Goal: Task Accomplishment & Management: Manage account settings

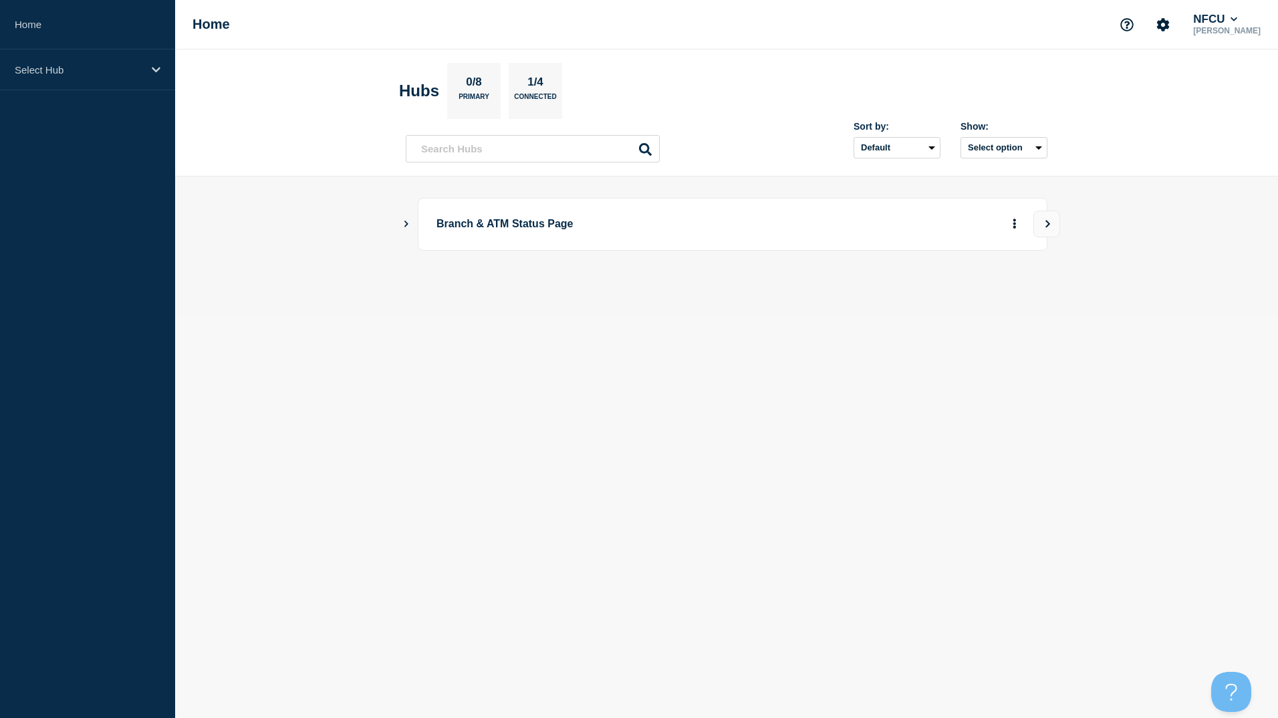
click at [405, 226] on icon "Show Connected Hubs" at bounding box center [406, 224] width 4 height 7
click at [975, 295] on button "See overview" at bounding box center [967, 291] width 71 height 27
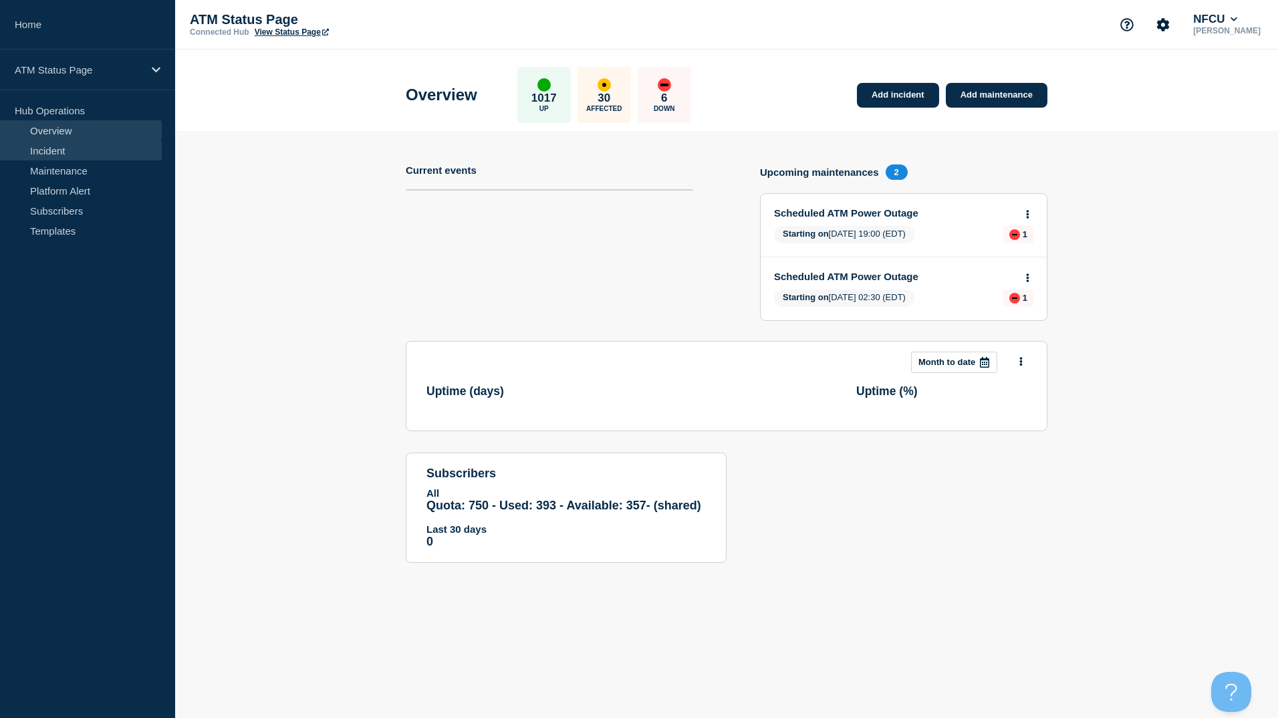
click at [82, 148] on link "Incident" at bounding box center [81, 150] width 162 height 20
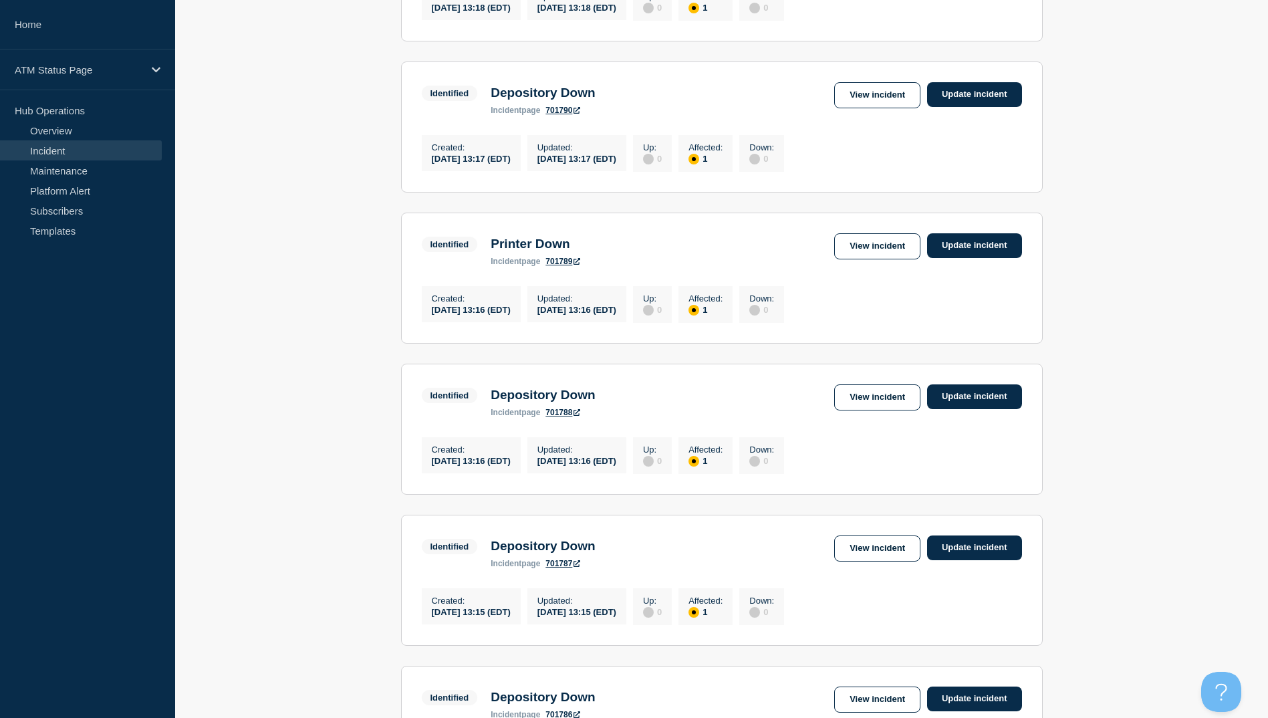
scroll to position [869, 0]
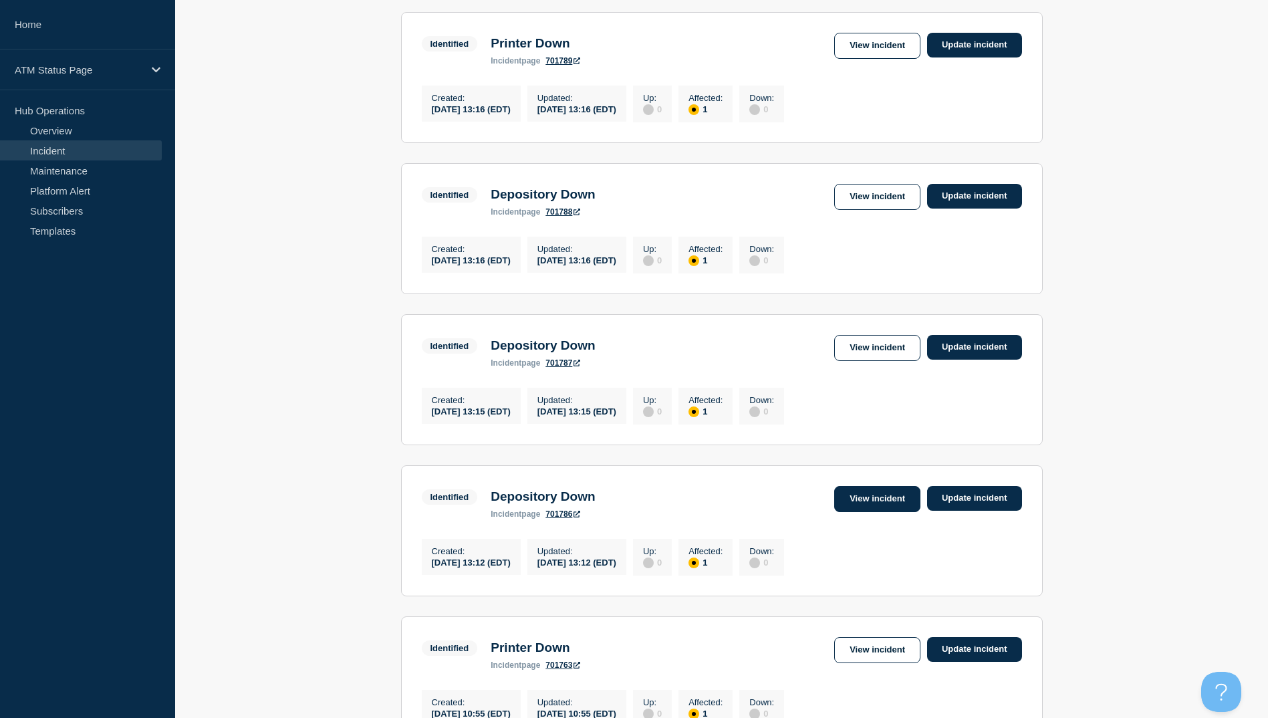
click at [854, 512] on link "View incident" at bounding box center [877, 499] width 86 height 26
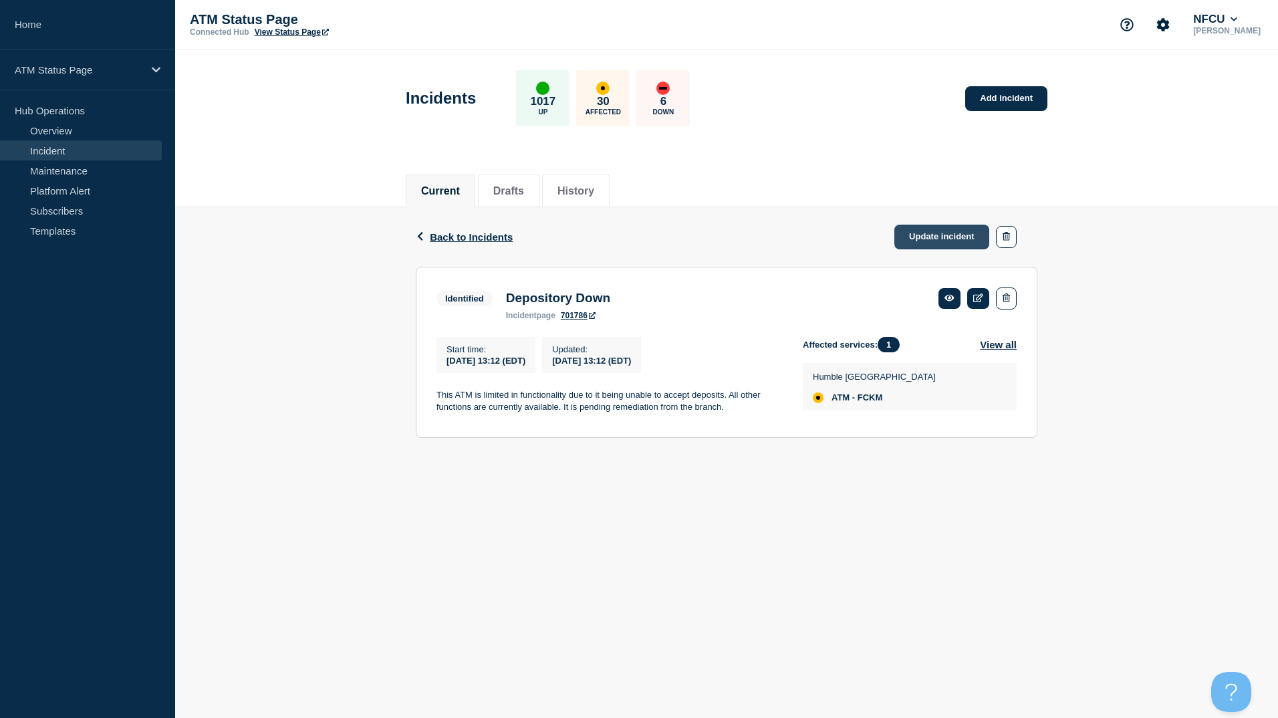
click at [948, 237] on link "Update incident" at bounding box center [941, 237] width 95 height 25
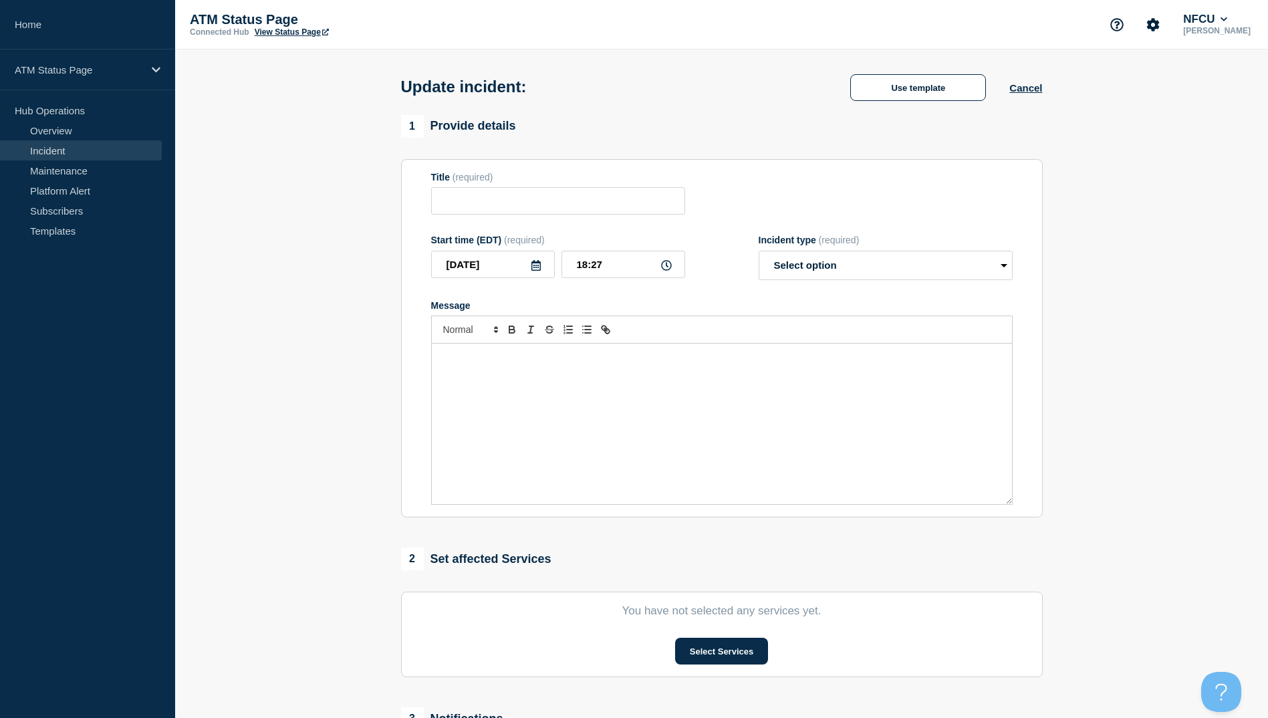
type input "Depository Down"
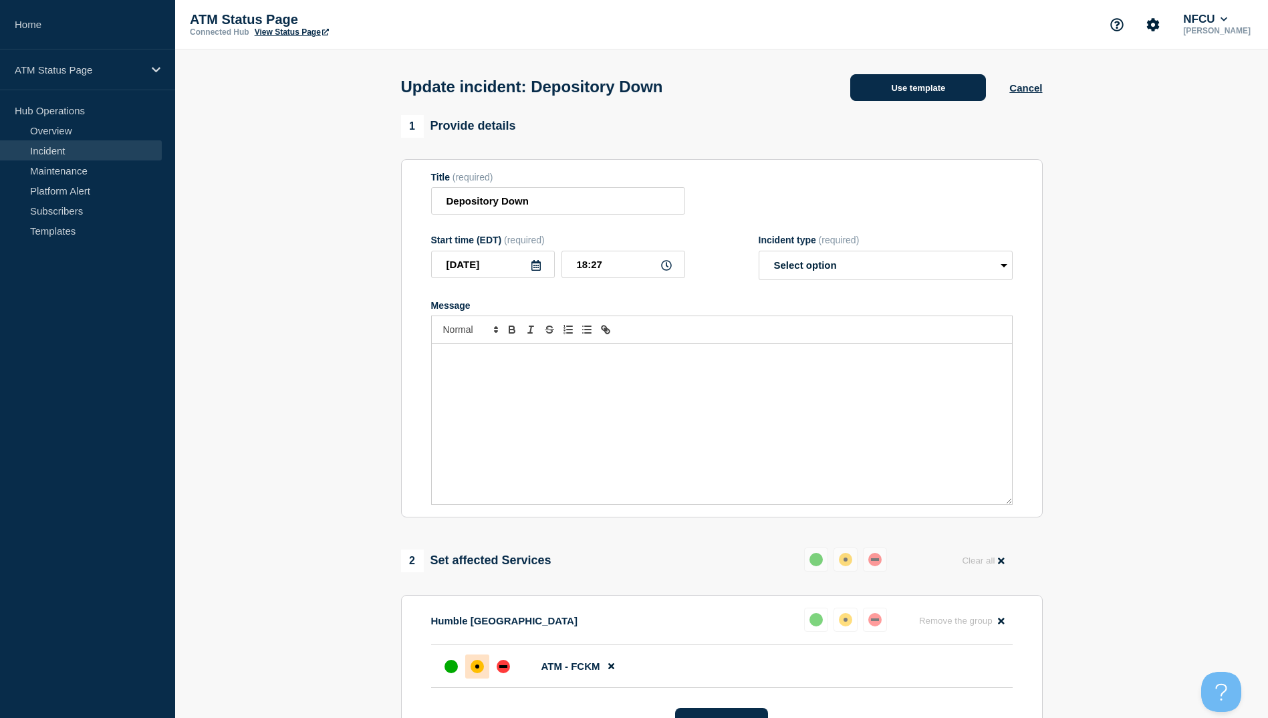
click at [905, 85] on button "Use template" at bounding box center [918, 87] width 136 height 27
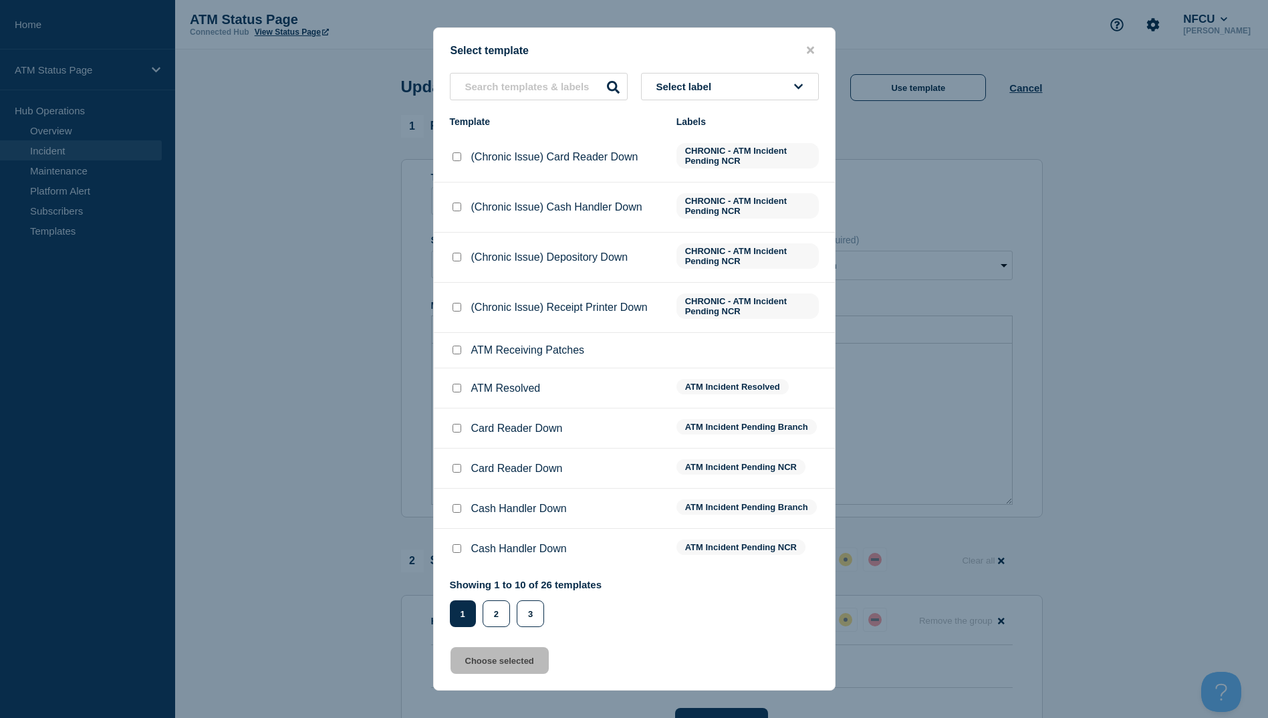
click at [457, 390] on input "ATM Resolved checkbox" at bounding box center [457, 388] width 9 height 9
checkbox input "true"
click at [503, 656] on button "Choose selected" at bounding box center [500, 660] width 98 height 27
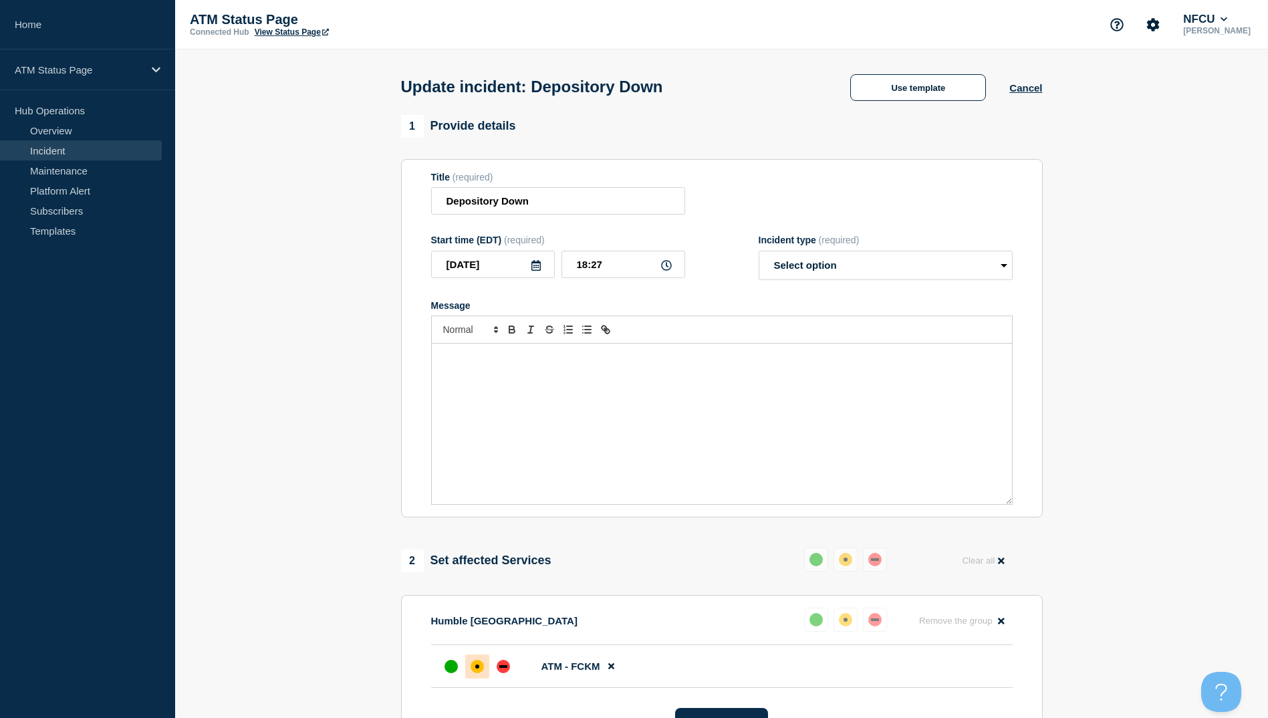
select select "resolved"
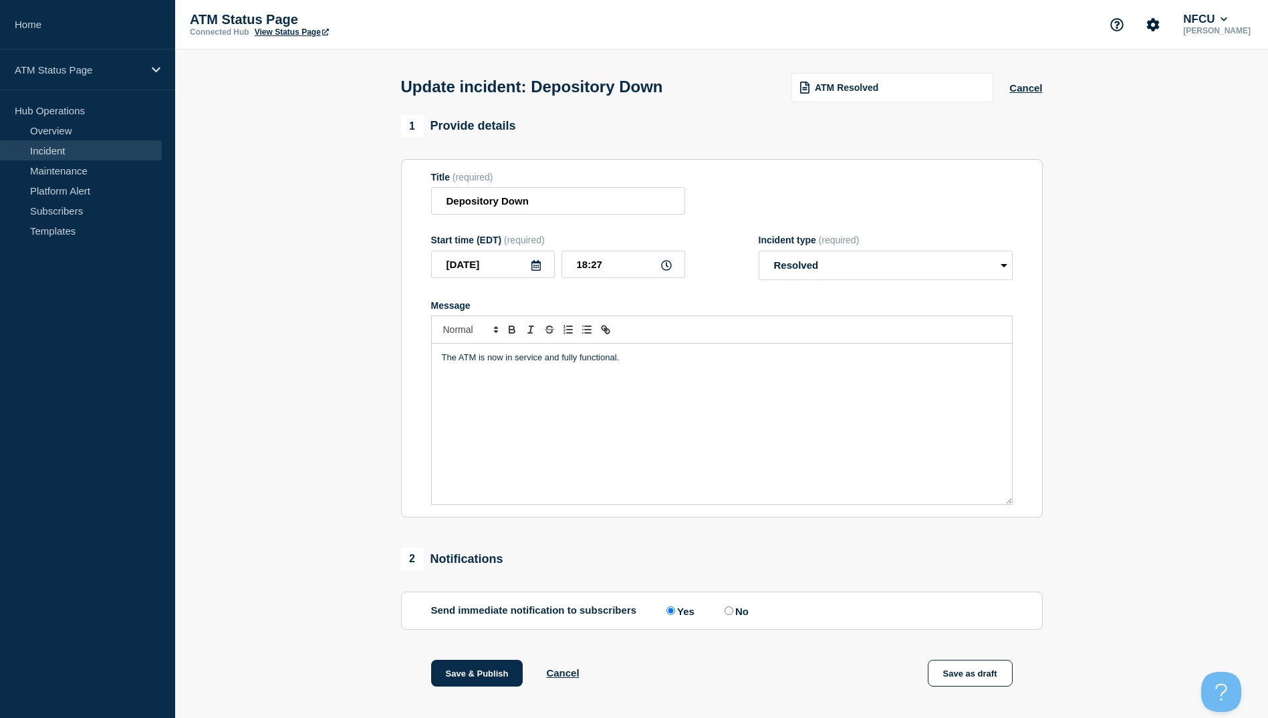
scroll to position [138, 0]
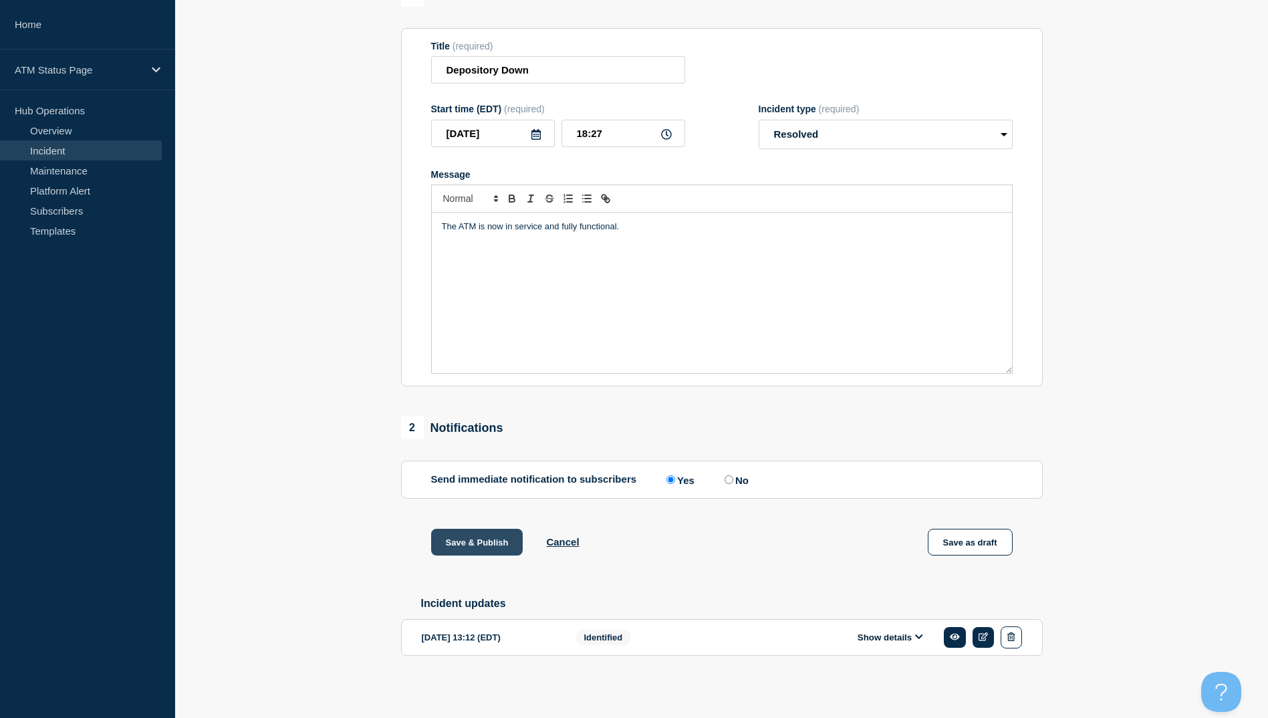
click at [477, 535] on button "Save & Publish" at bounding box center [477, 542] width 92 height 27
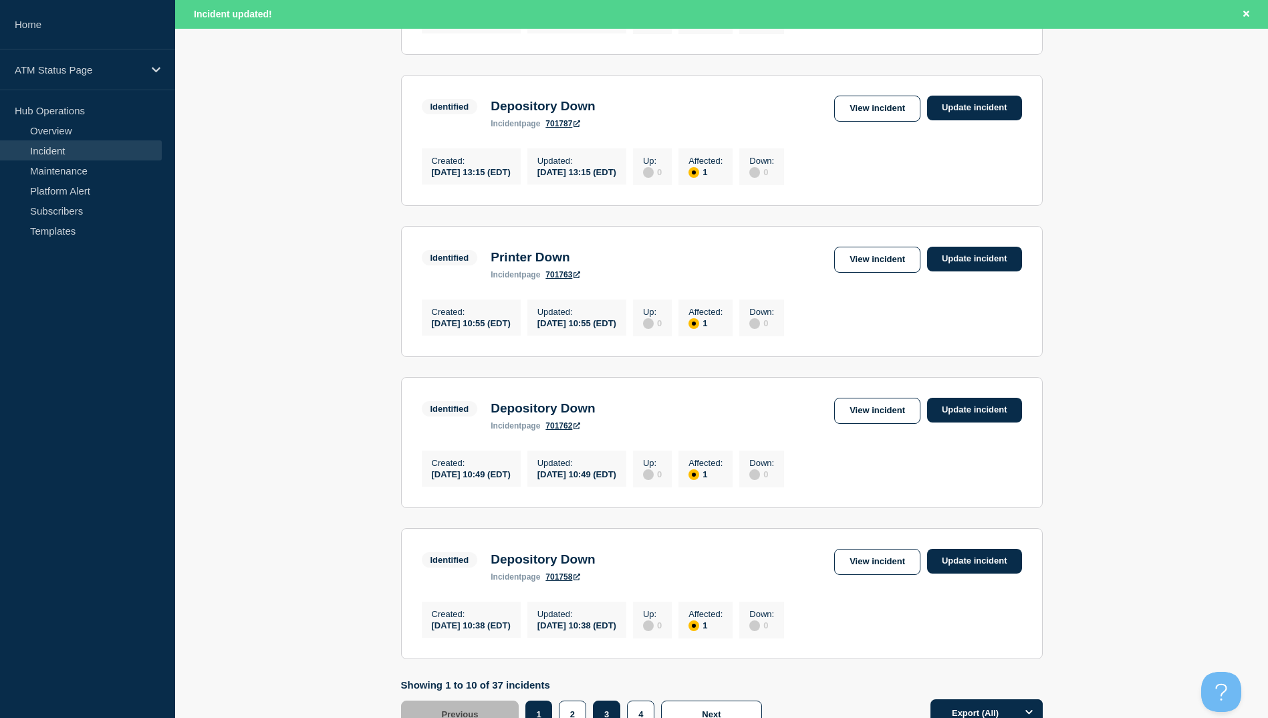
scroll to position [1313, 0]
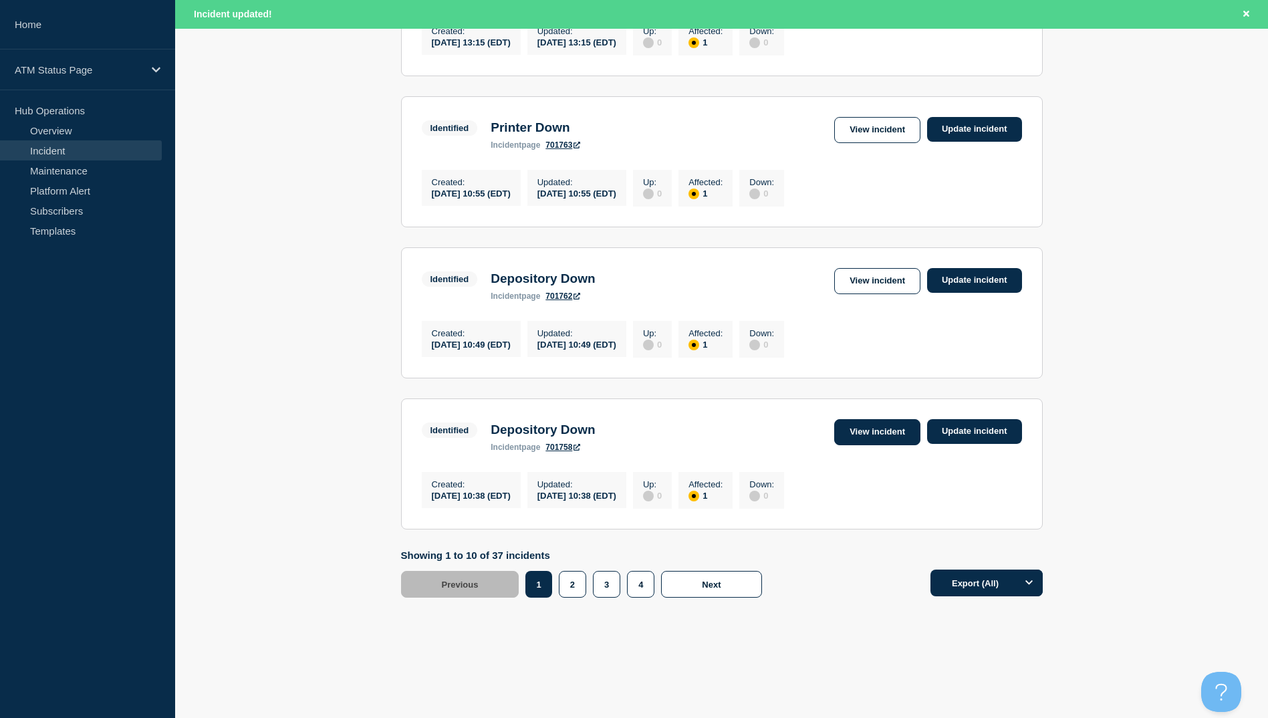
click at [871, 425] on link "View incident" at bounding box center [877, 432] width 86 height 26
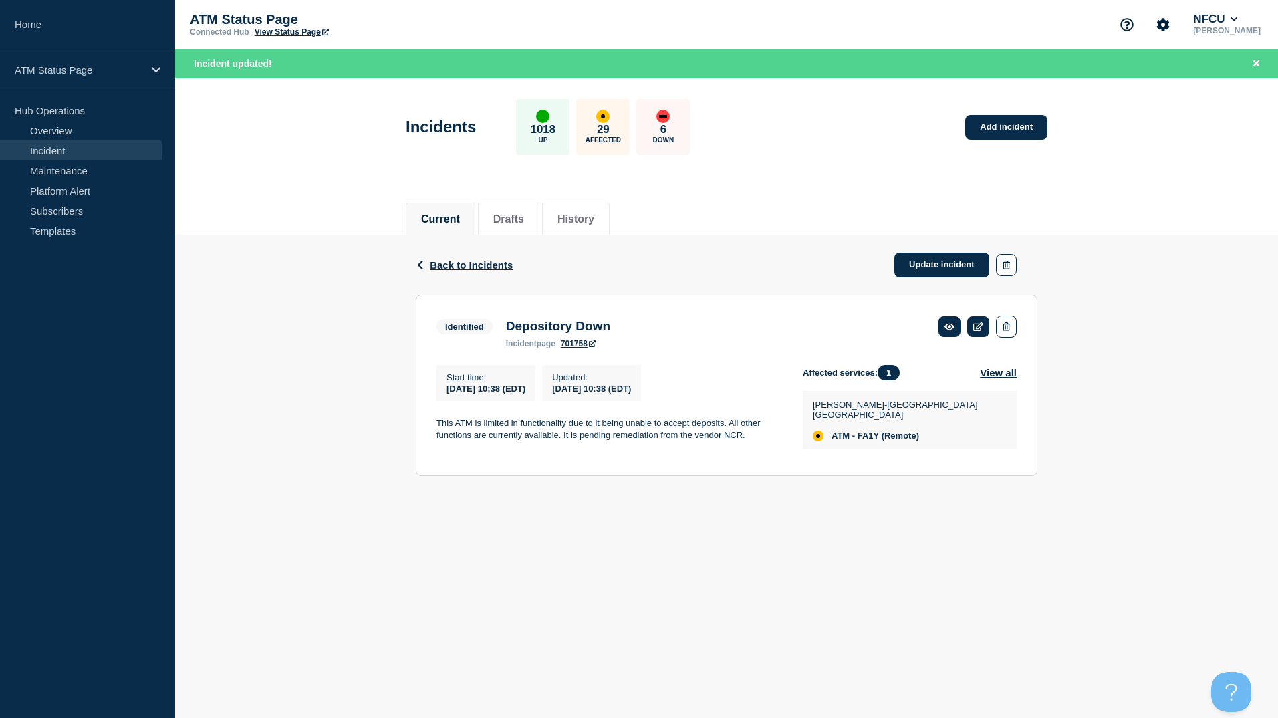
click at [473, 269] on span "Back to Incidents" at bounding box center [471, 264] width 83 height 11
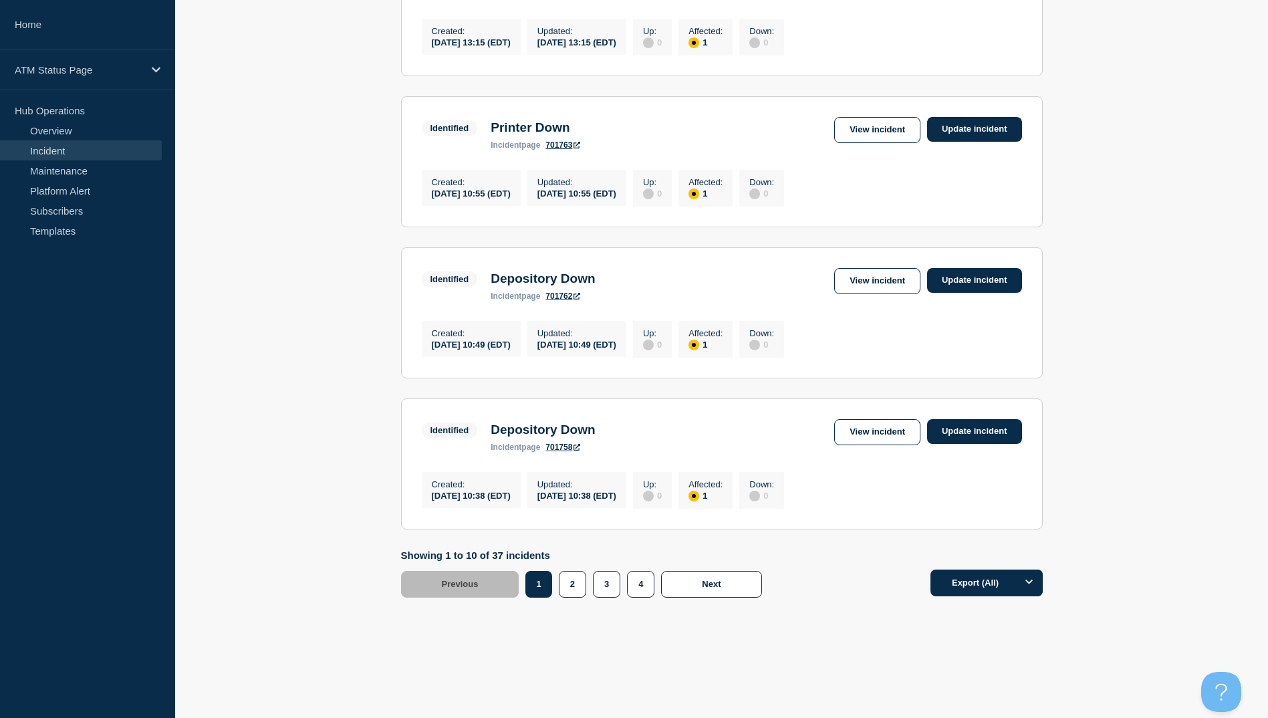
scroll to position [1285, 0]
click at [576, 580] on button "2" at bounding box center [572, 584] width 27 height 27
click at [866, 435] on link "View incident" at bounding box center [877, 432] width 86 height 26
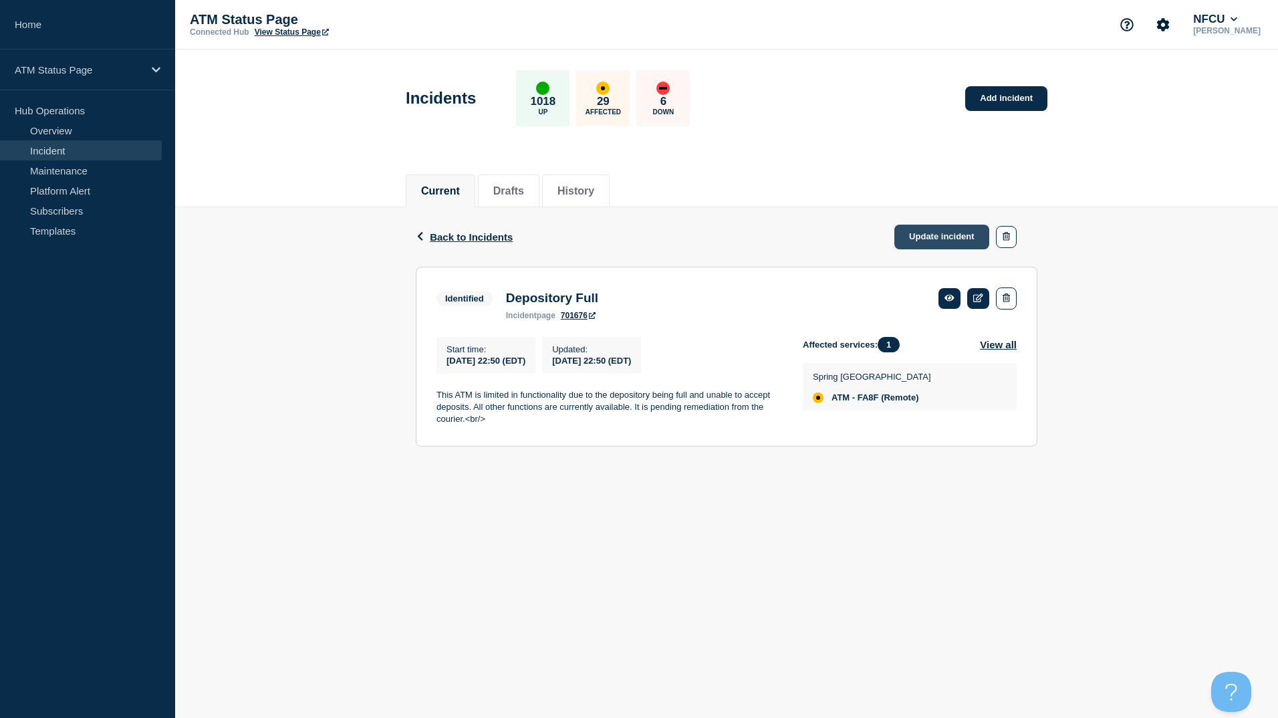
click at [935, 244] on link "Update incident" at bounding box center [941, 237] width 95 height 25
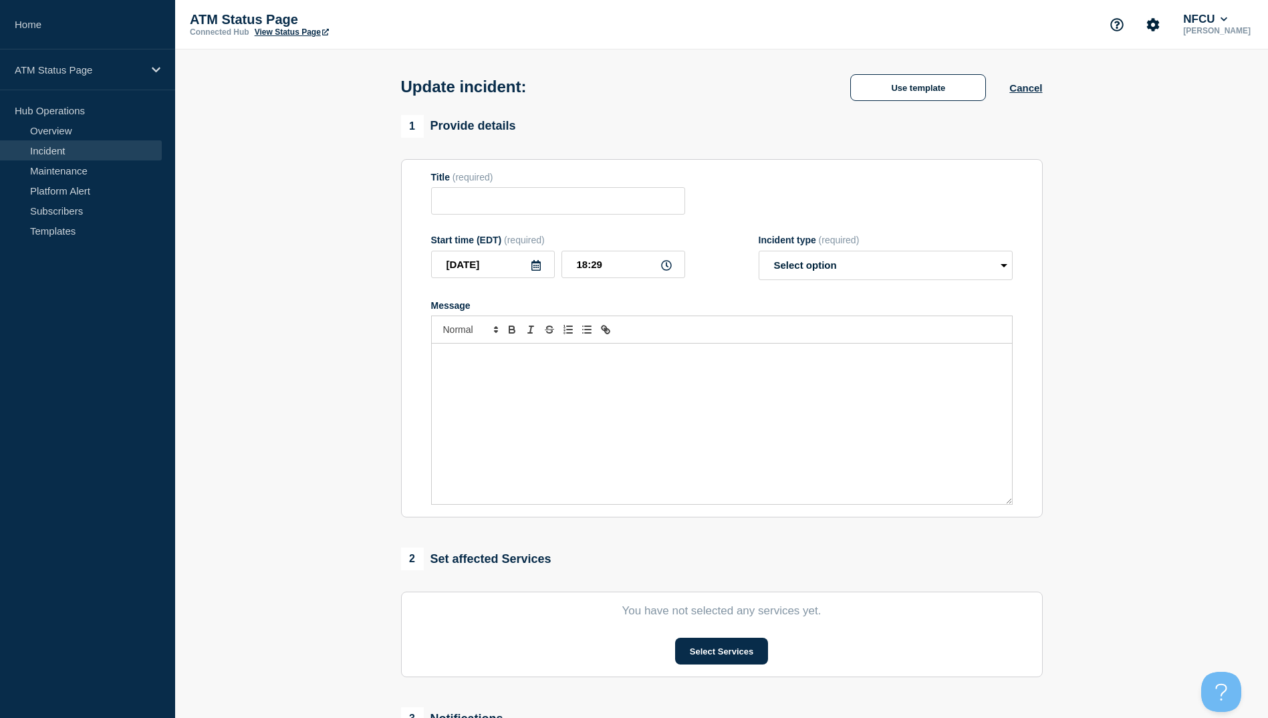
type input "Depository Full"
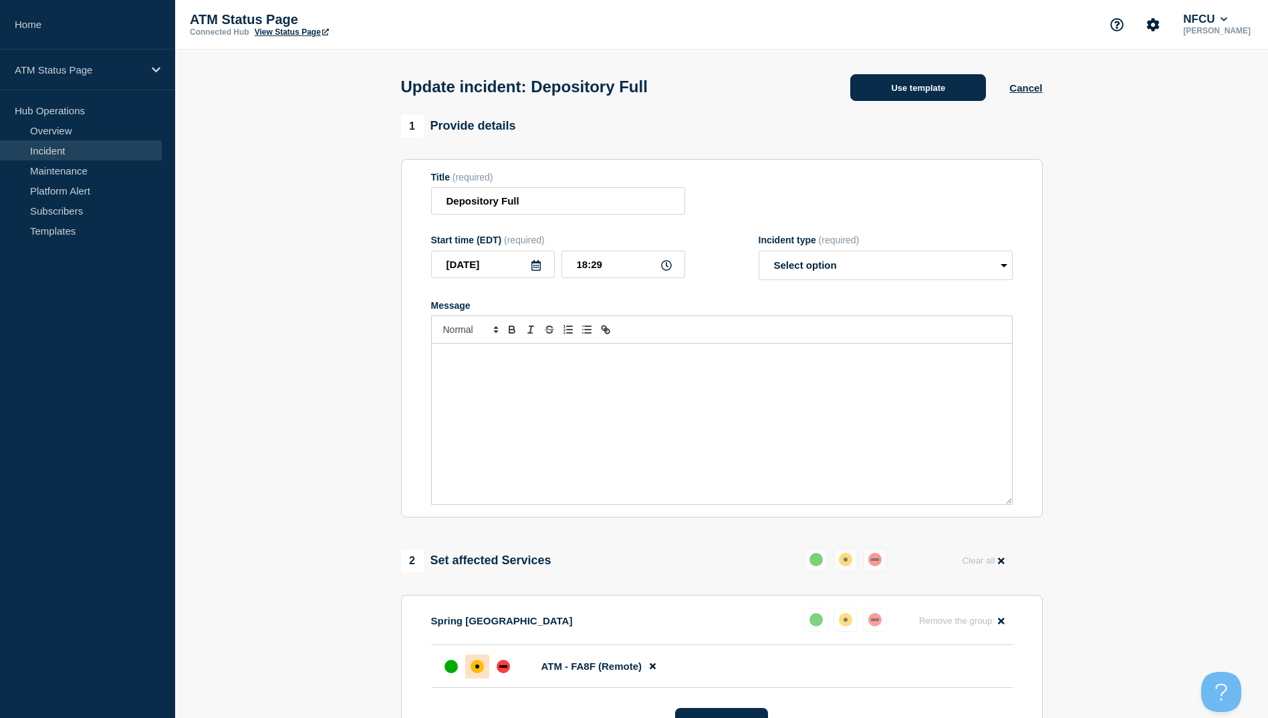
click at [927, 88] on button "Use template" at bounding box center [918, 87] width 136 height 27
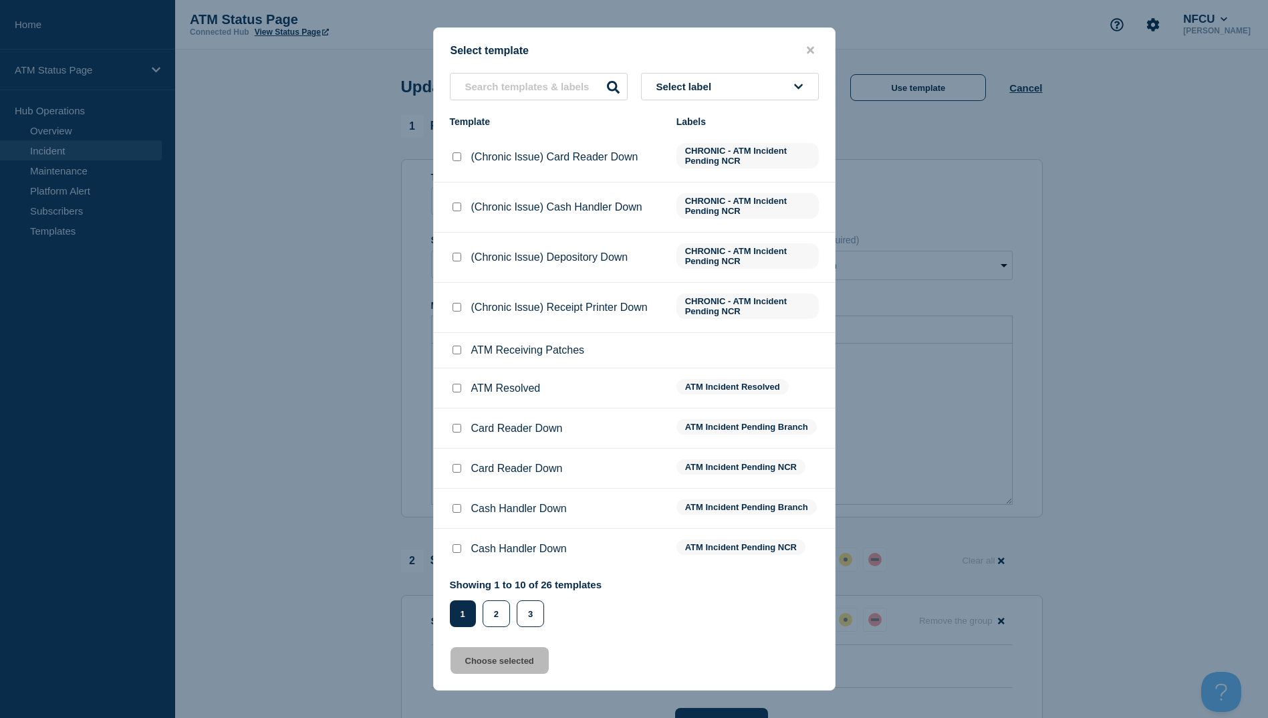
click at [457, 390] on input "ATM Resolved checkbox" at bounding box center [457, 388] width 9 height 9
checkbox input "true"
click at [501, 662] on button "Choose selected" at bounding box center [500, 660] width 98 height 27
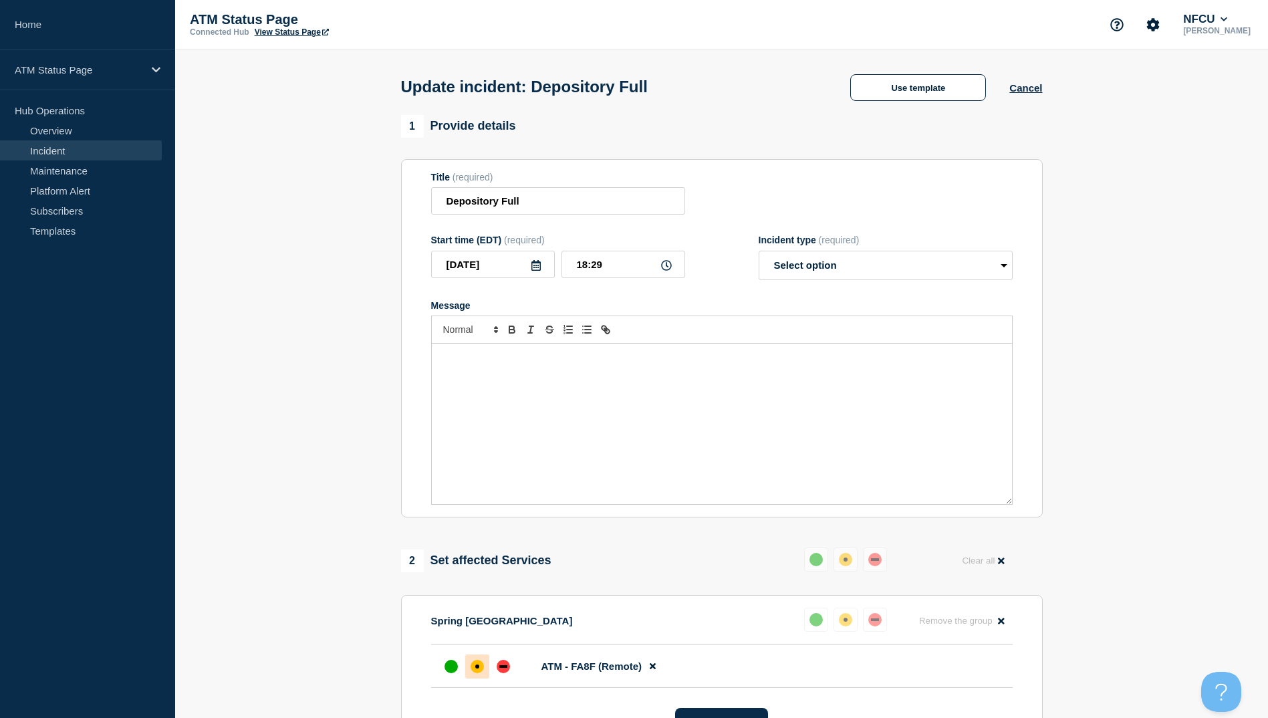
select select "resolved"
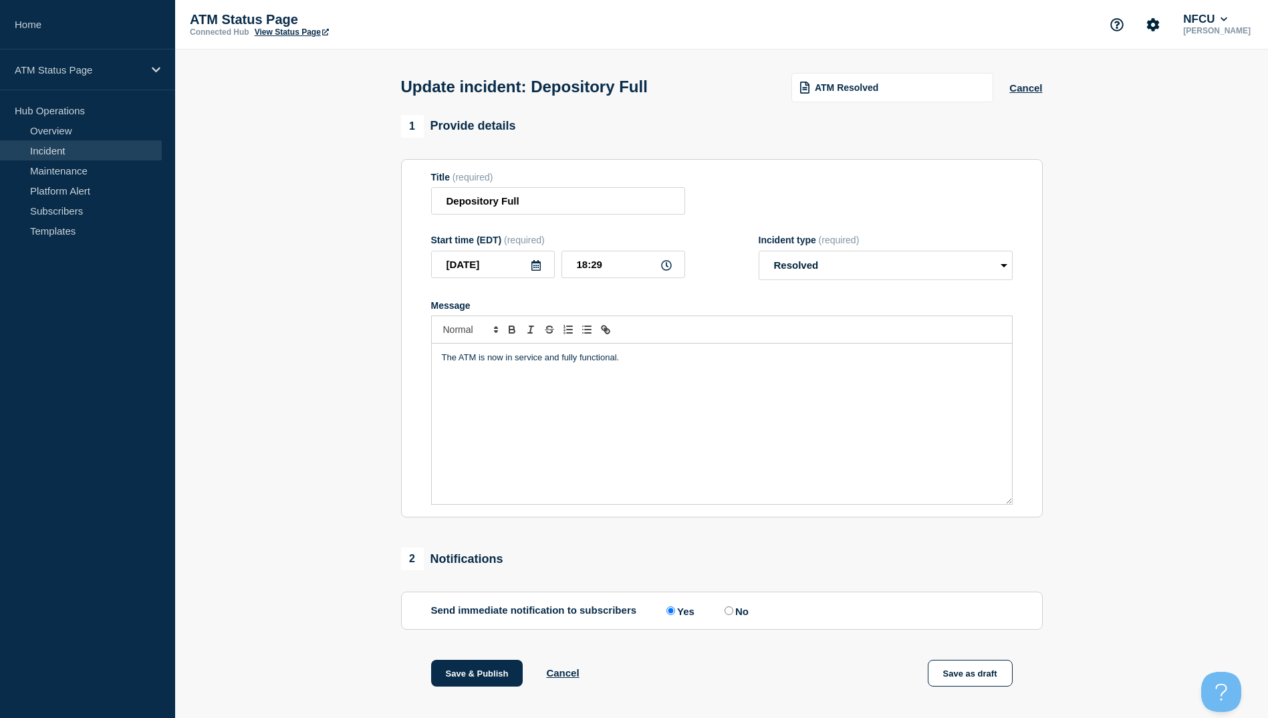
scroll to position [138, 0]
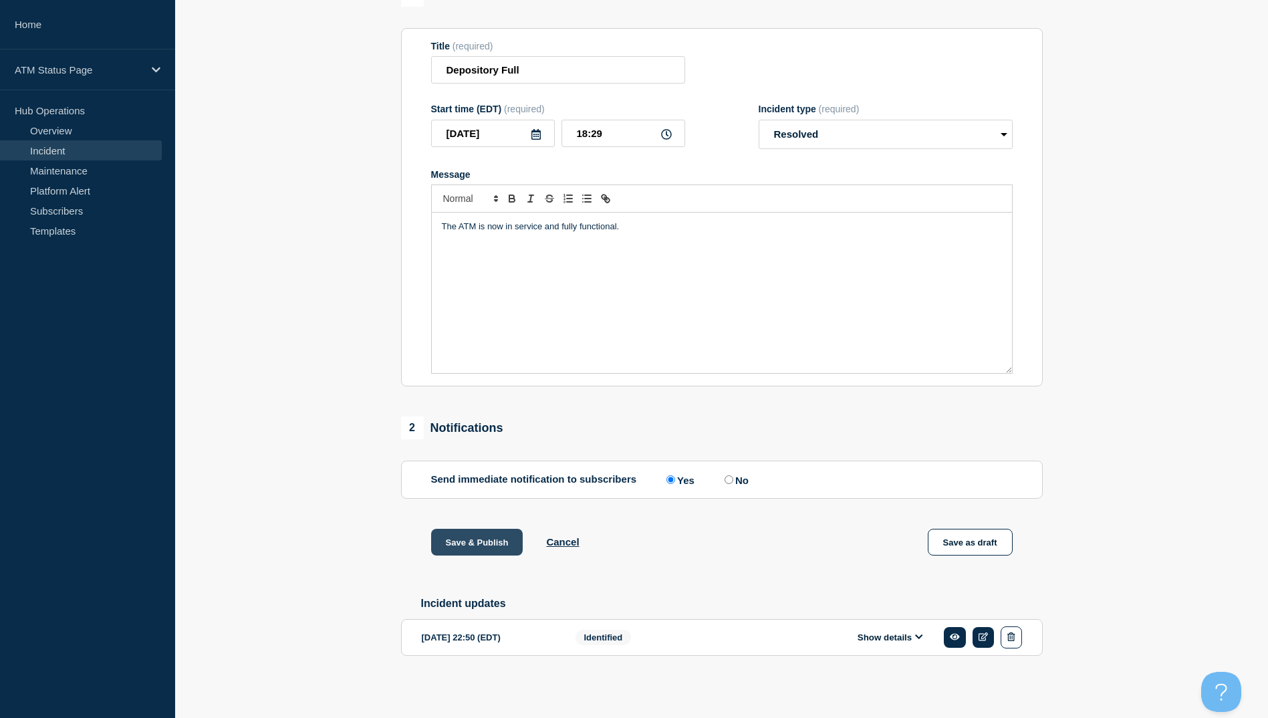
click at [472, 542] on button "Save & Publish" at bounding box center [477, 542] width 92 height 27
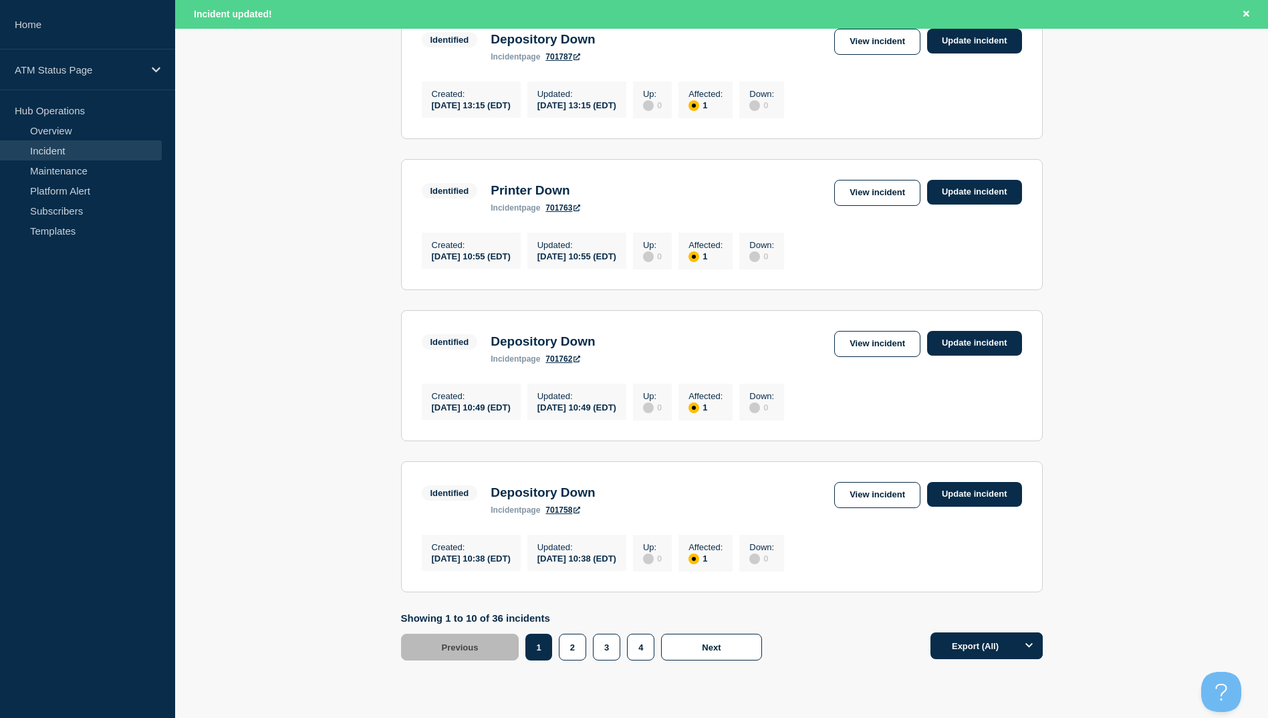
scroll to position [1313, 0]
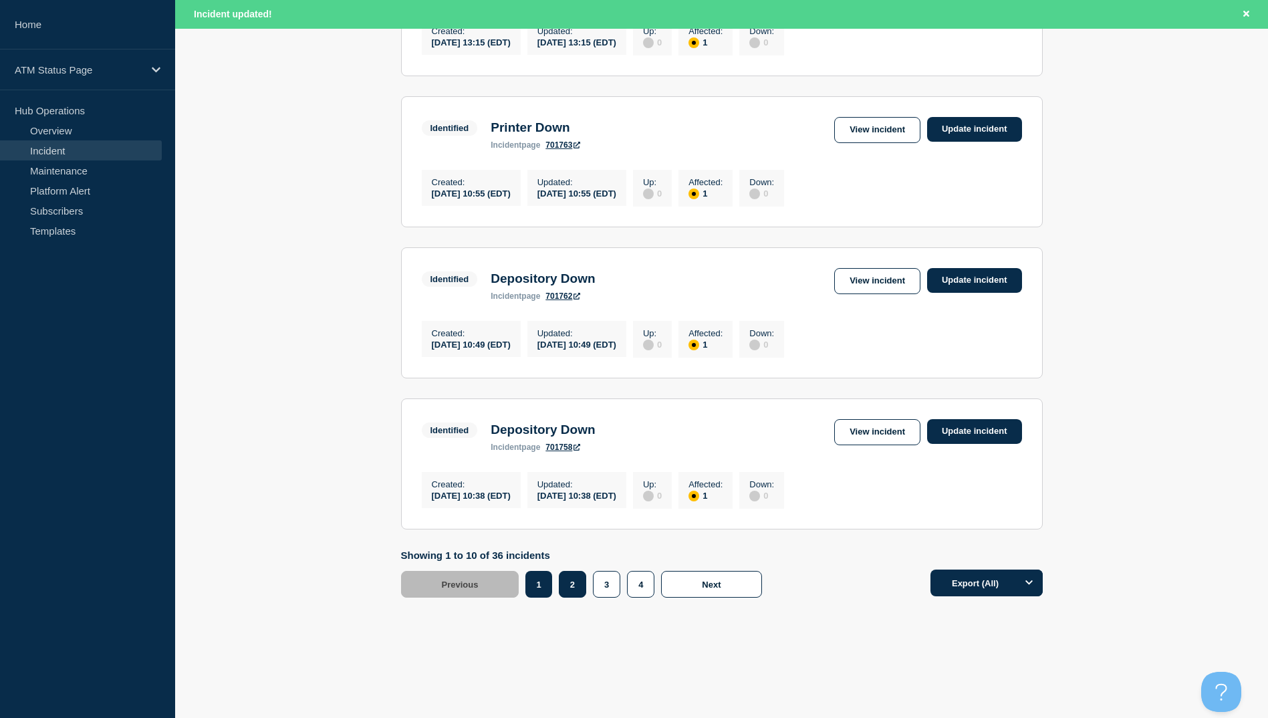
click at [578, 590] on button "2" at bounding box center [572, 584] width 27 height 27
click at [866, 420] on link "View incident" at bounding box center [877, 432] width 86 height 26
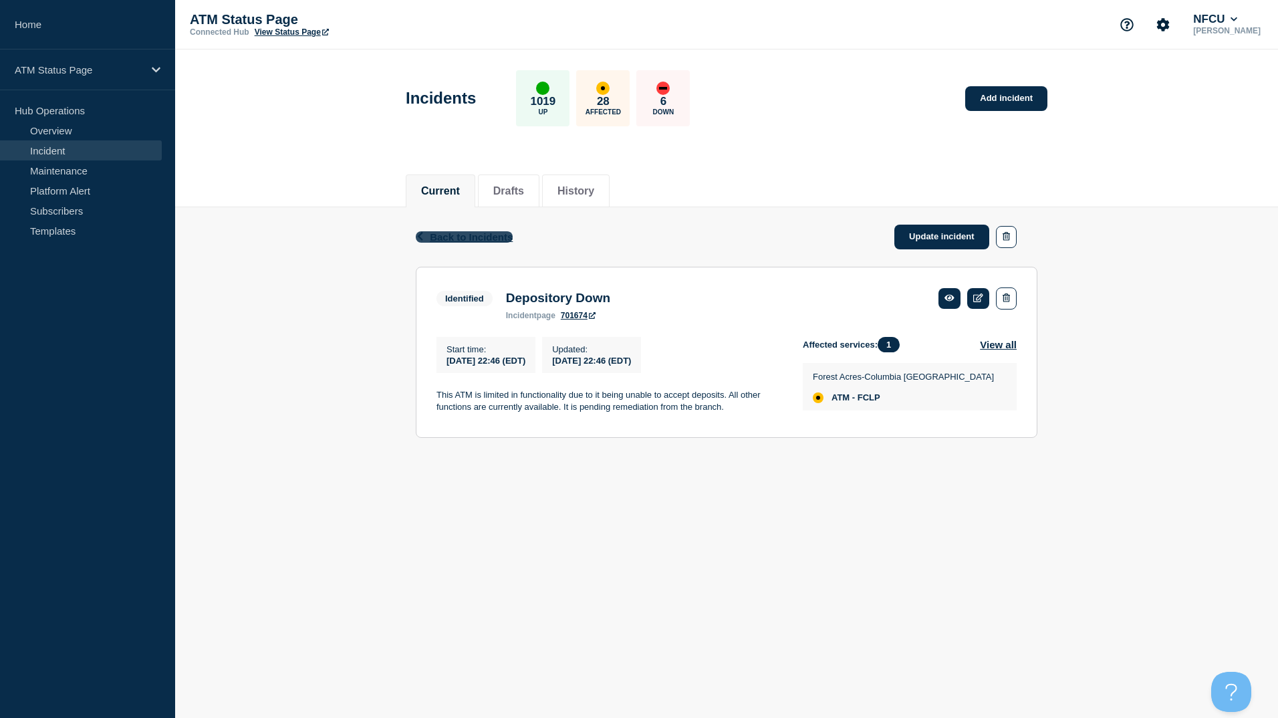
click at [491, 239] on span "Back to Incidents" at bounding box center [471, 236] width 83 height 11
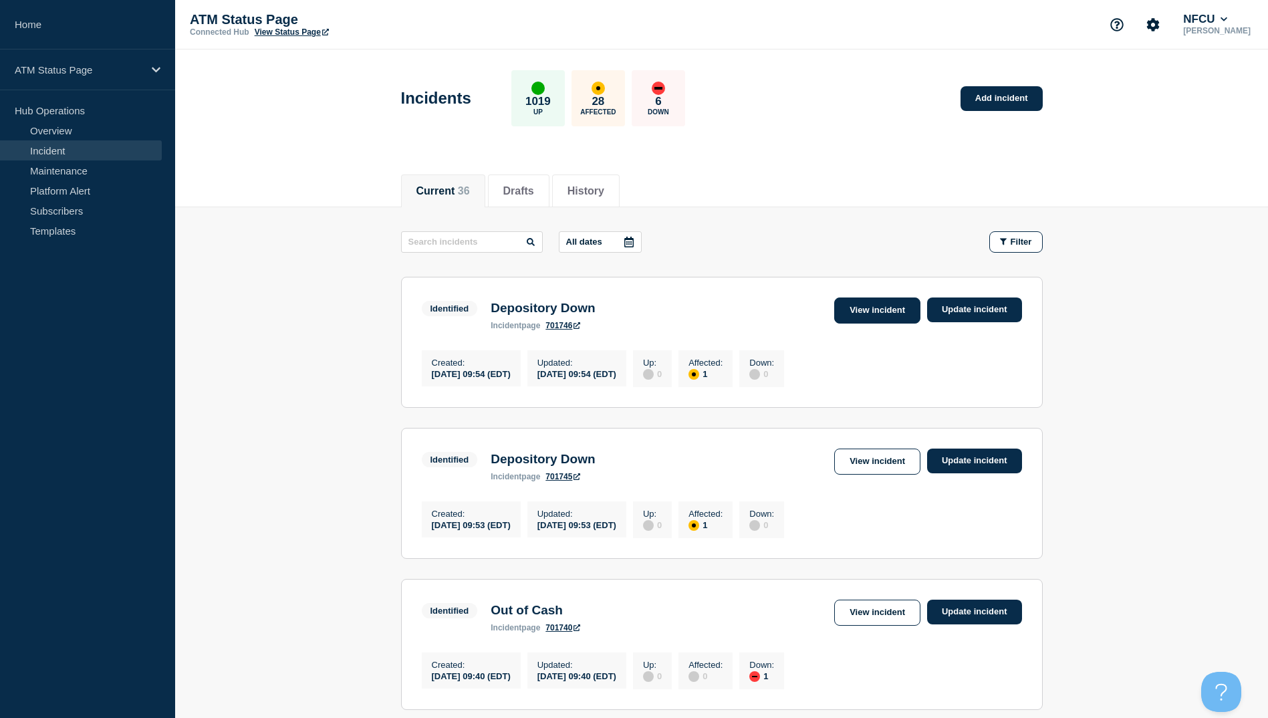
click at [889, 303] on link "View incident" at bounding box center [877, 310] width 86 height 26
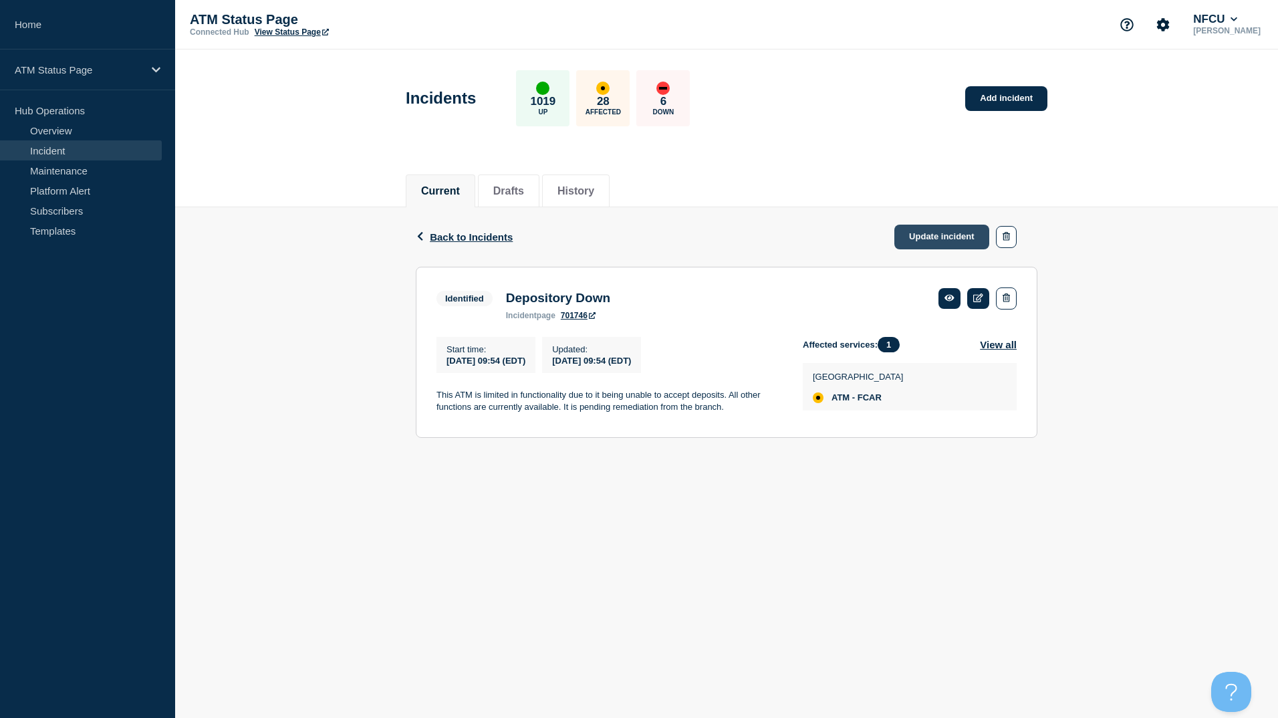
click at [919, 231] on link "Update incident" at bounding box center [941, 237] width 95 height 25
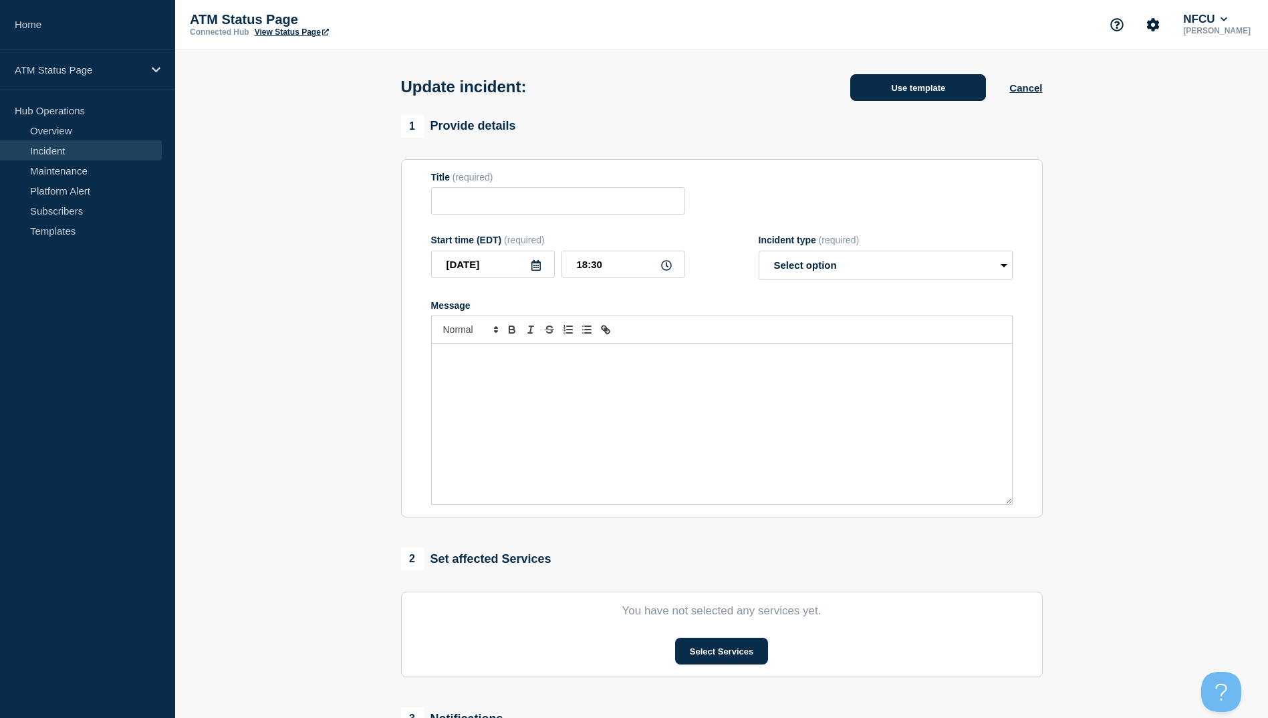
click at [902, 98] on button "Use template" at bounding box center [918, 87] width 136 height 27
type input "Depository Down"
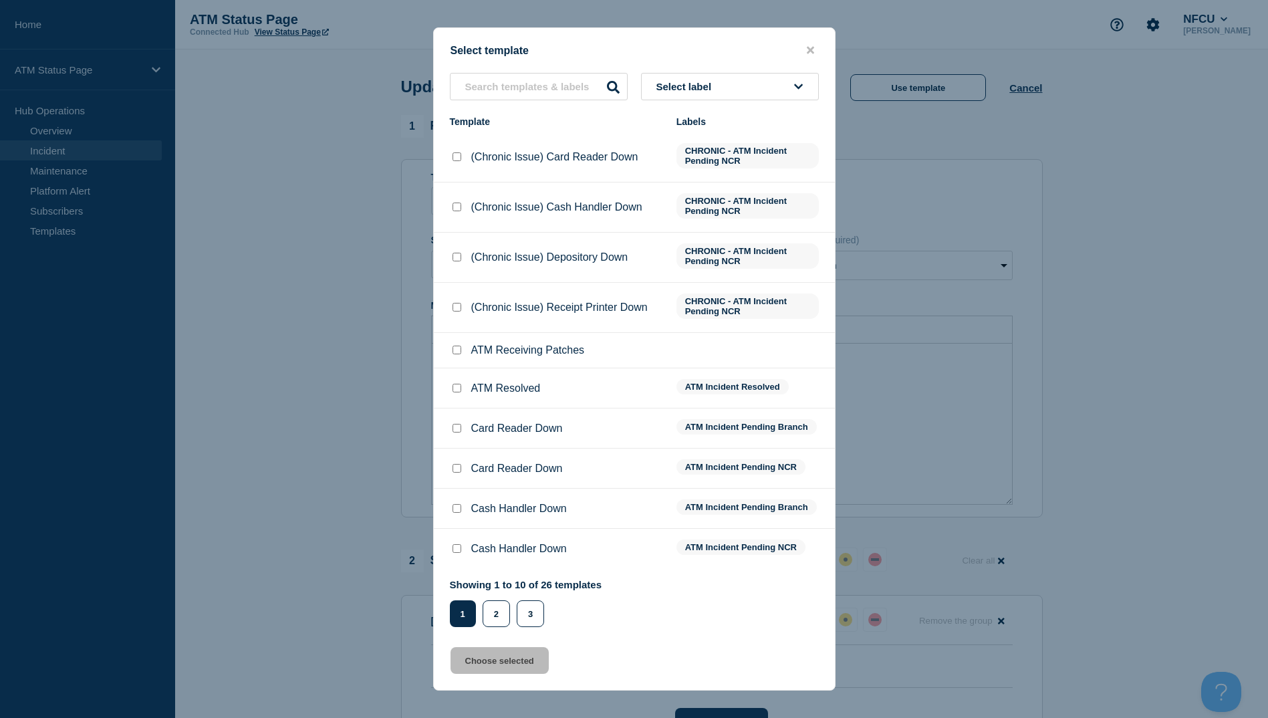
click at [459, 389] on input "ATM Resolved checkbox" at bounding box center [457, 388] width 9 height 9
checkbox input "true"
click at [509, 664] on button "Choose selected" at bounding box center [500, 660] width 98 height 27
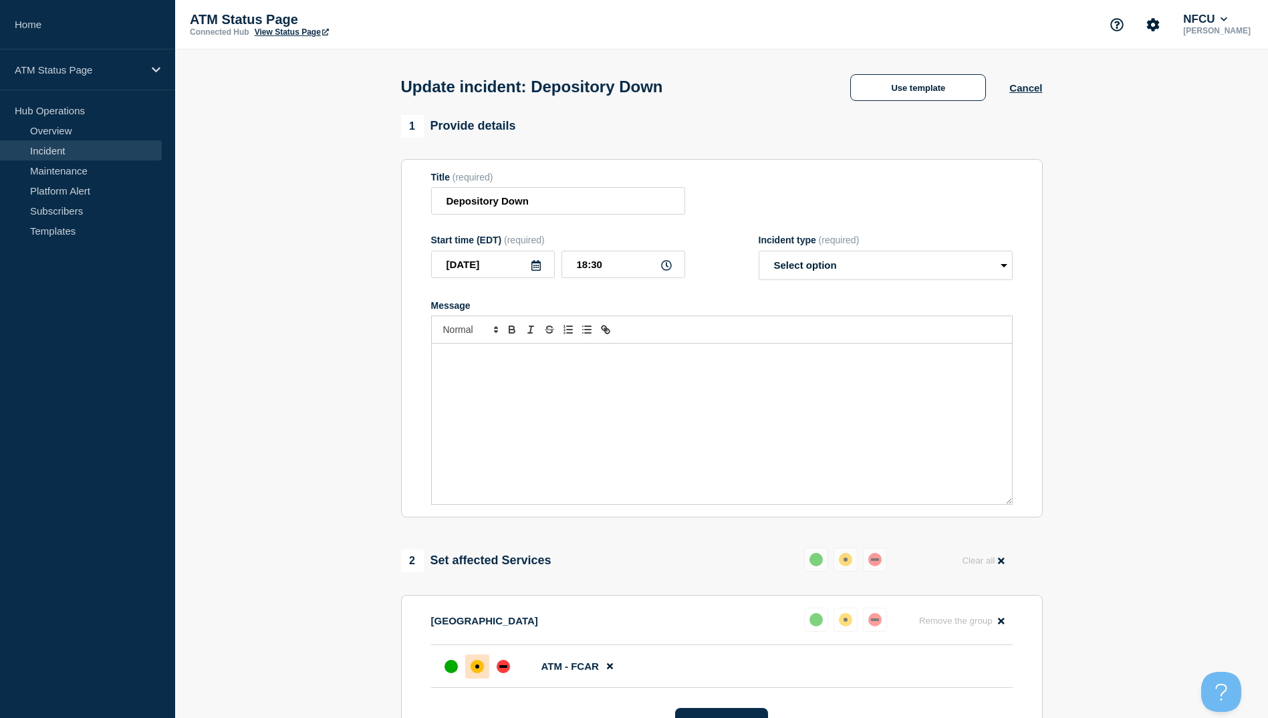
select select "resolved"
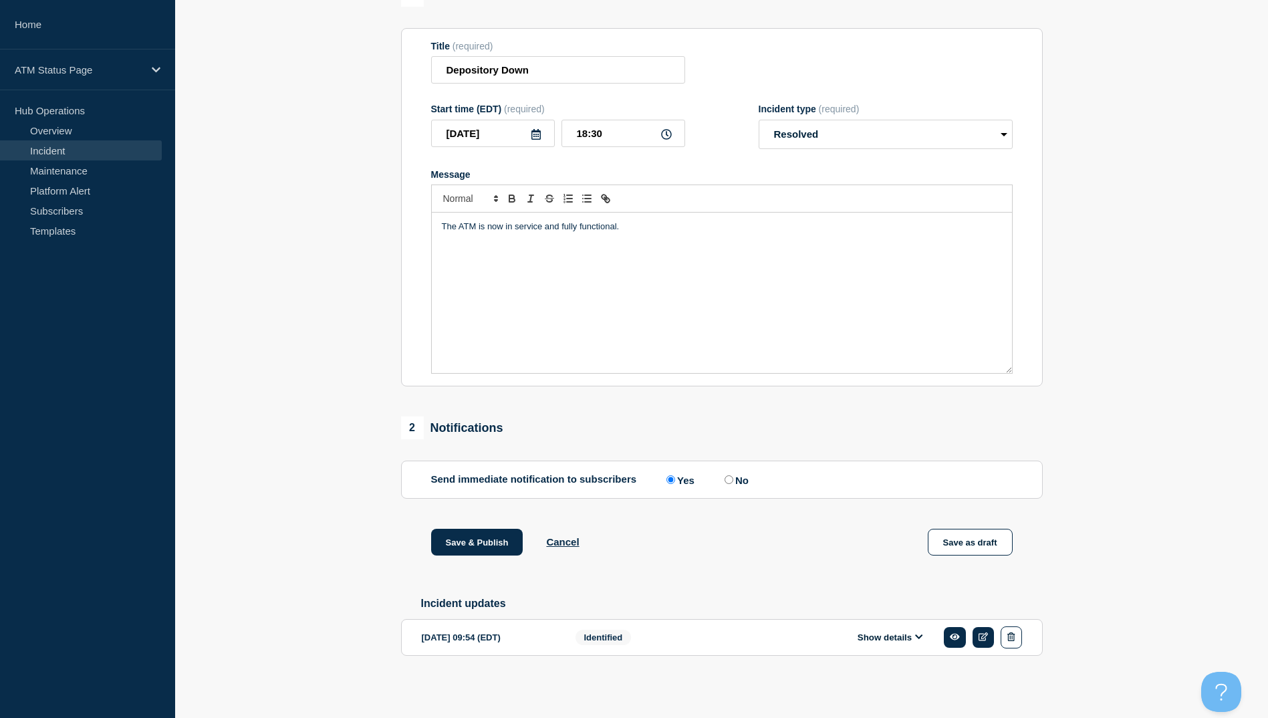
scroll to position [138, 0]
click at [483, 539] on button "Save & Publish" at bounding box center [477, 542] width 92 height 27
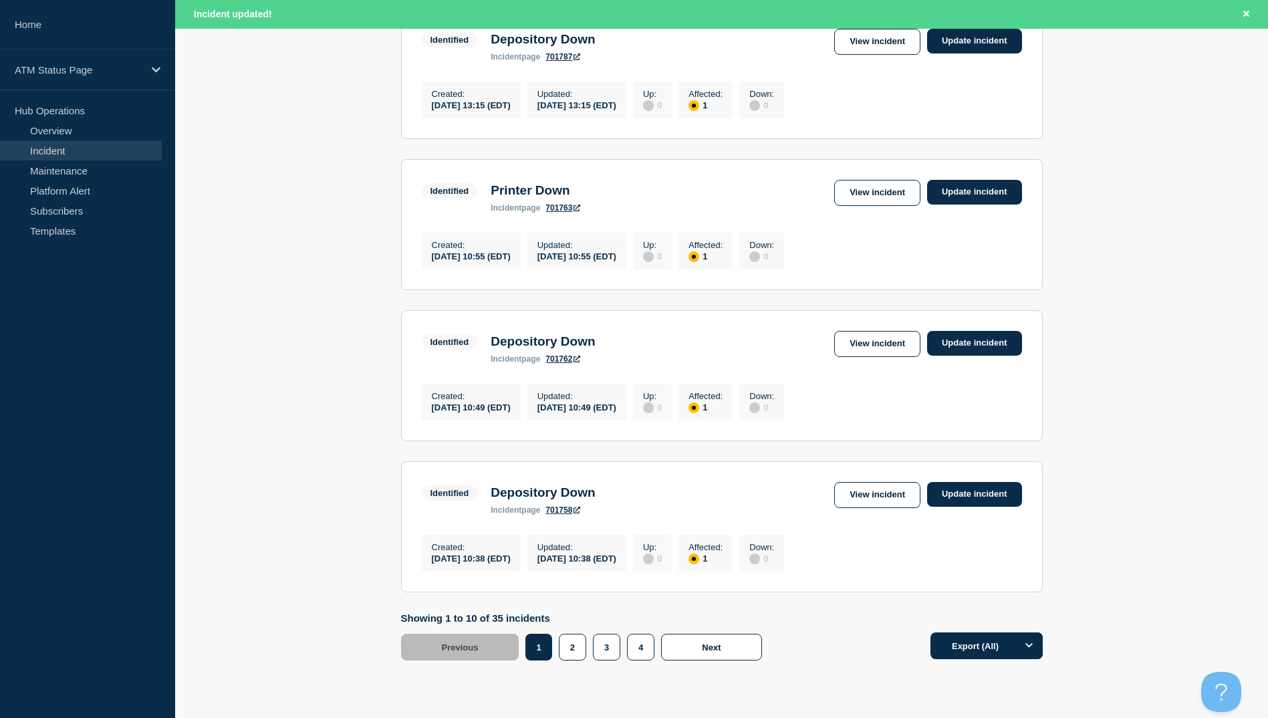
scroll to position [1313, 0]
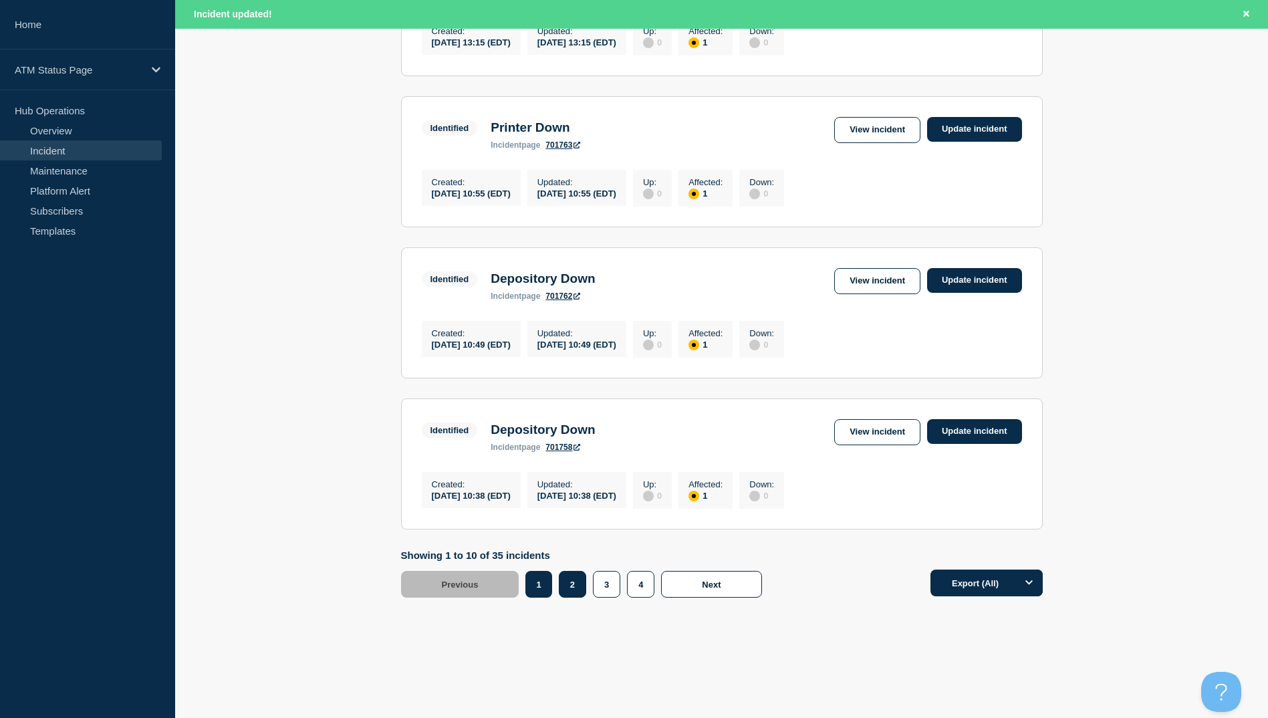
click at [568, 580] on button "2" at bounding box center [572, 584] width 27 height 27
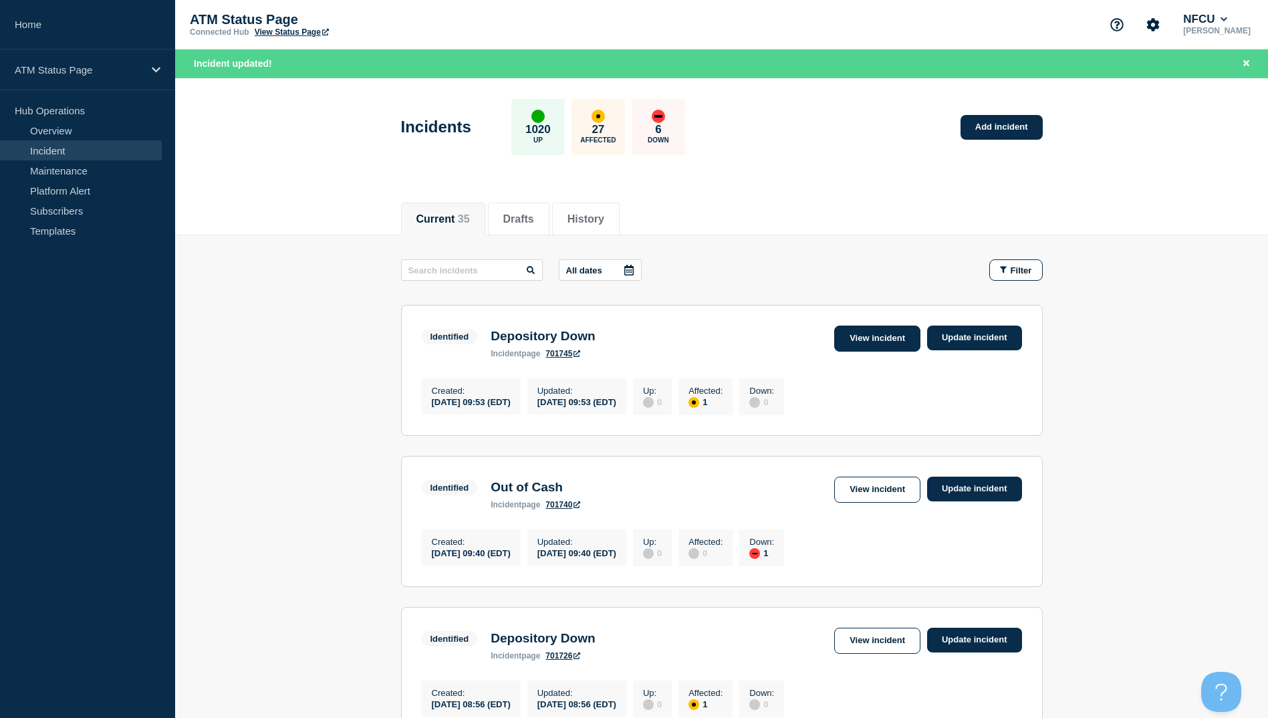
click at [889, 334] on link "View incident" at bounding box center [877, 339] width 86 height 26
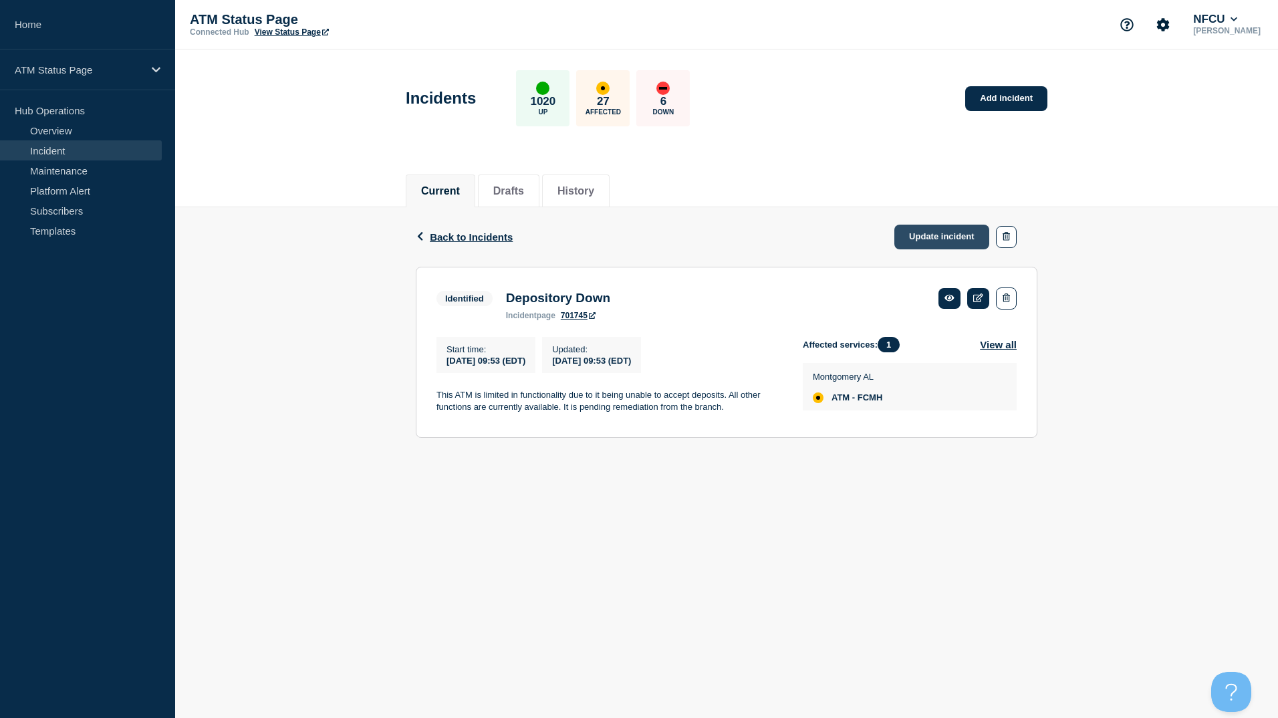
click at [918, 238] on link "Update incident" at bounding box center [941, 237] width 95 height 25
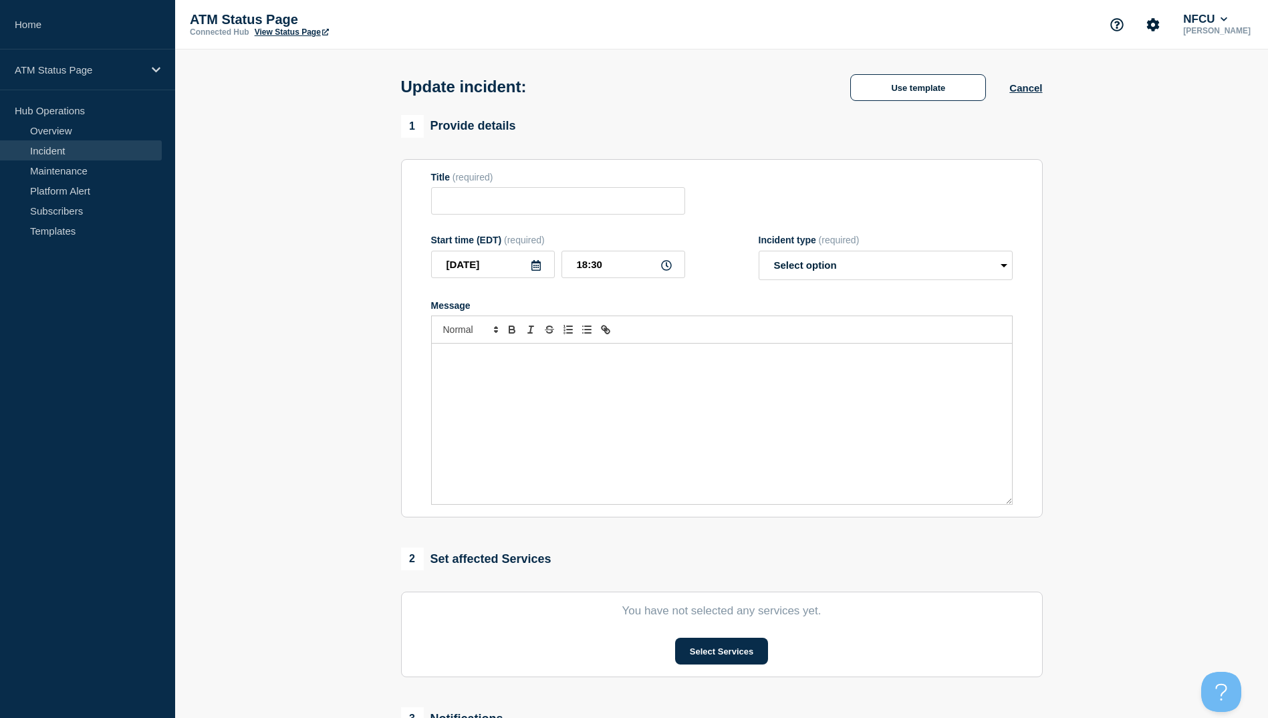
type input "Depository Down"
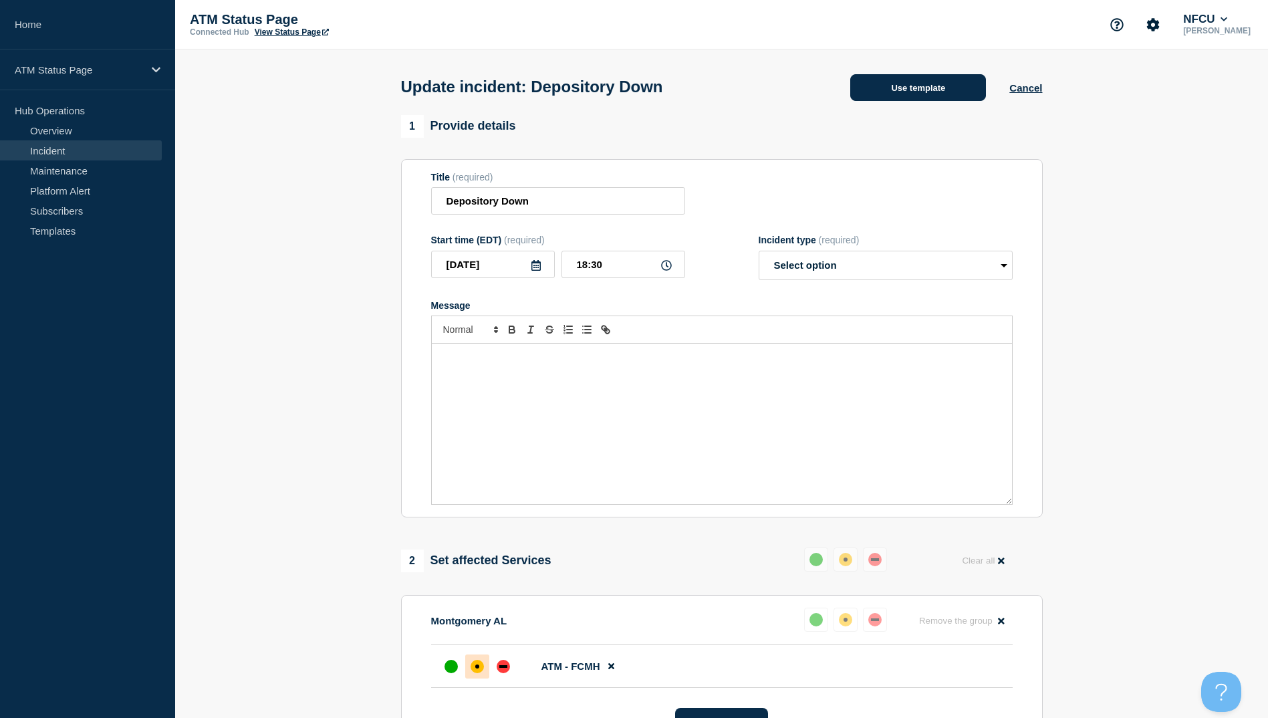
click at [924, 90] on button "Use template" at bounding box center [918, 87] width 136 height 27
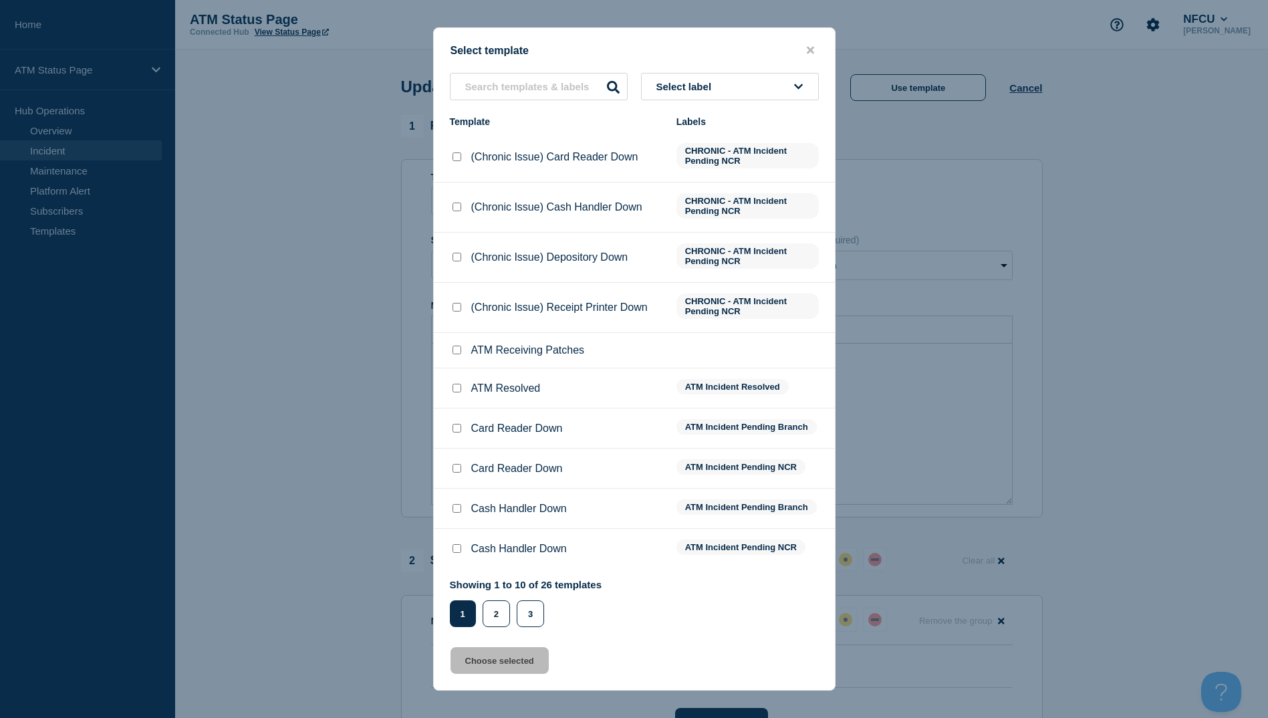
click at [455, 391] on input "ATM Resolved checkbox" at bounding box center [457, 388] width 9 height 9
checkbox input "true"
click at [502, 656] on button "Choose selected" at bounding box center [500, 660] width 98 height 27
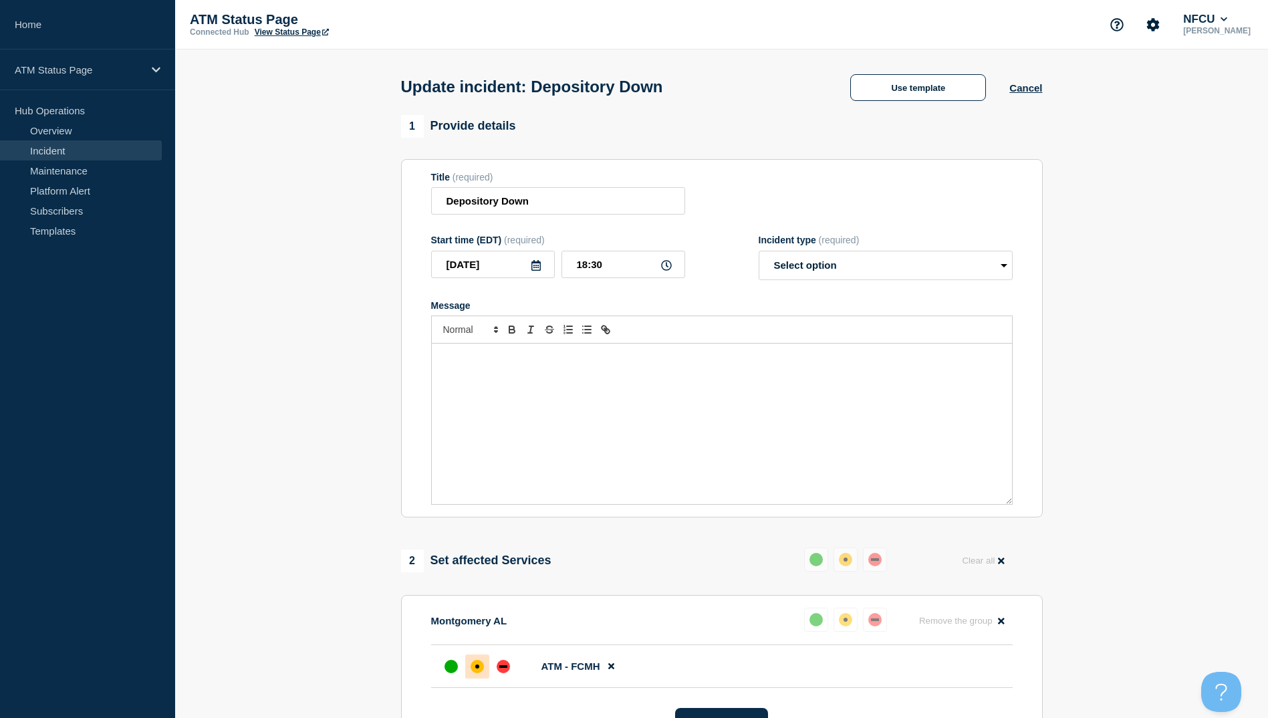
select select "resolved"
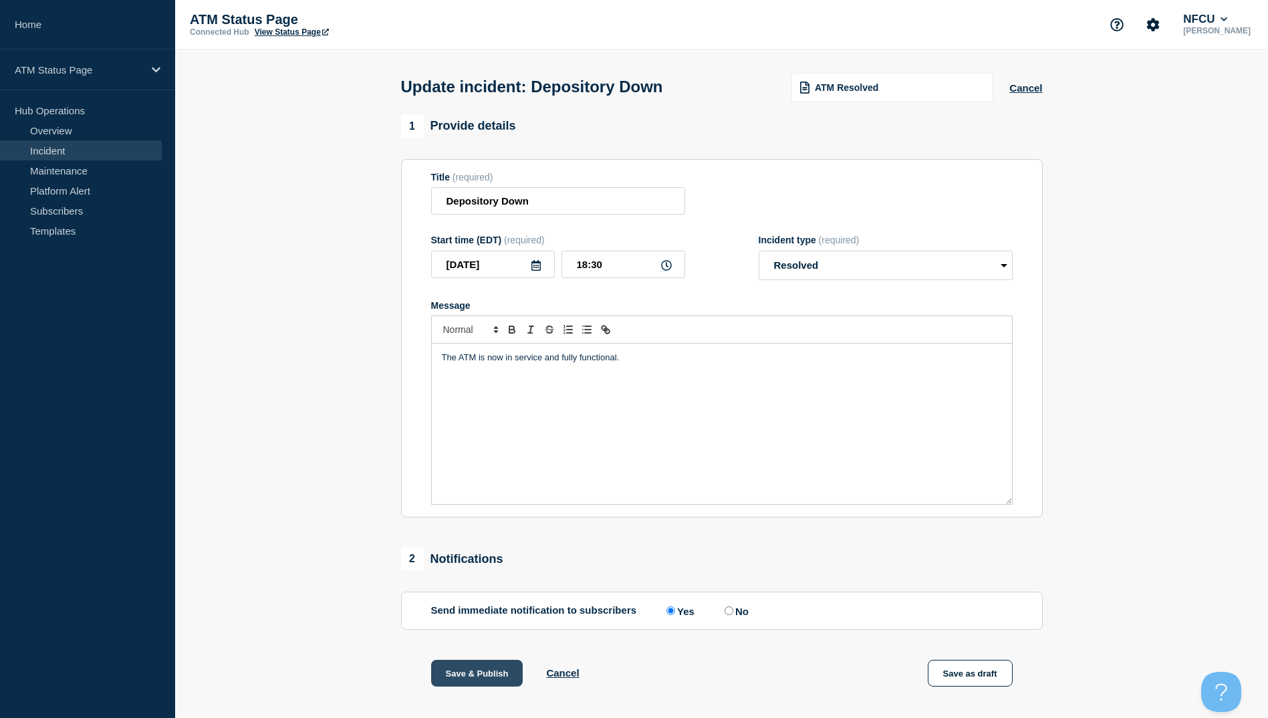
click at [488, 671] on button "Save & Publish" at bounding box center [477, 673] width 92 height 27
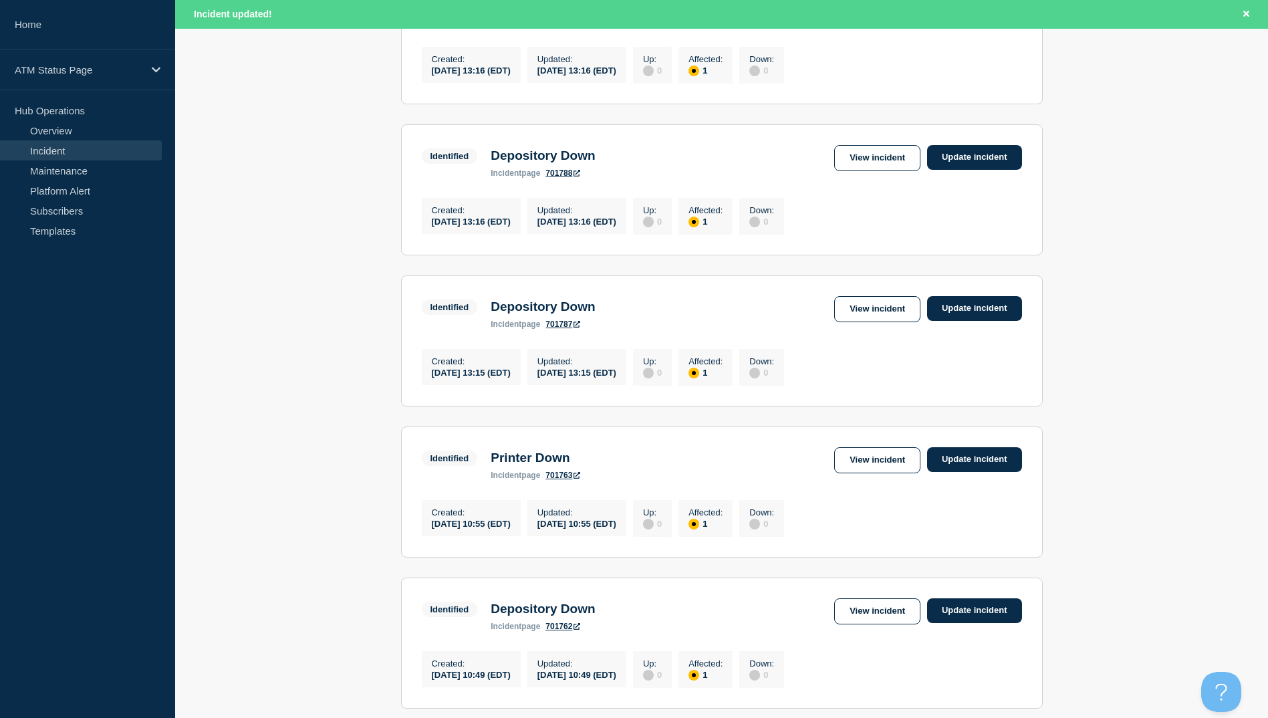
scroll to position [1203, 0]
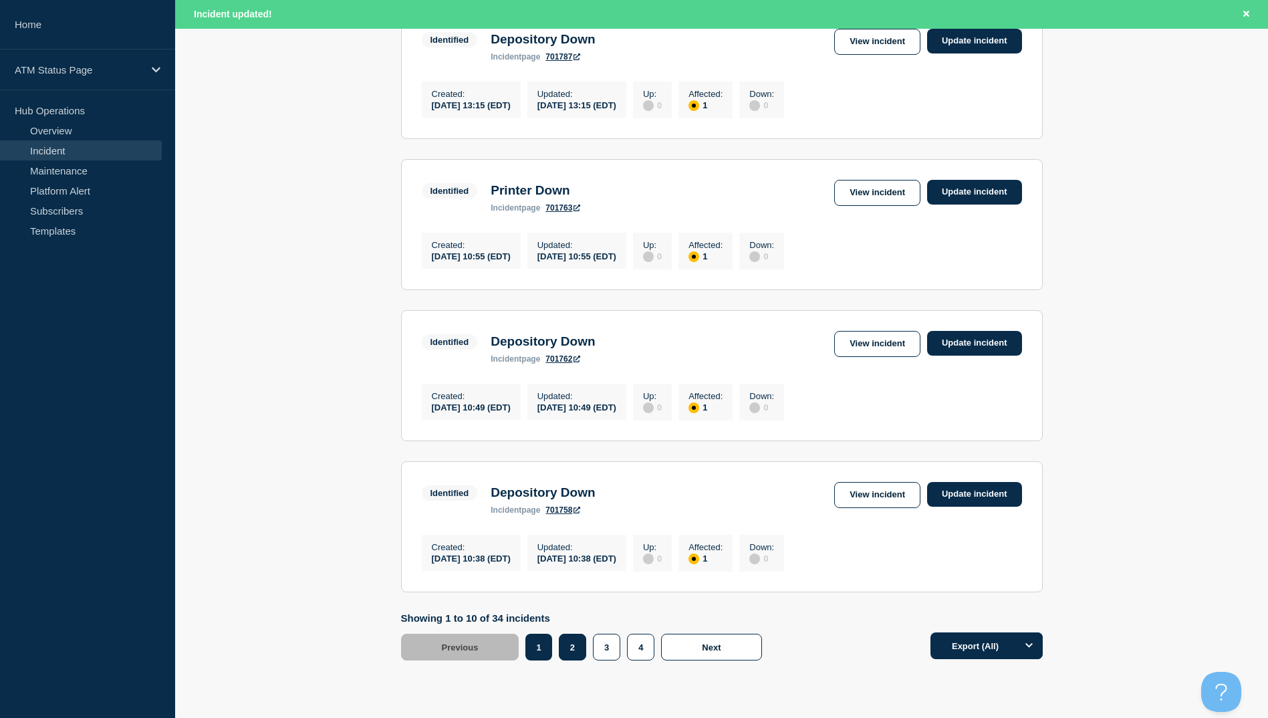
click at [572, 660] on button "2" at bounding box center [572, 647] width 27 height 27
click at [569, 660] on button "2" at bounding box center [572, 647] width 27 height 27
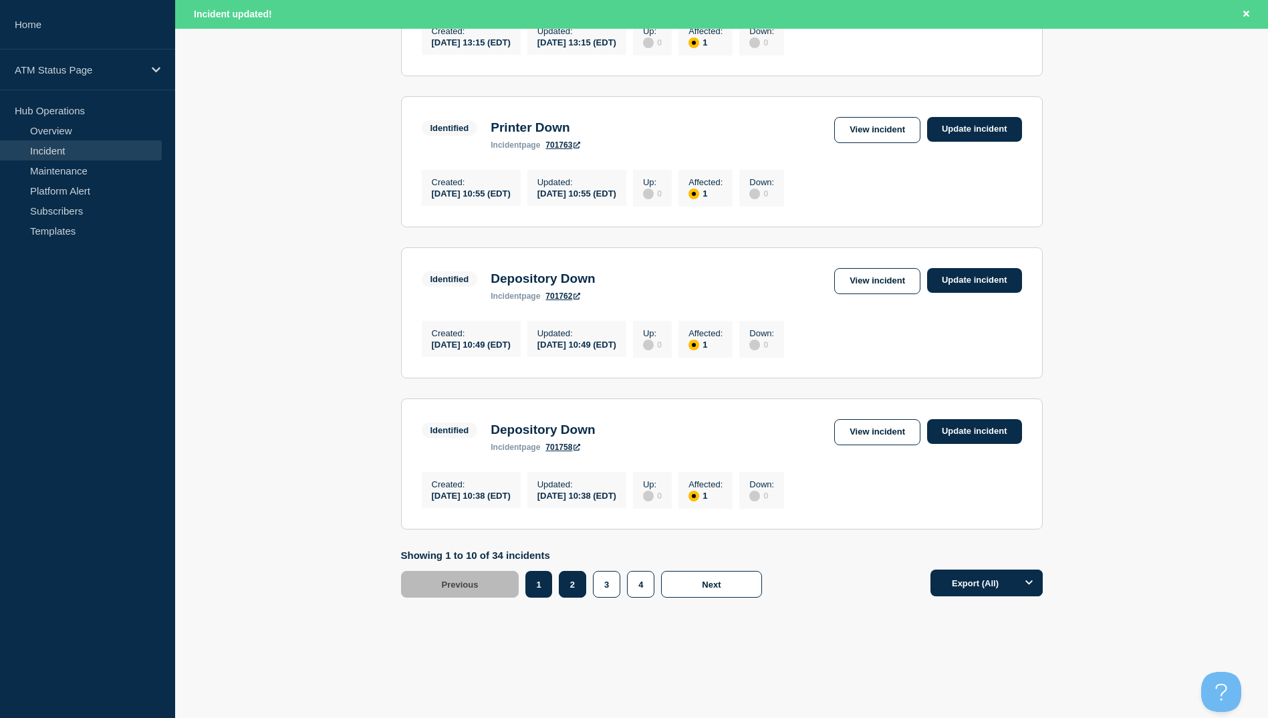
click at [577, 588] on button "2" at bounding box center [572, 584] width 27 height 27
click at [582, 585] on button "2" at bounding box center [572, 584] width 27 height 27
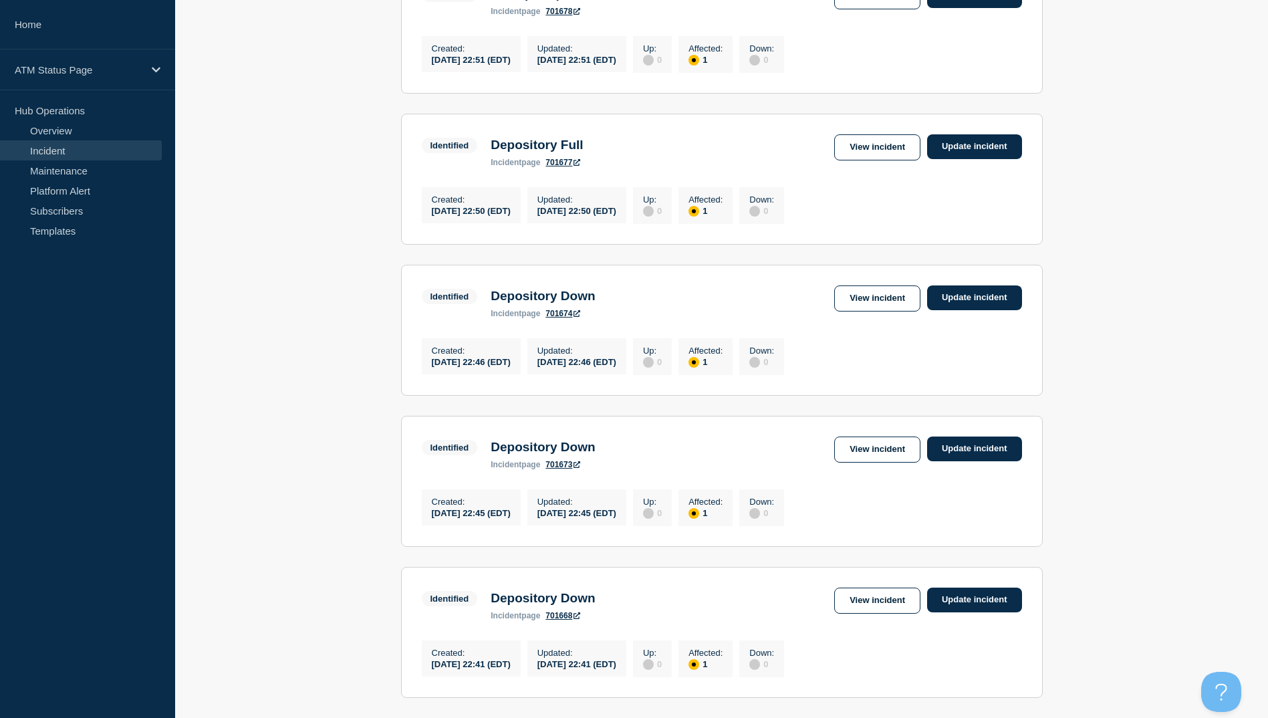
scroll to position [1285, 0]
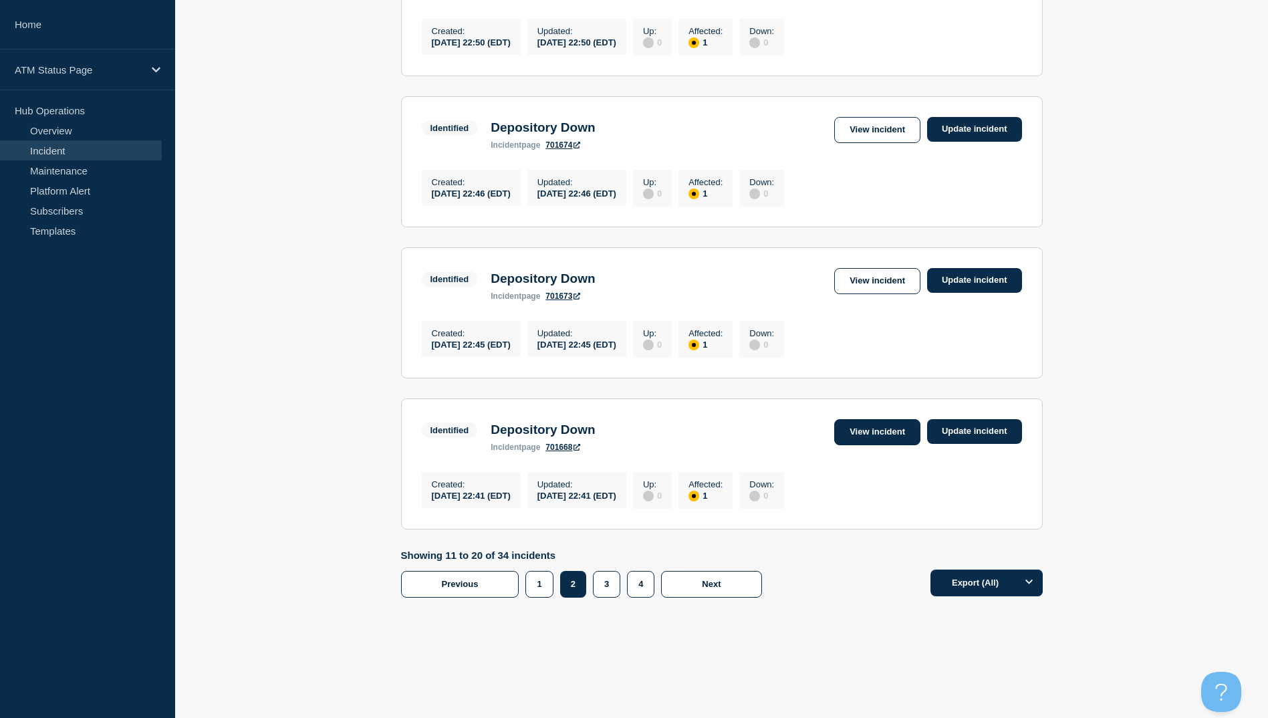
click at [864, 432] on link "View incident" at bounding box center [877, 432] width 86 height 26
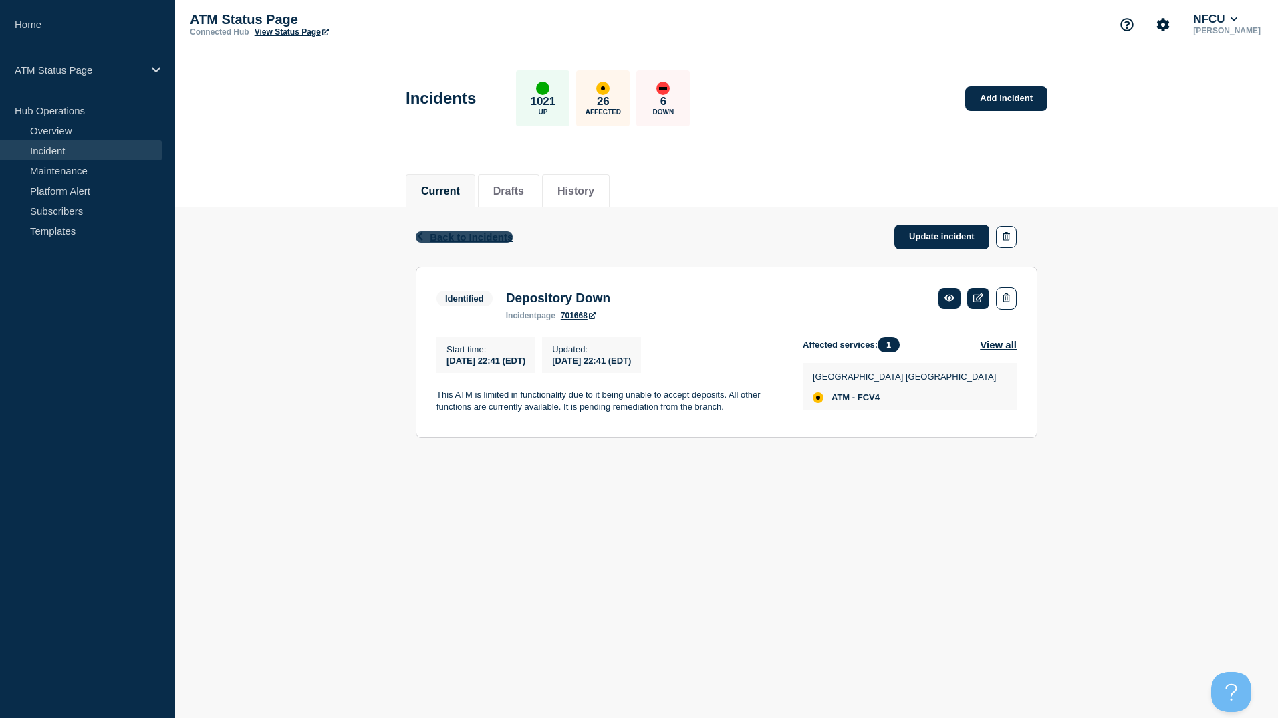
click at [502, 233] on span "Back to Incidents" at bounding box center [471, 236] width 83 height 11
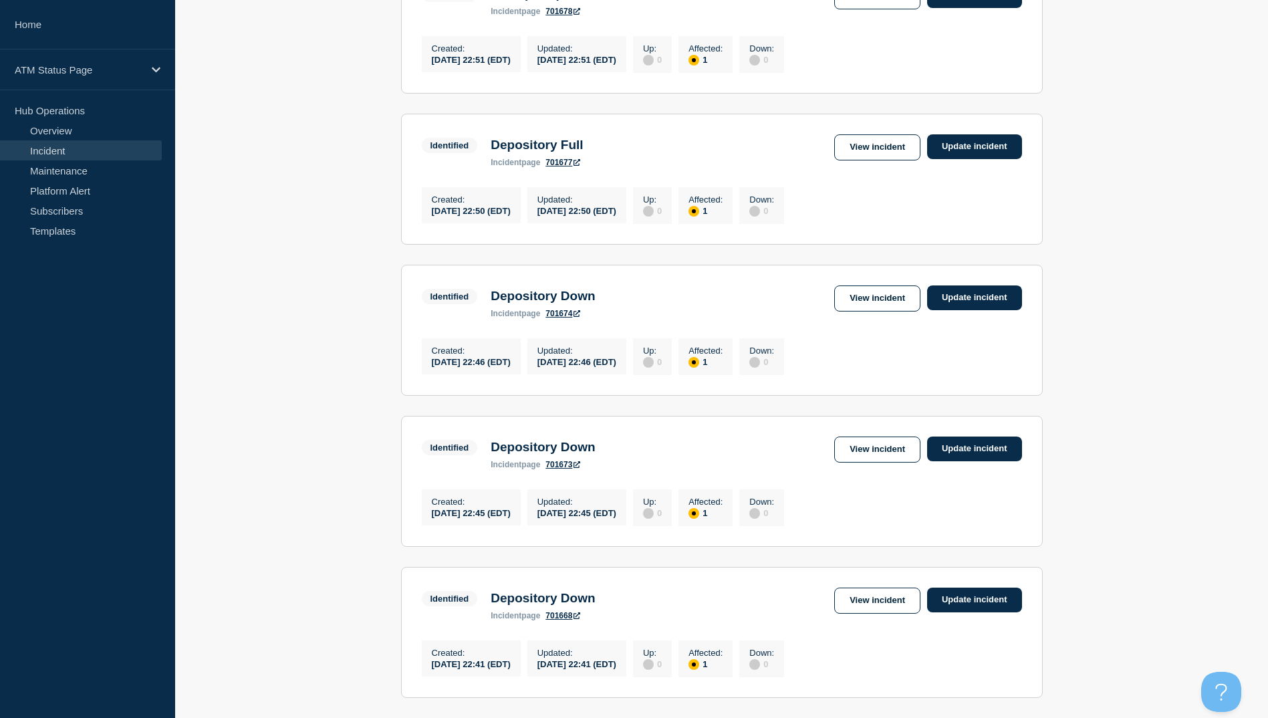
scroll to position [1285, 0]
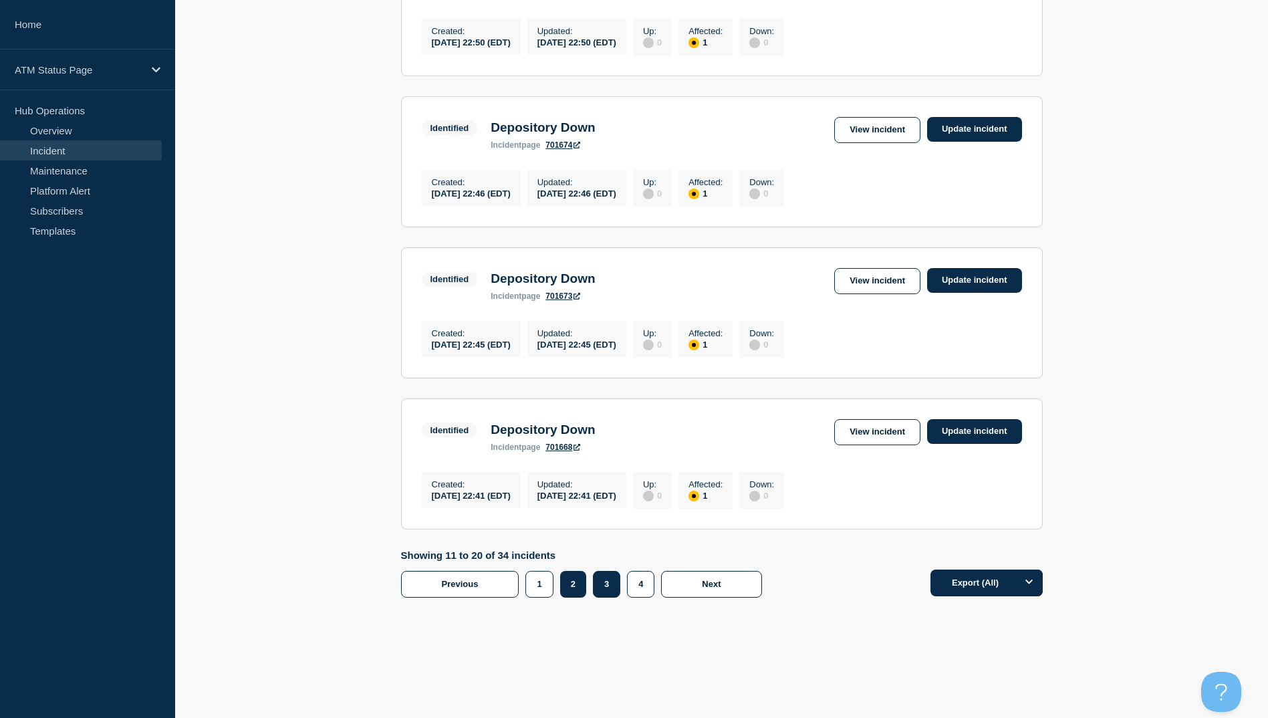
click at [606, 585] on button "3" at bounding box center [606, 584] width 27 height 27
click at [876, 426] on link "View incident" at bounding box center [877, 432] width 86 height 26
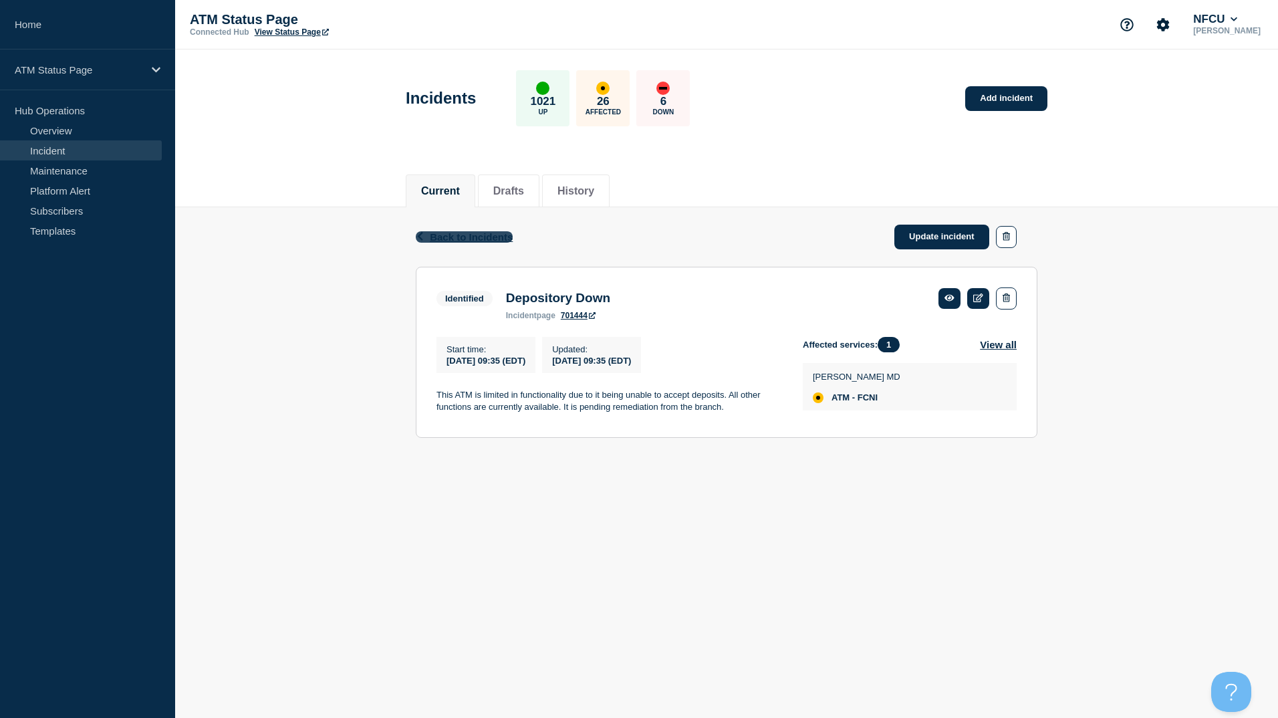
click at [472, 237] on span "Back to Incidents" at bounding box center [471, 236] width 83 height 11
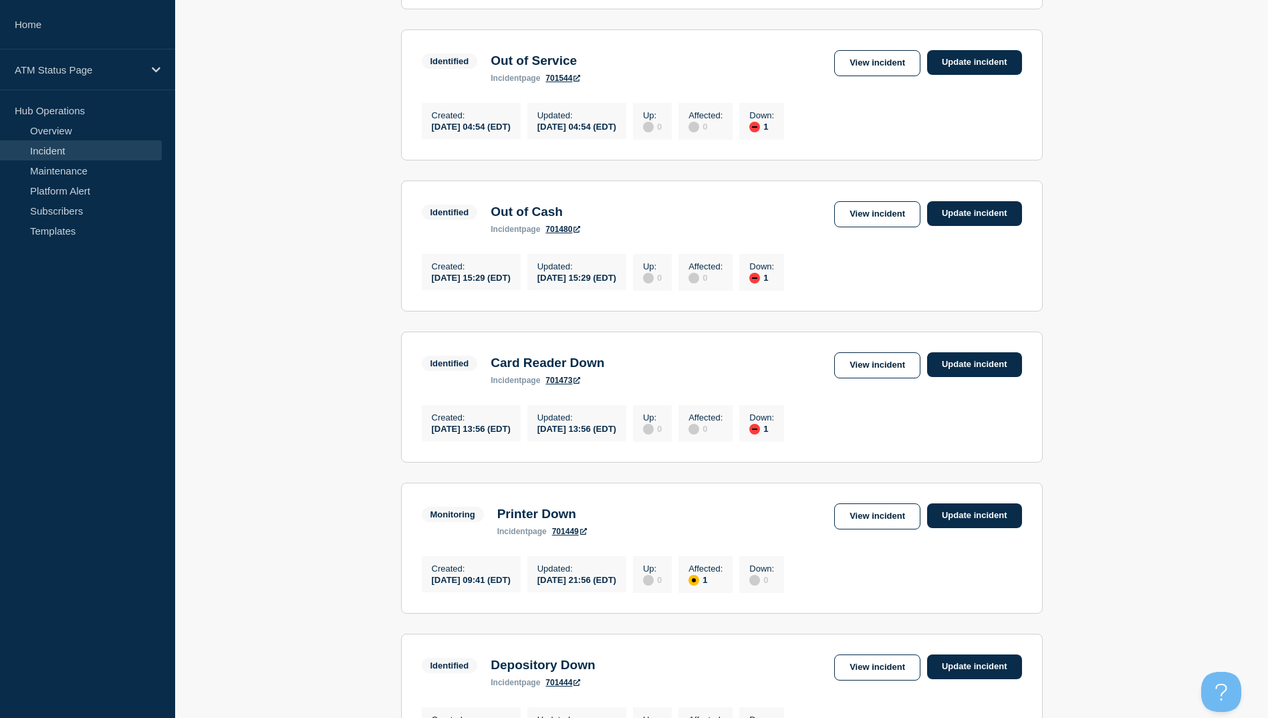
scroll to position [1285, 0]
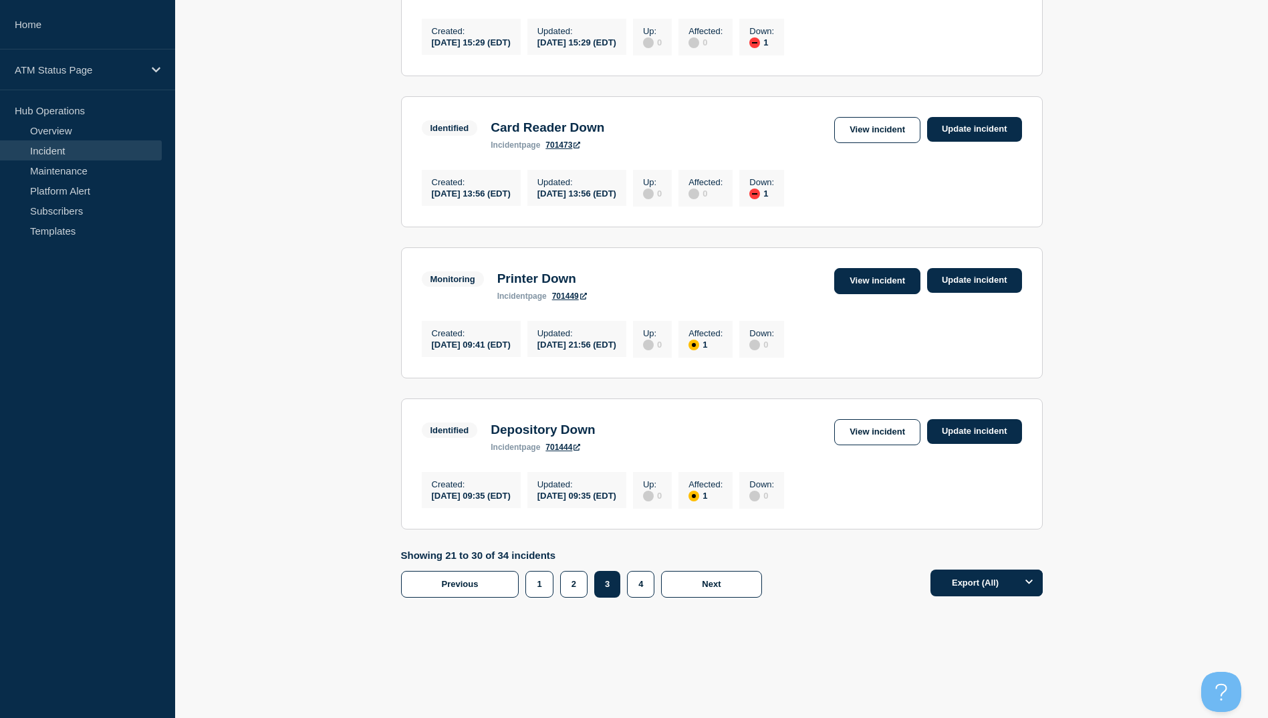
click at [852, 269] on link "View incident" at bounding box center [877, 281] width 86 height 26
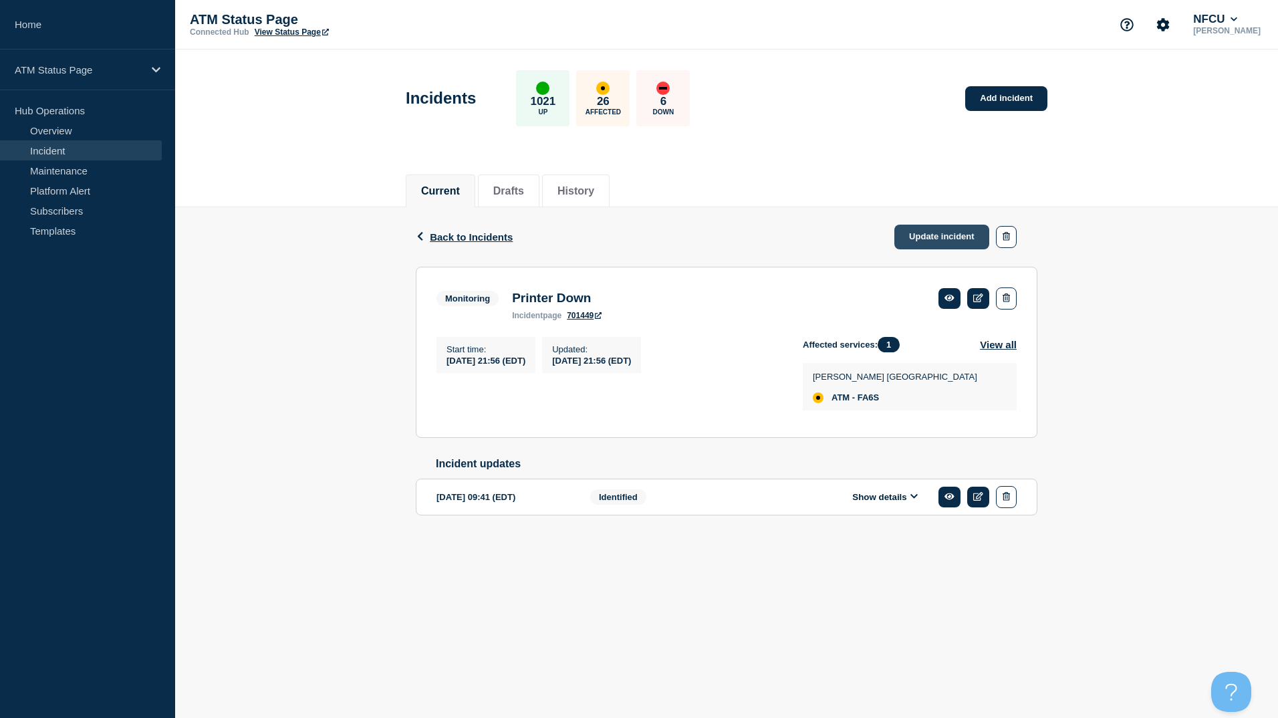
click at [957, 236] on link "Update incident" at bounding box center [941, 237] width 95 height 25
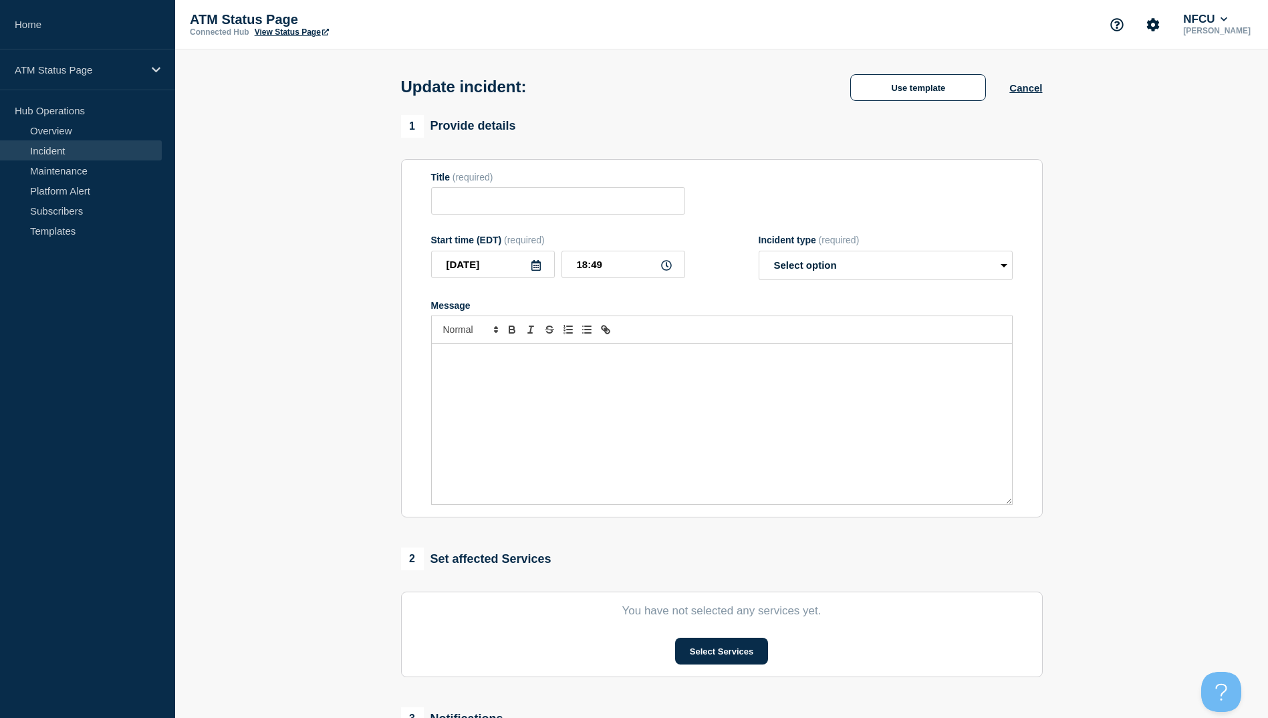
type input "Printer Down"
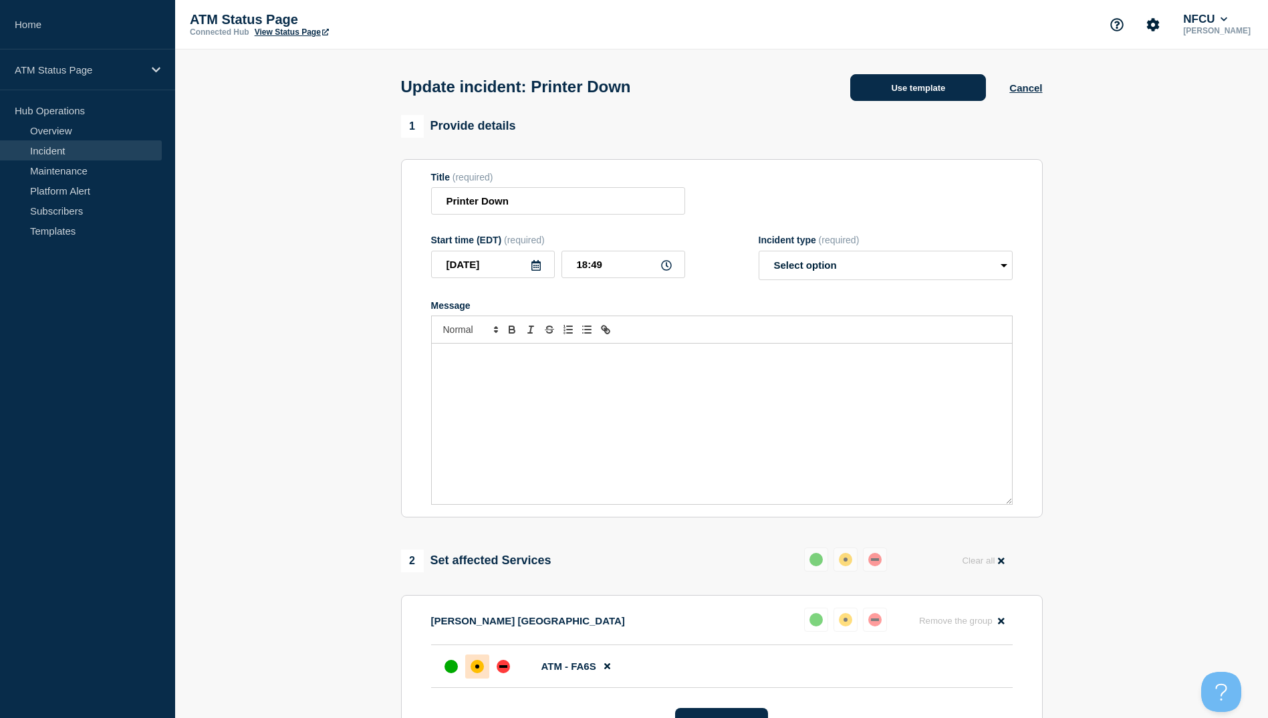
click at [908, 84] on button "Use template" at bounding box center [918, 87] width 136 height 27
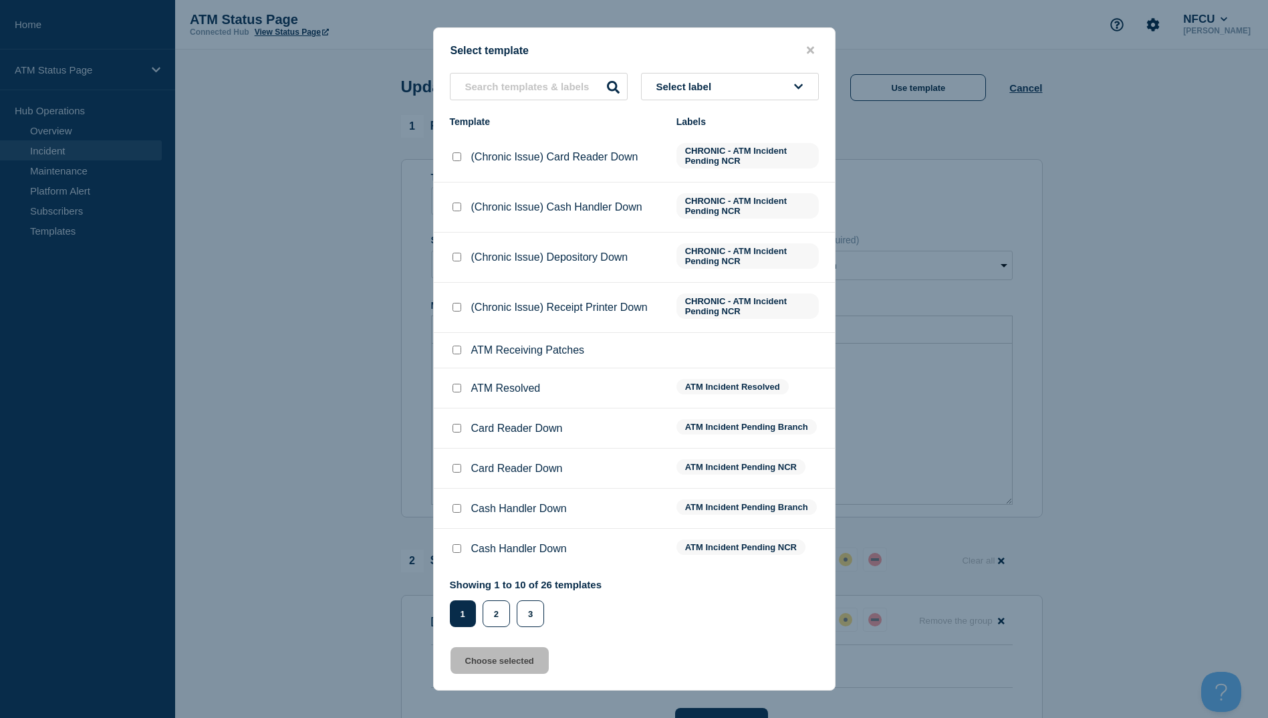
click at [458, 392] on input "ATM Resolved checkbox" at bounding box center [457, 388] width 9 height 9
checkbox input "true"
click at [517, 658] on button "Choose selected" at bounding box center [500, 660] width 98 height 27
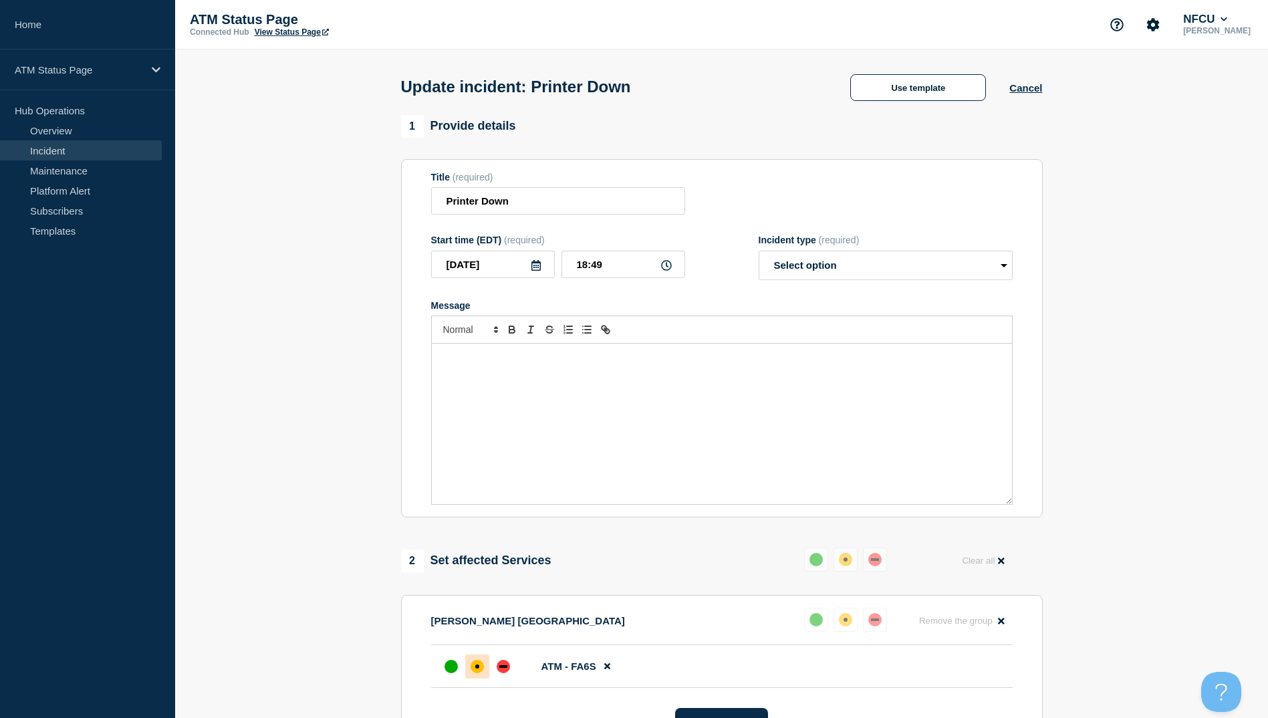
select select "resolved"
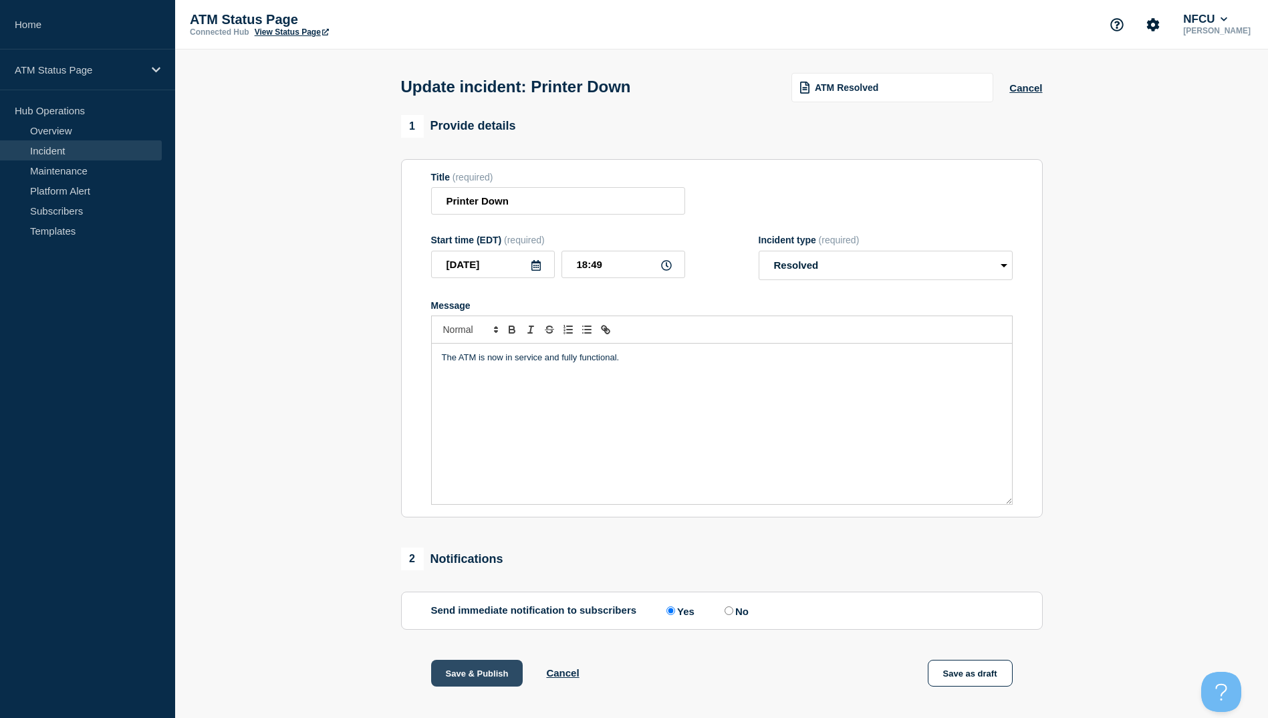
click at [470, 669] on button "Save & Publish" at bounding box center [477, 673] width 92 height 27
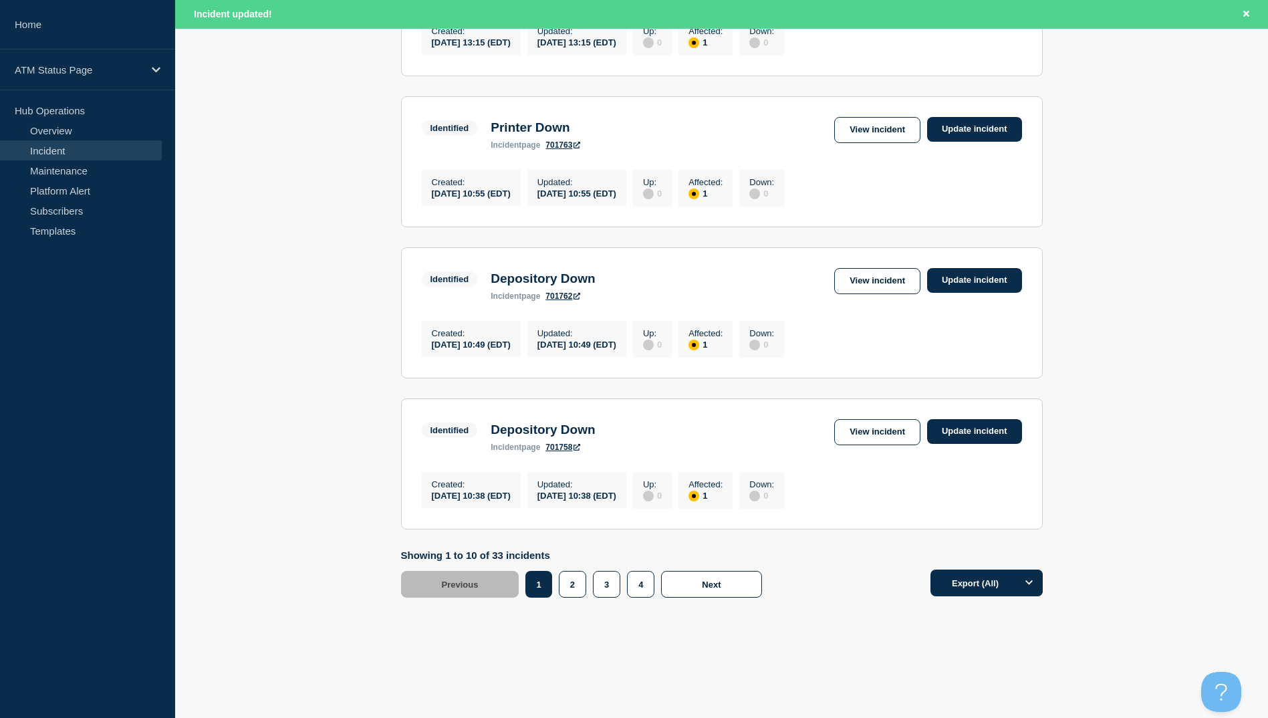
scroll to position [1313, 0]
click at [607, 587] on button "3" at bounding box center [606, 584] width 27 height 27
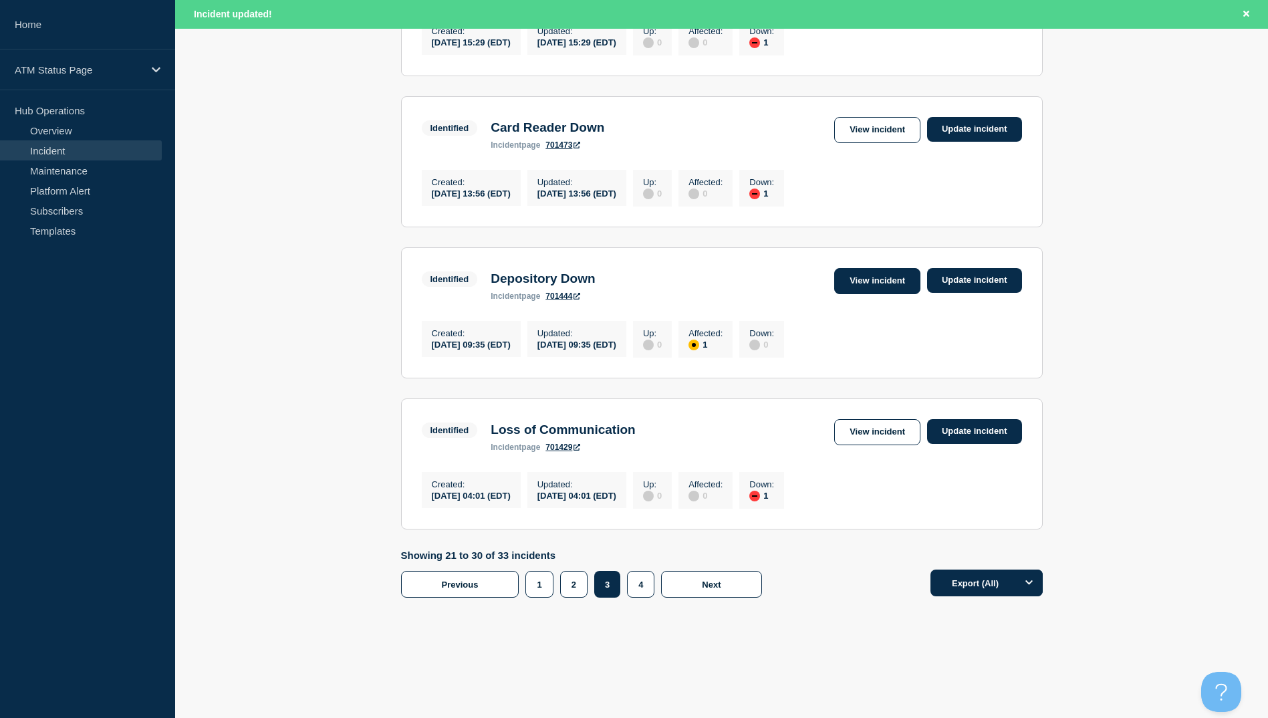
click at [863, 271] on link "View incident" at bounding box center [877, 281] width 86 height 26
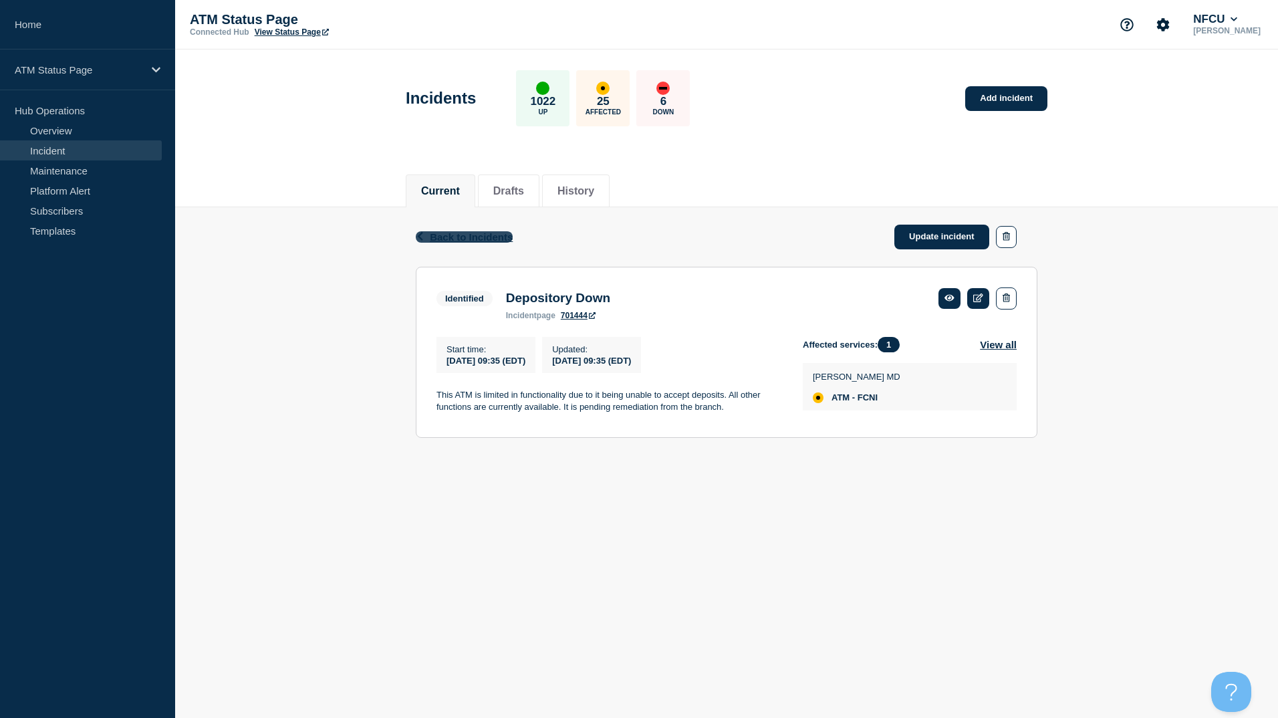
click at [495, 241] on span "Back to Incidents" at bounding box center [471, 236] width 83 height 11
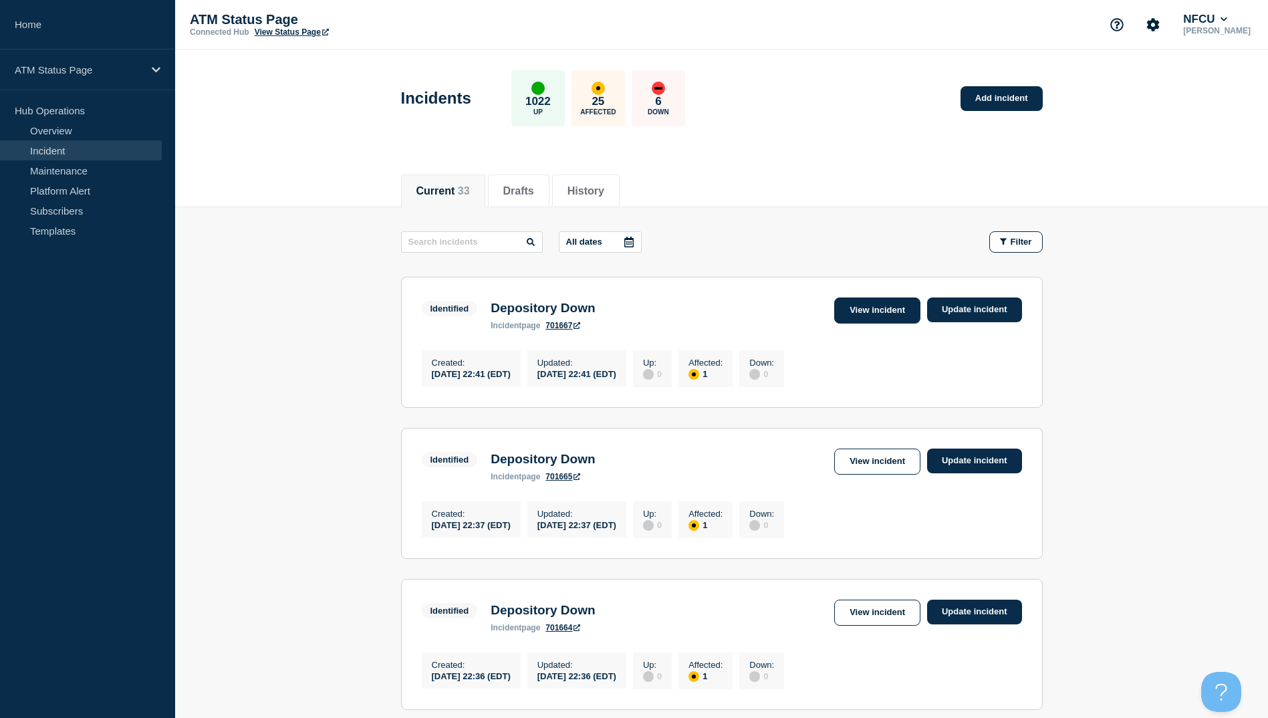
click at [842, 309] on link "View incident" at bounding box center [877, 310] width 86 height 26
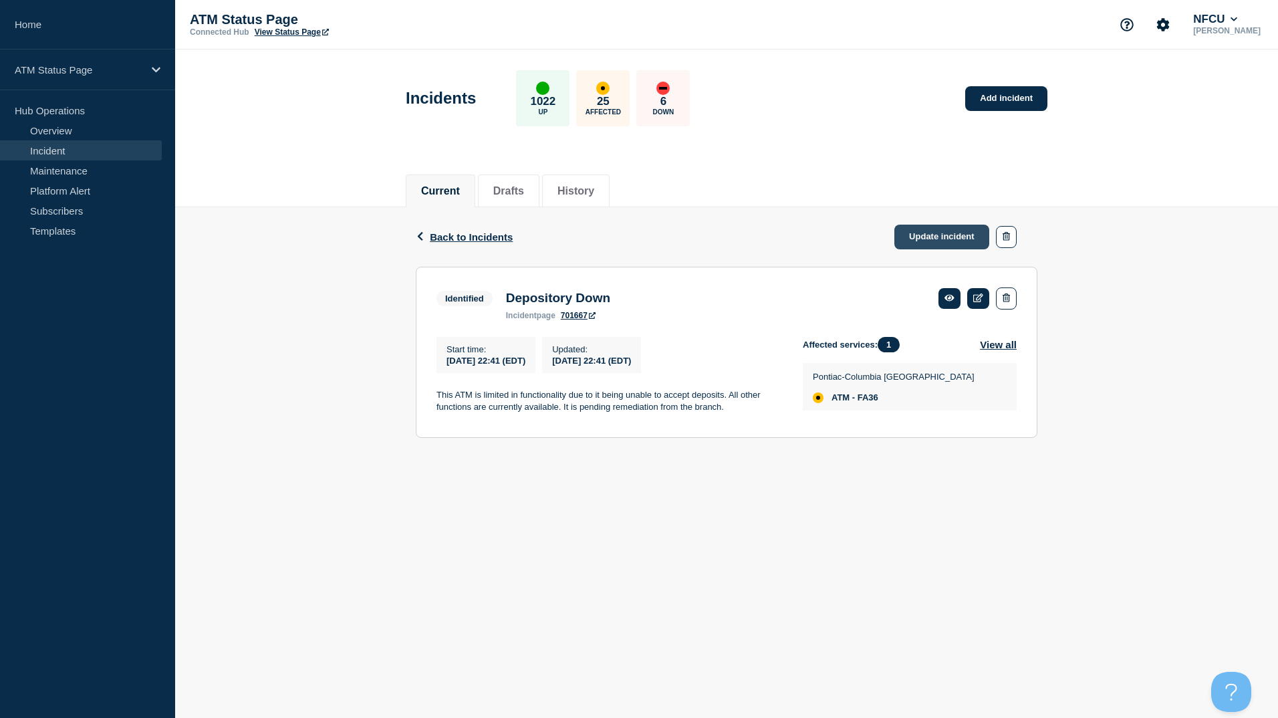
click at [932, 240] on link "Update incident" at bounding box center [941, 237] width 95 height 25
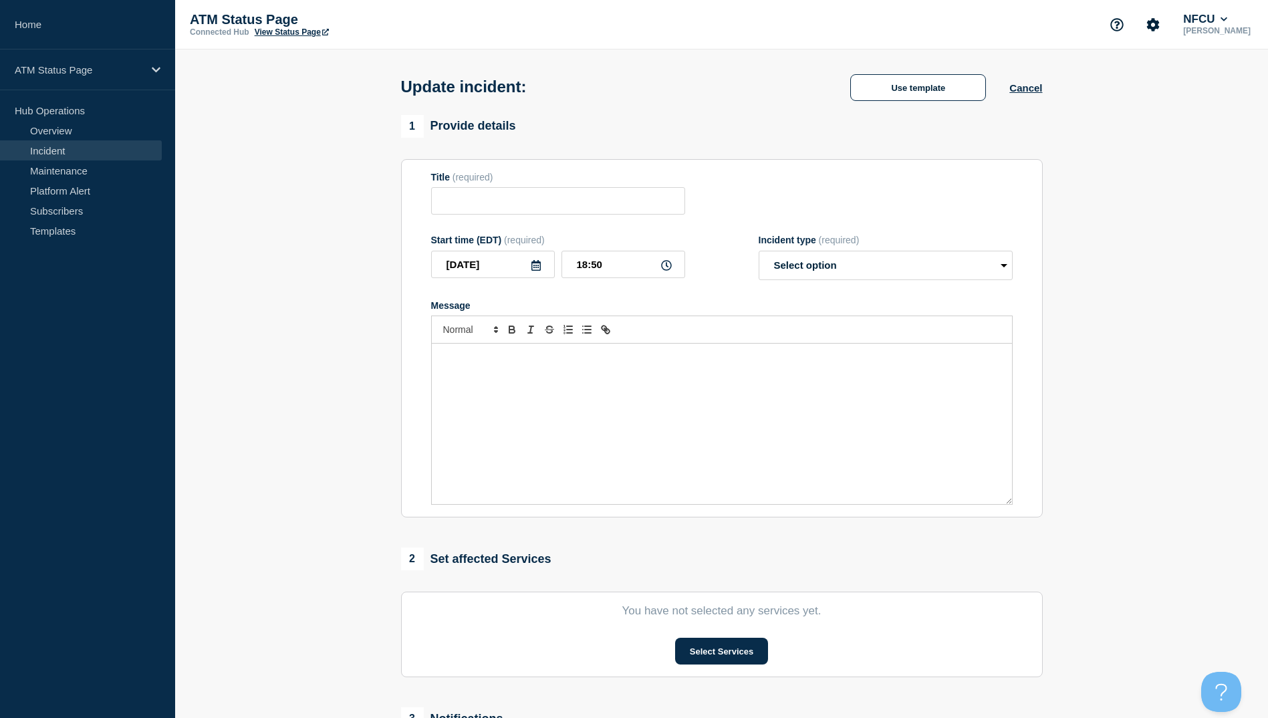
type input "Depository Down"
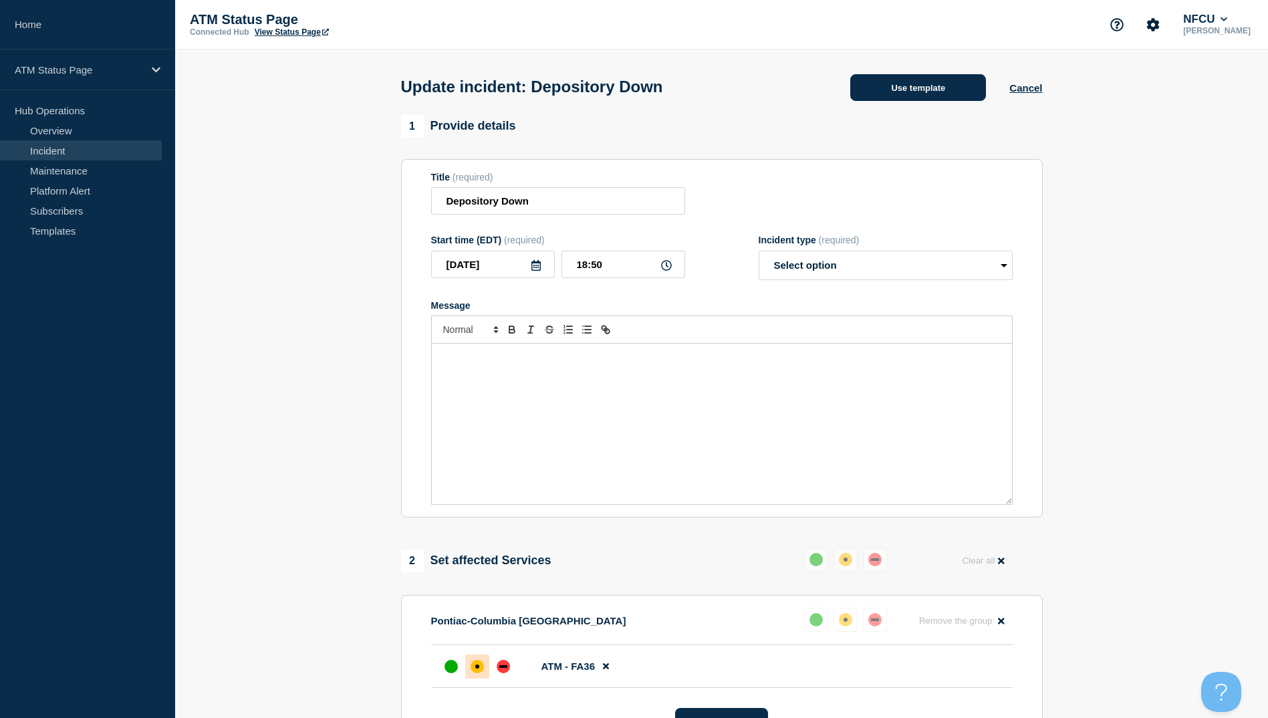
click at [935, 98] on button "Use template" at bounding box center [918, 87] width 136 height 27
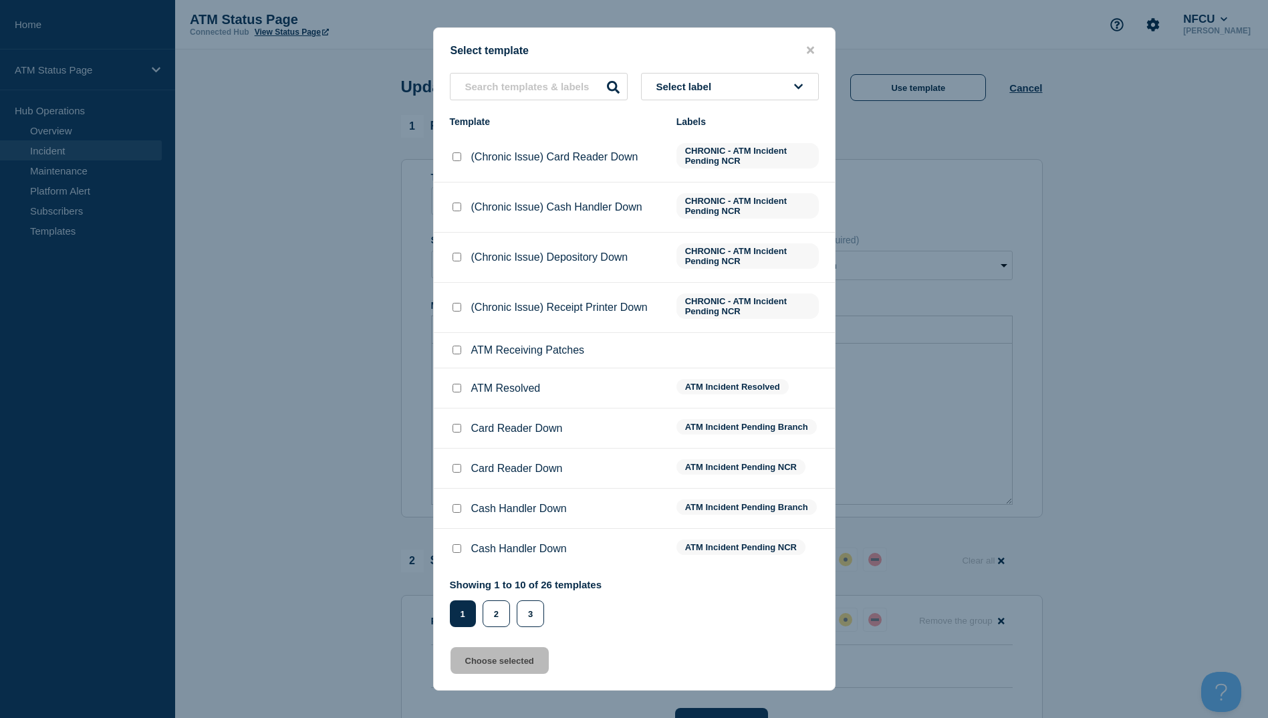
click at [459, 390] on input "ATM Resolved checkbox" at bounding box center [457, 388] width 9 height 9
checkbox input "true"
click at [497, 663] on button "Choose selected" at bounding box center [500, 660] width 98 height 27
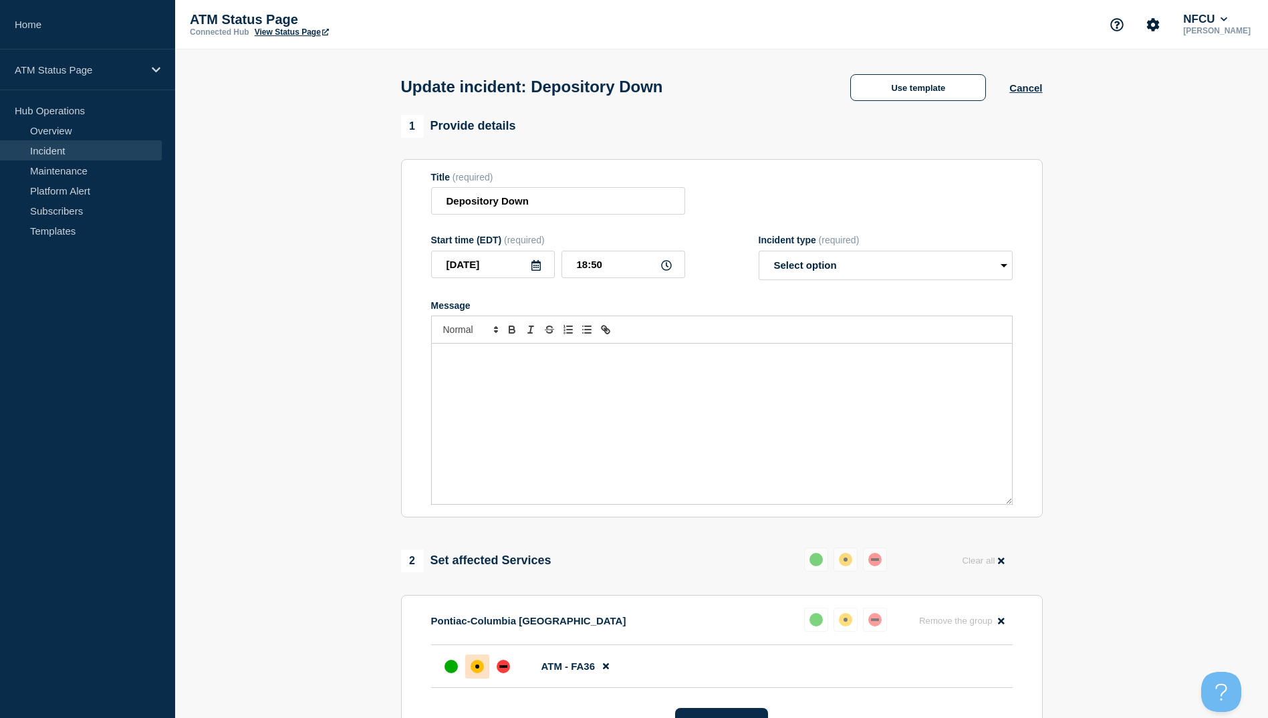
select select "resolved"
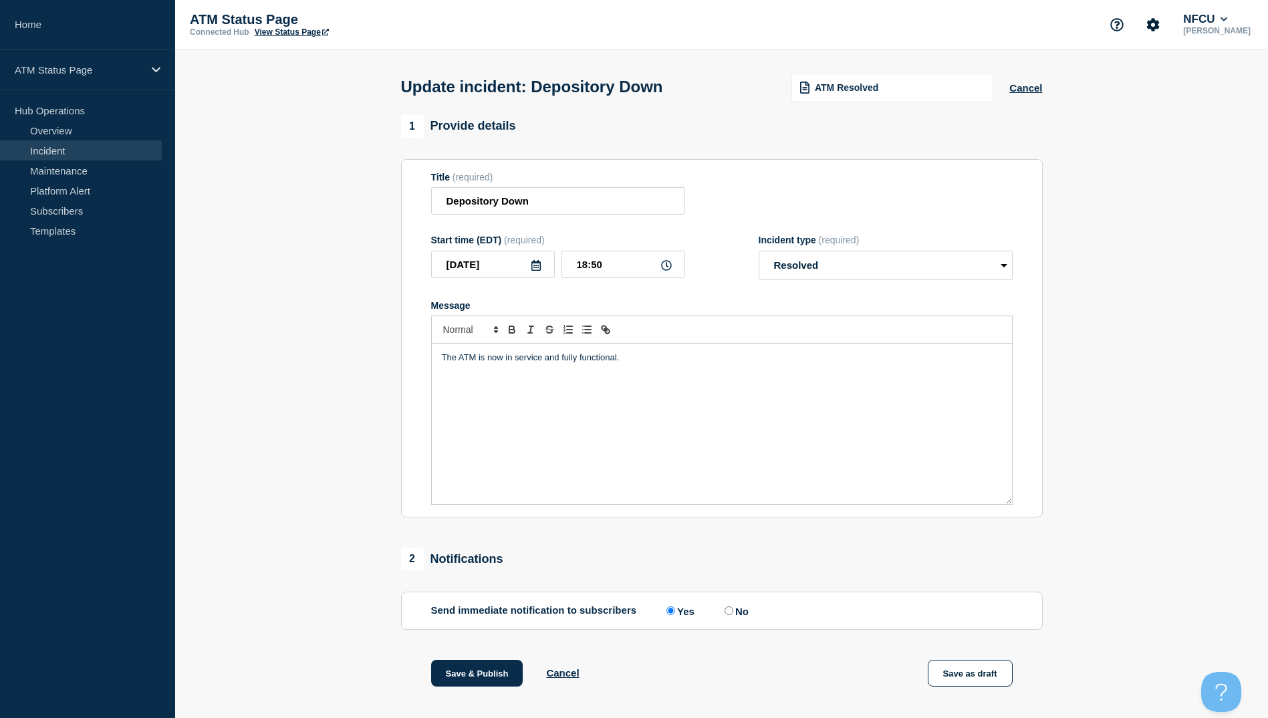
scroll to position [138, 0]
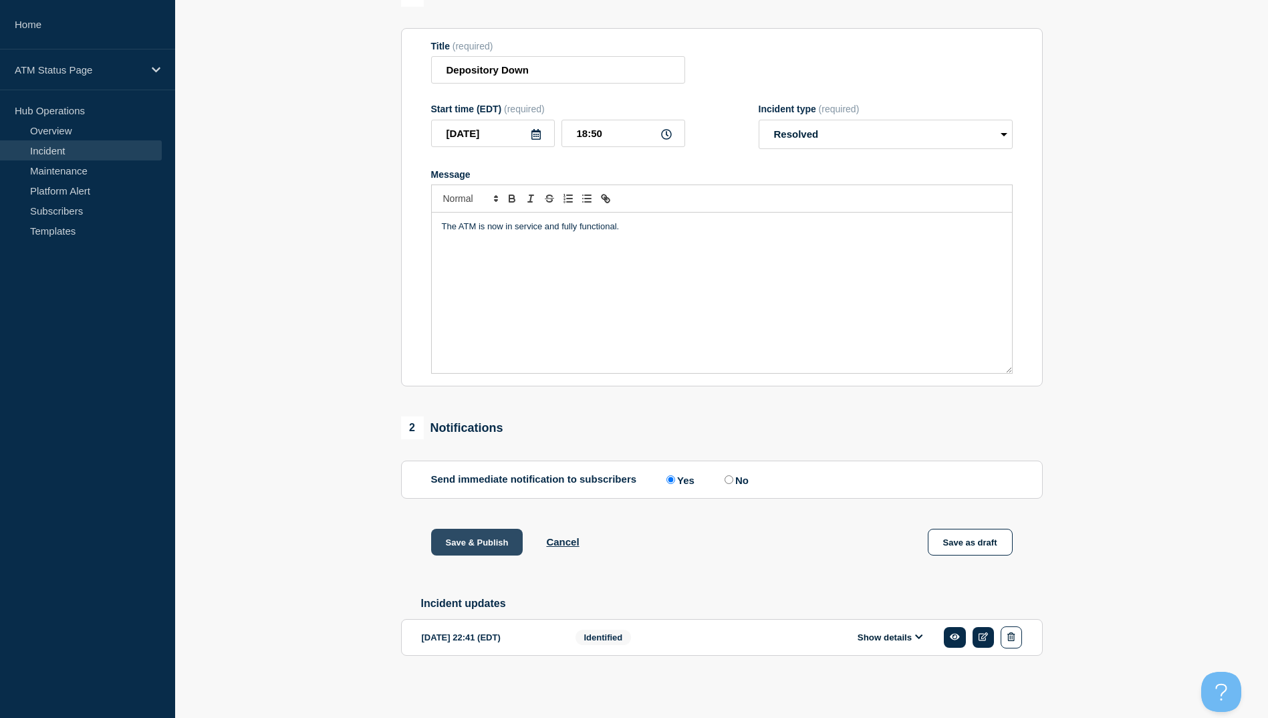
click at [479, 535] on button "Save & Publish" at bounding box center [477, 542] width 92 height 27
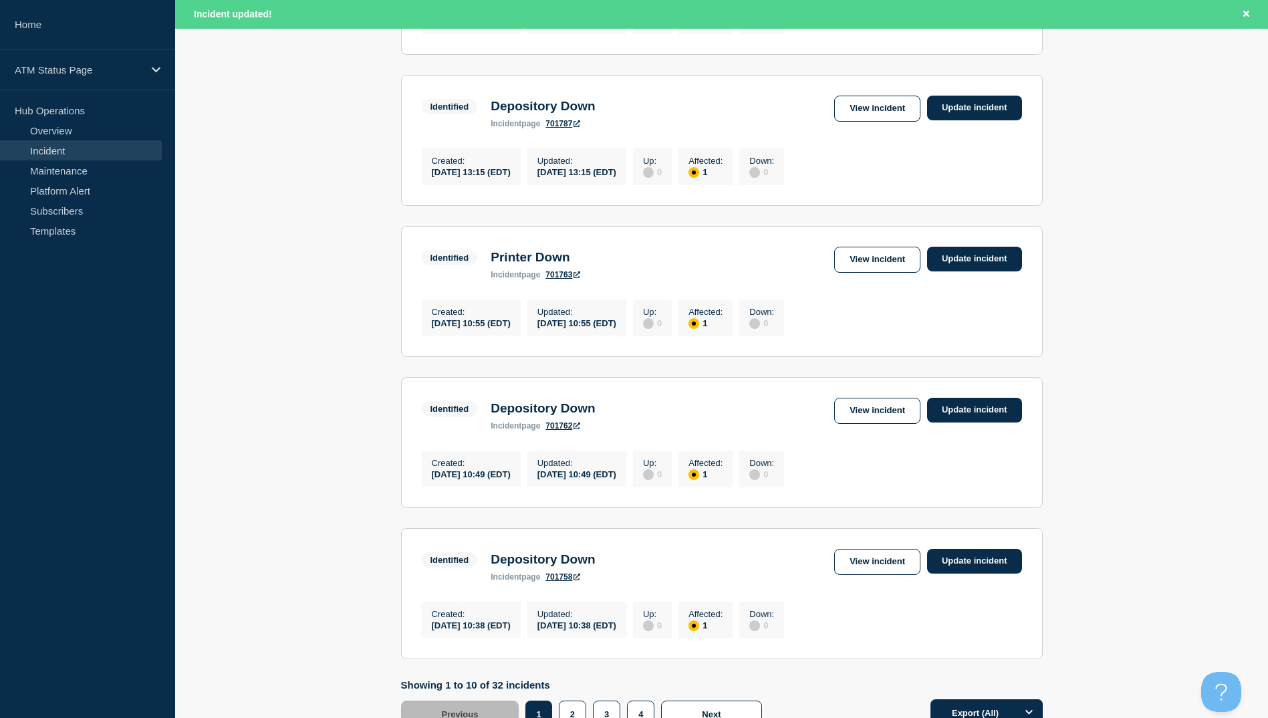
scroll to position [1313, 0]
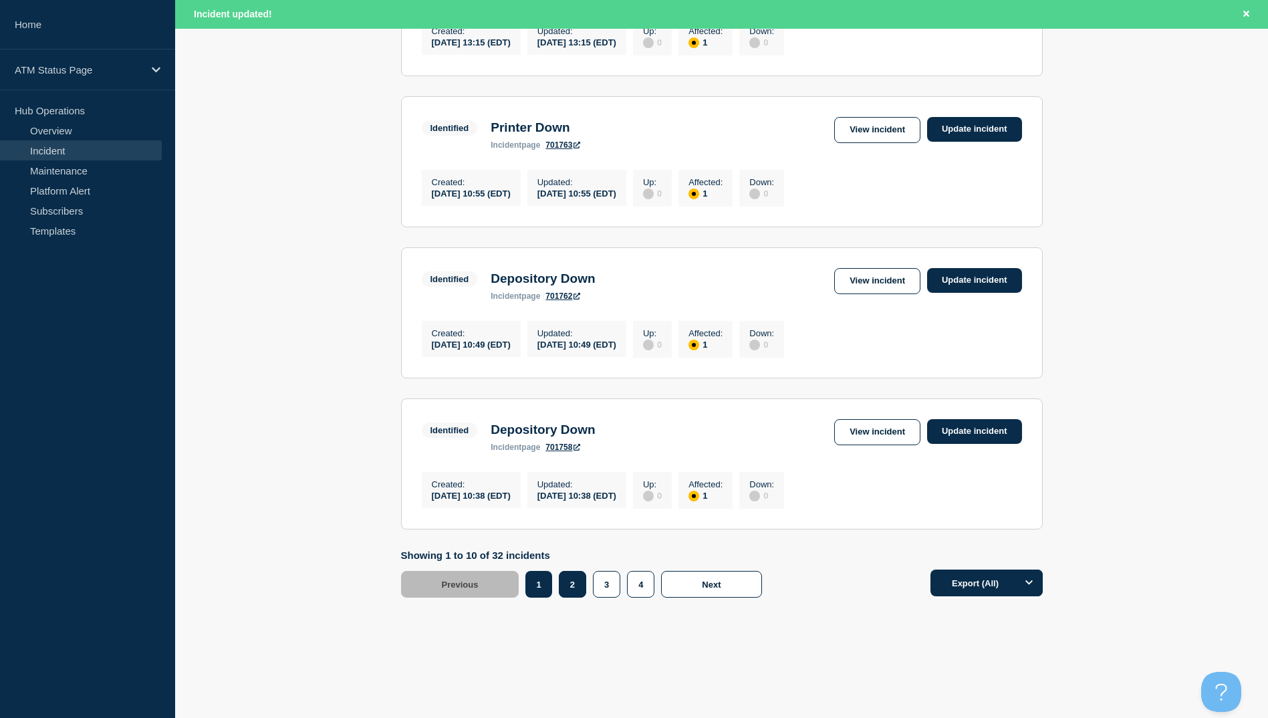
click at [575, 588] on button "2" at bounding box center [572, 584] width 27 height 27
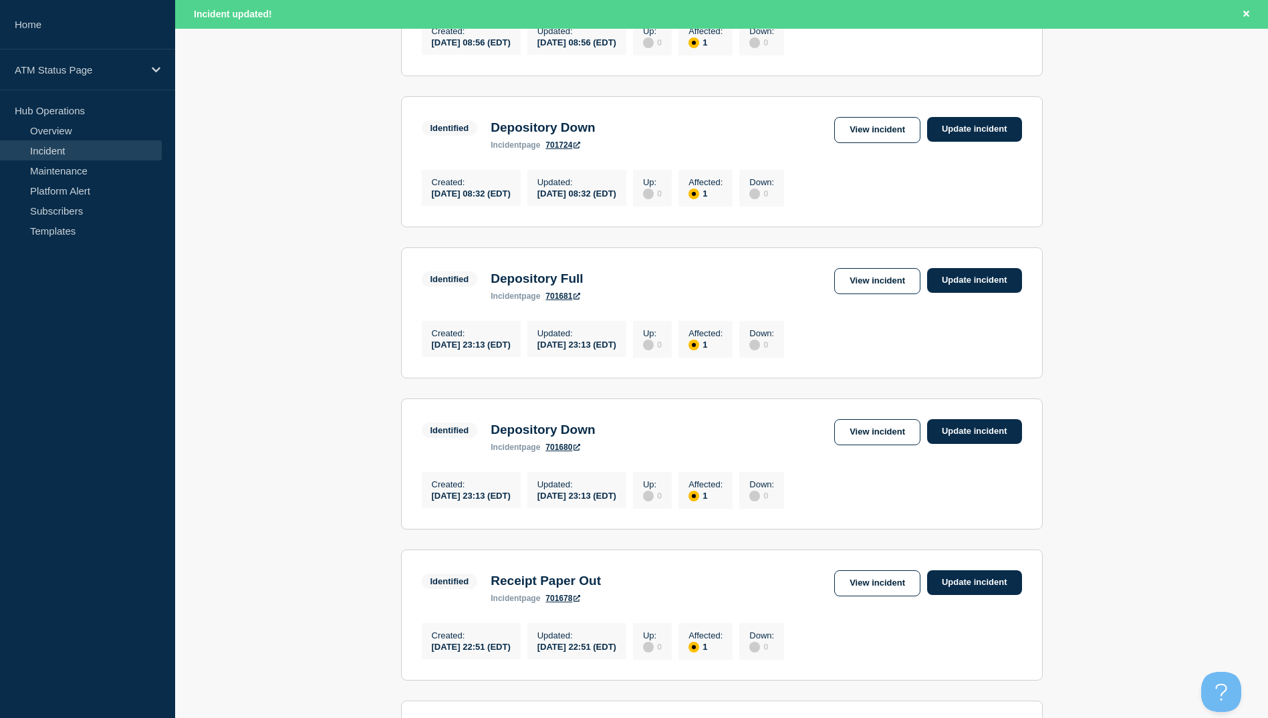
scroll to position [444, 0]
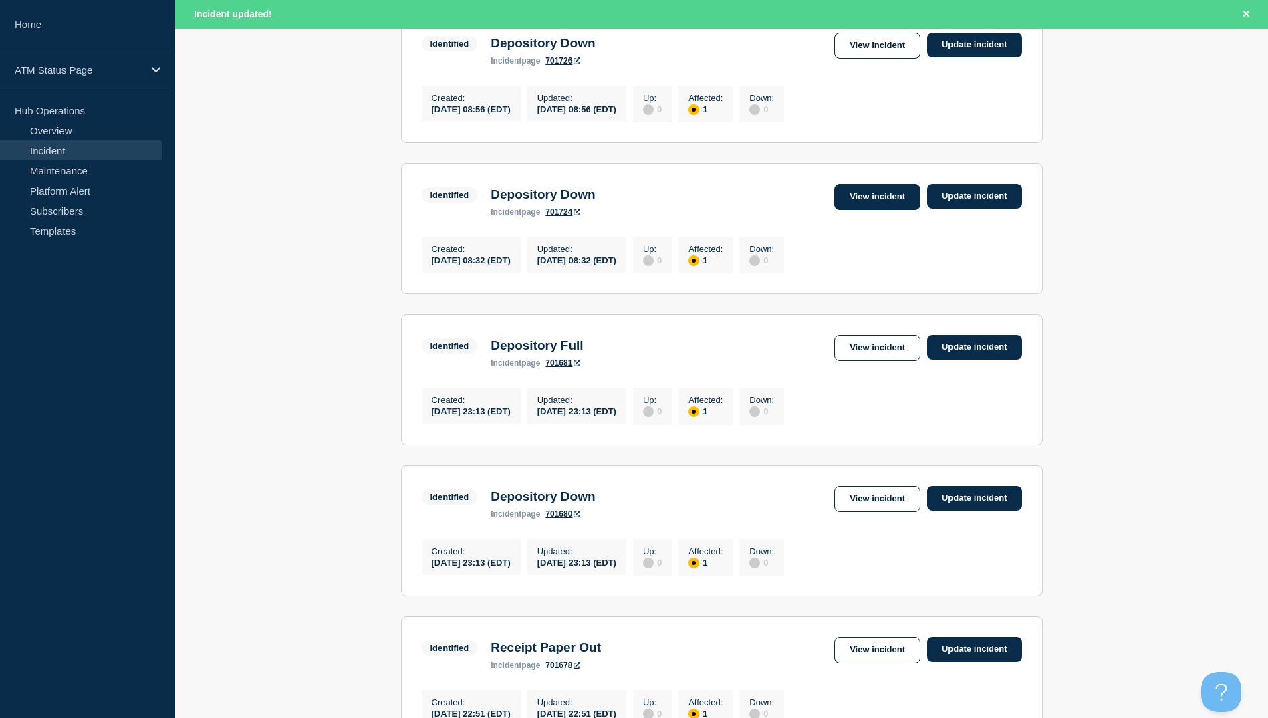
click at [875, 205] on link "View incident" at bounding box center [877, 197] width 86 height 26
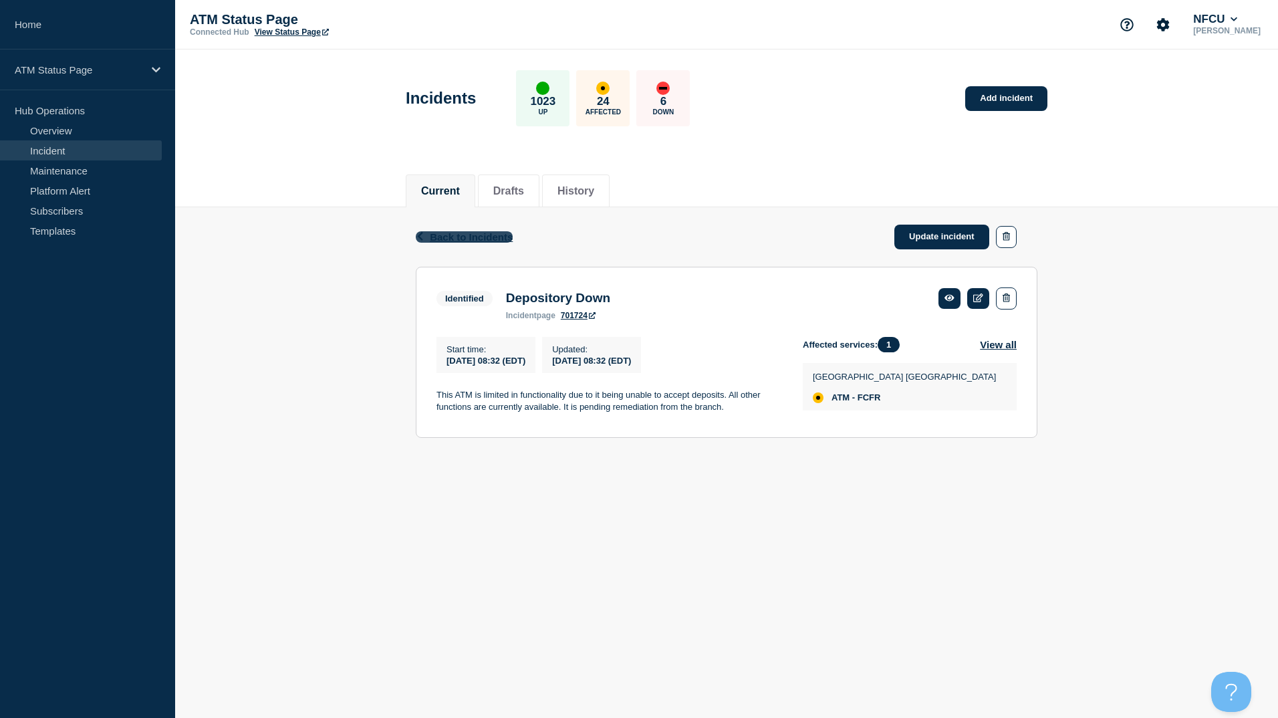
click at [434, 235] on span "Back to Incidents" at bounding box center [471, 236] width 83 height 11
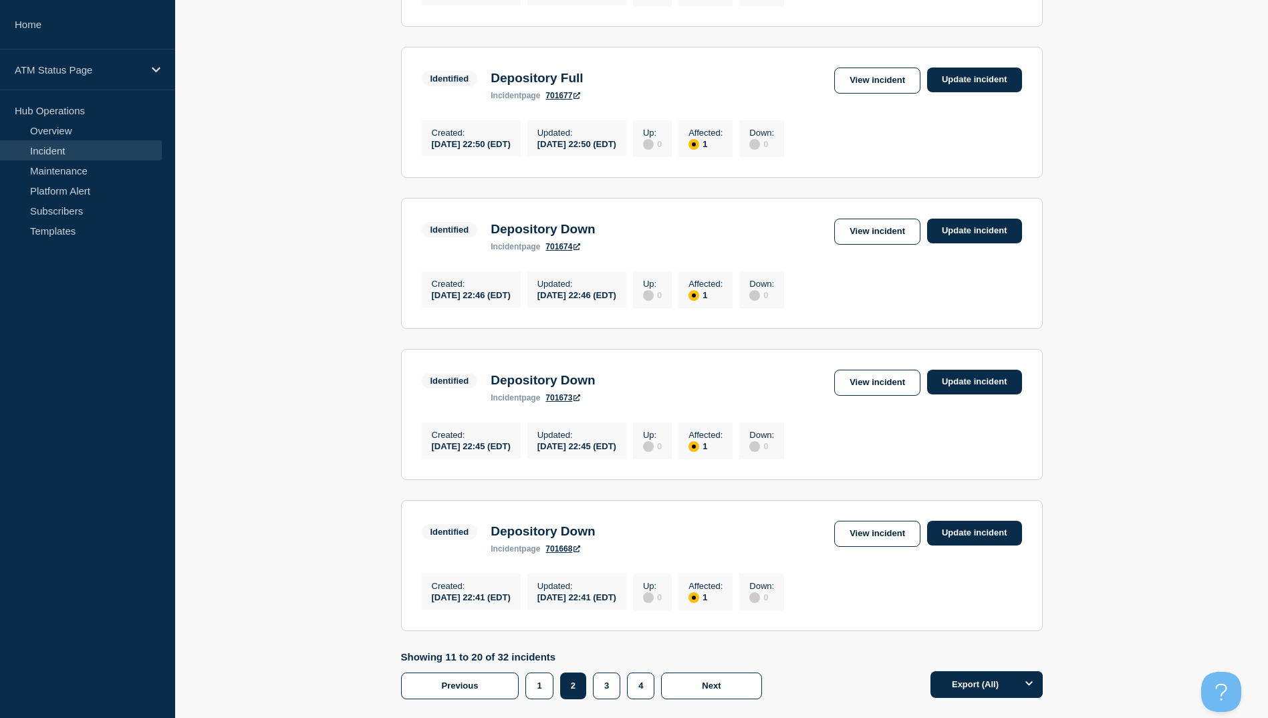
scroll to position [1203, 0]
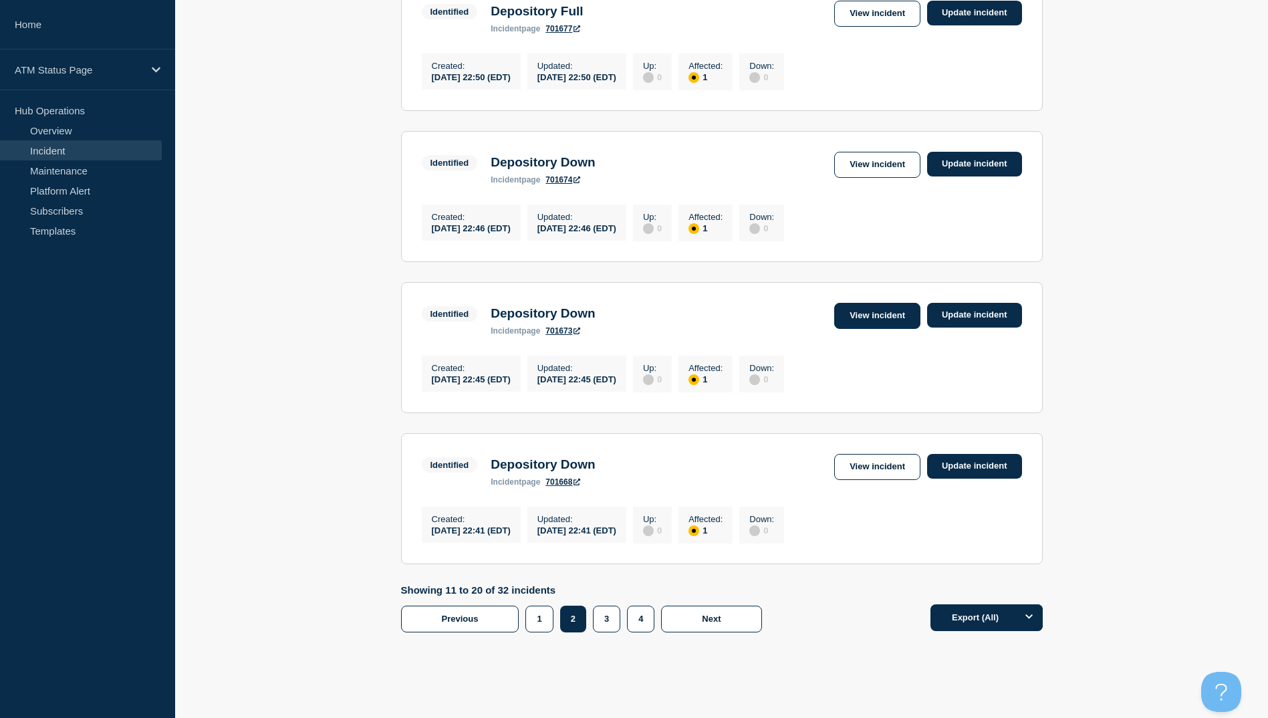
click at [879, 329] on link "View incident" at bounding box center [877, 316] width 86 height 26
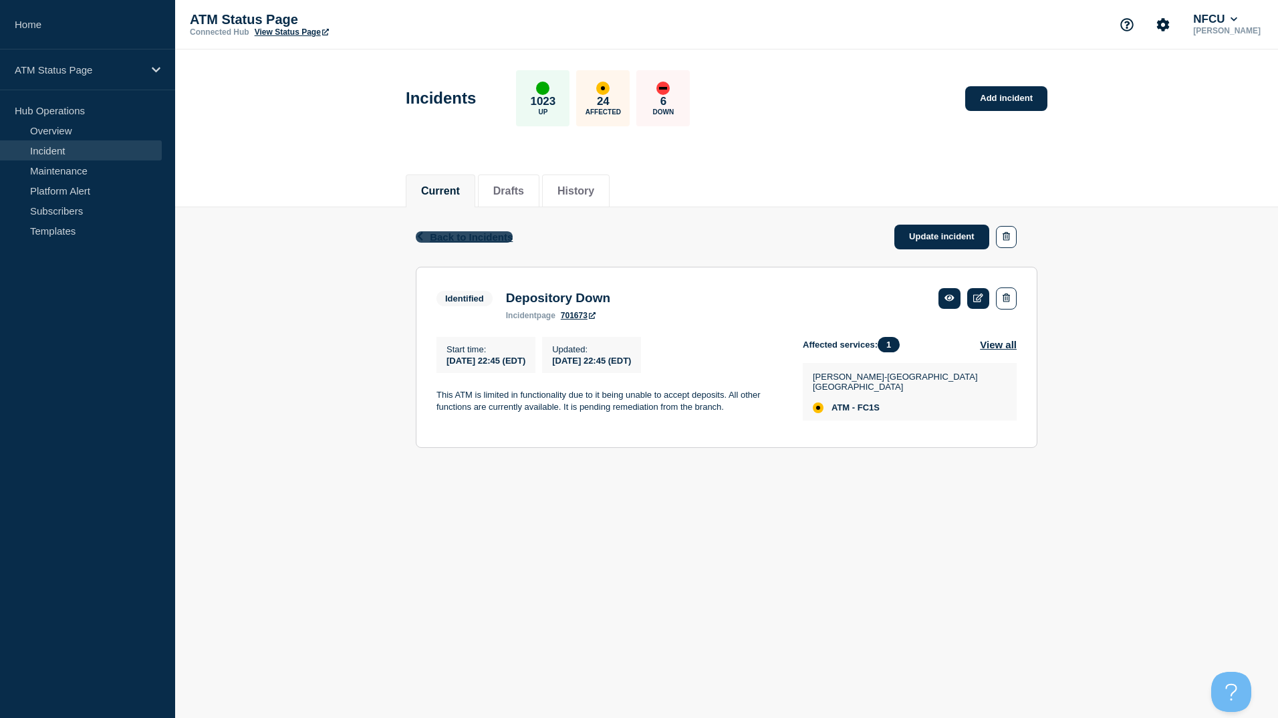
click at [458, 239] on span "Back to Incidents" at bounding box center [471, 236] width 83 height 11
